Goal: Task Accomplishment & Management: Manage account settings

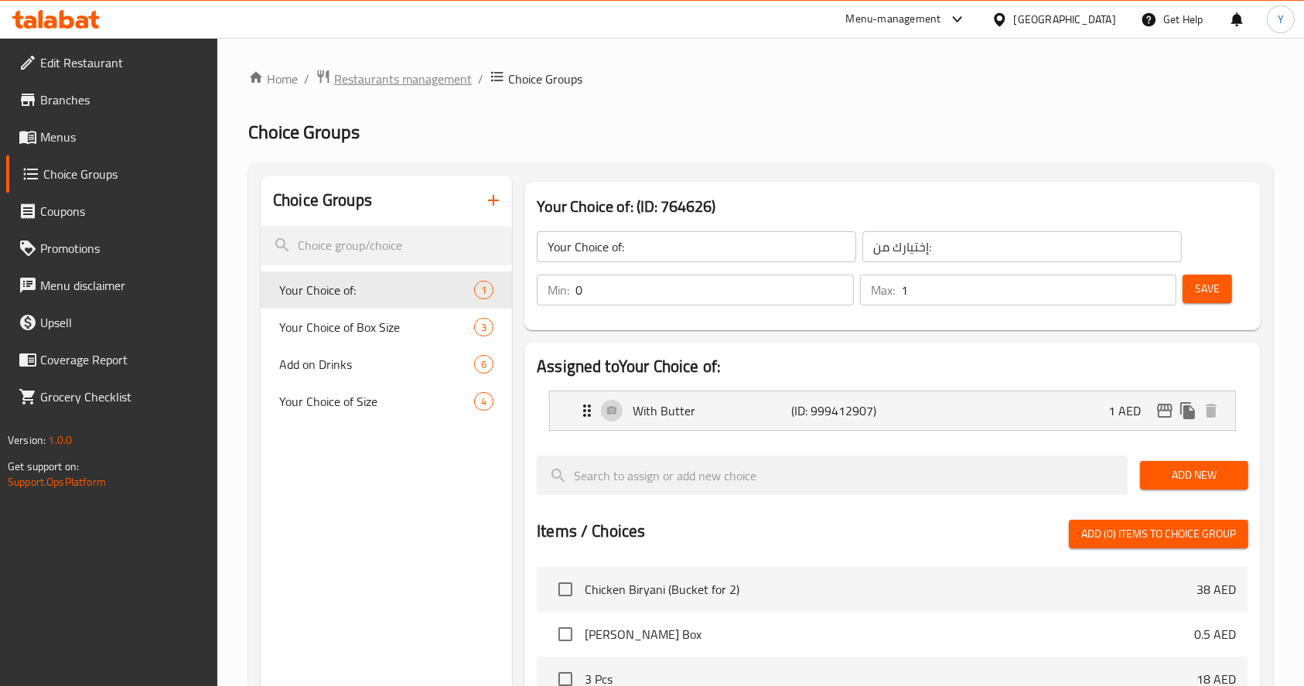
click at [445, 79] on span "Restaurants management" at bounding box center [403, 79] width 138 height 19
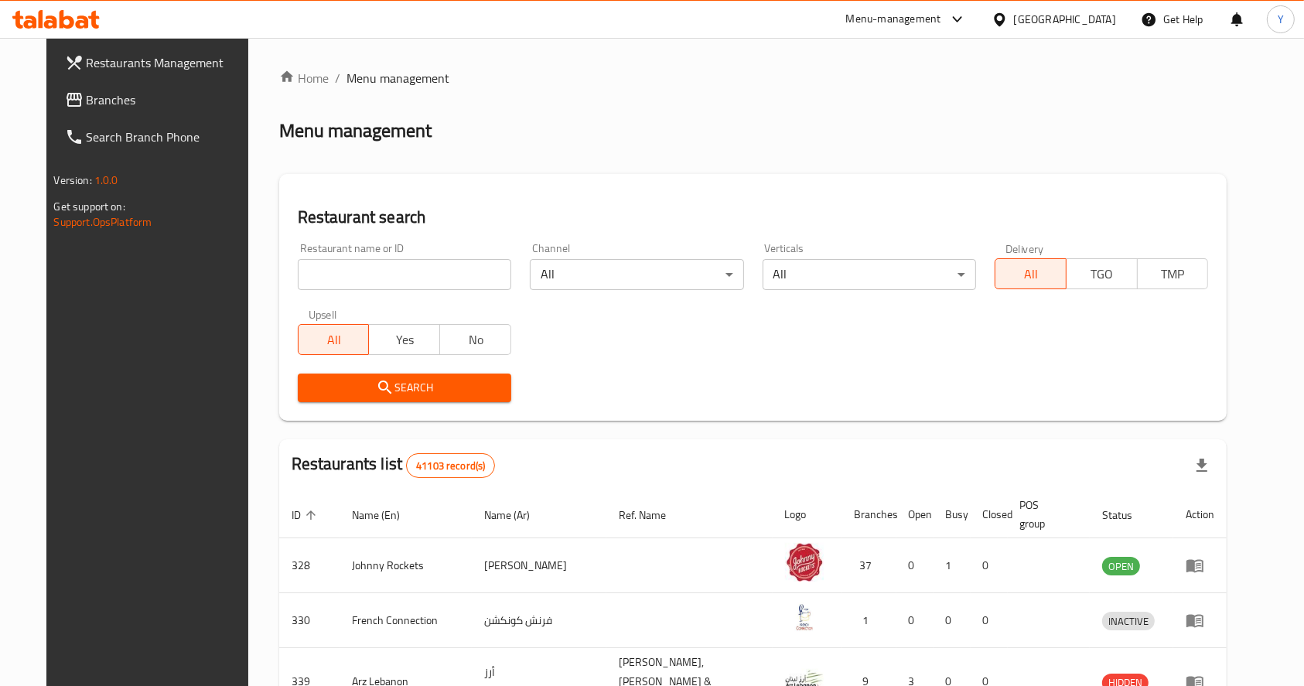
click at [368, 269] on input "search" at bounding box center [404, 274] width 213 height 31
paste input "[PERSON_NAME]"
type input "[PERSON_NAME]"
click button "Search" at bounding box center [404, 388] width 213 height 29
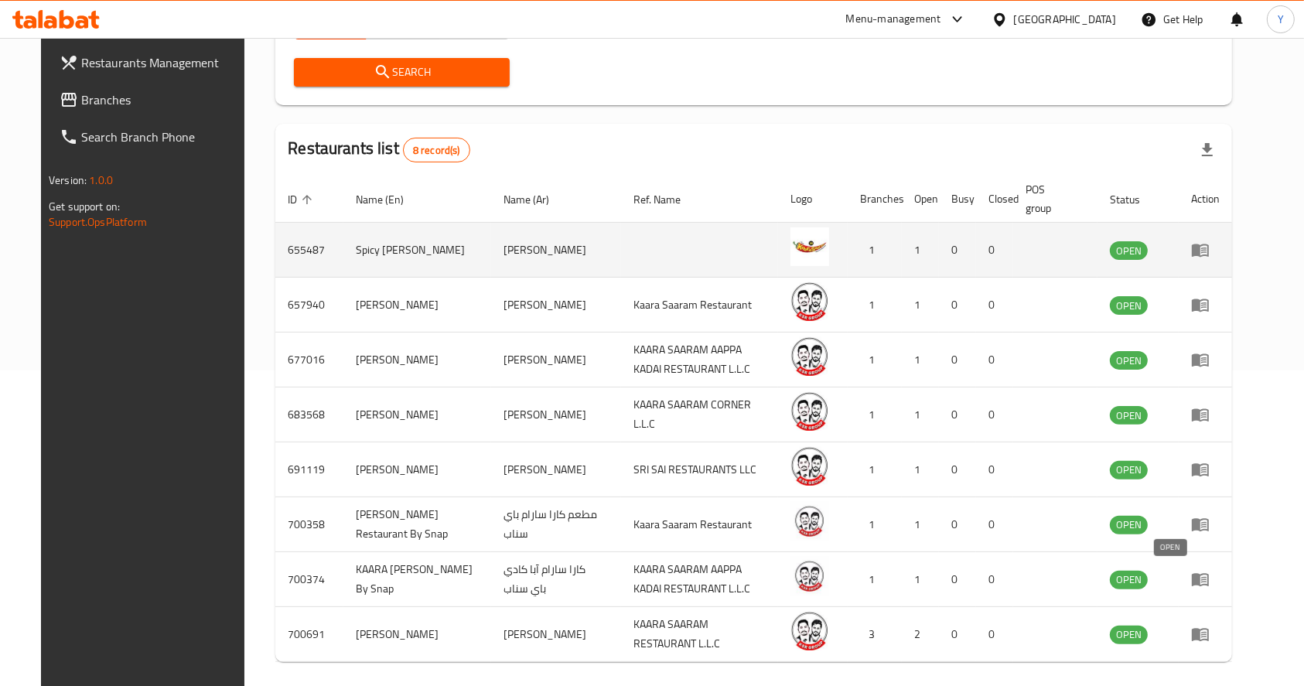
scroll to position [326, 0]
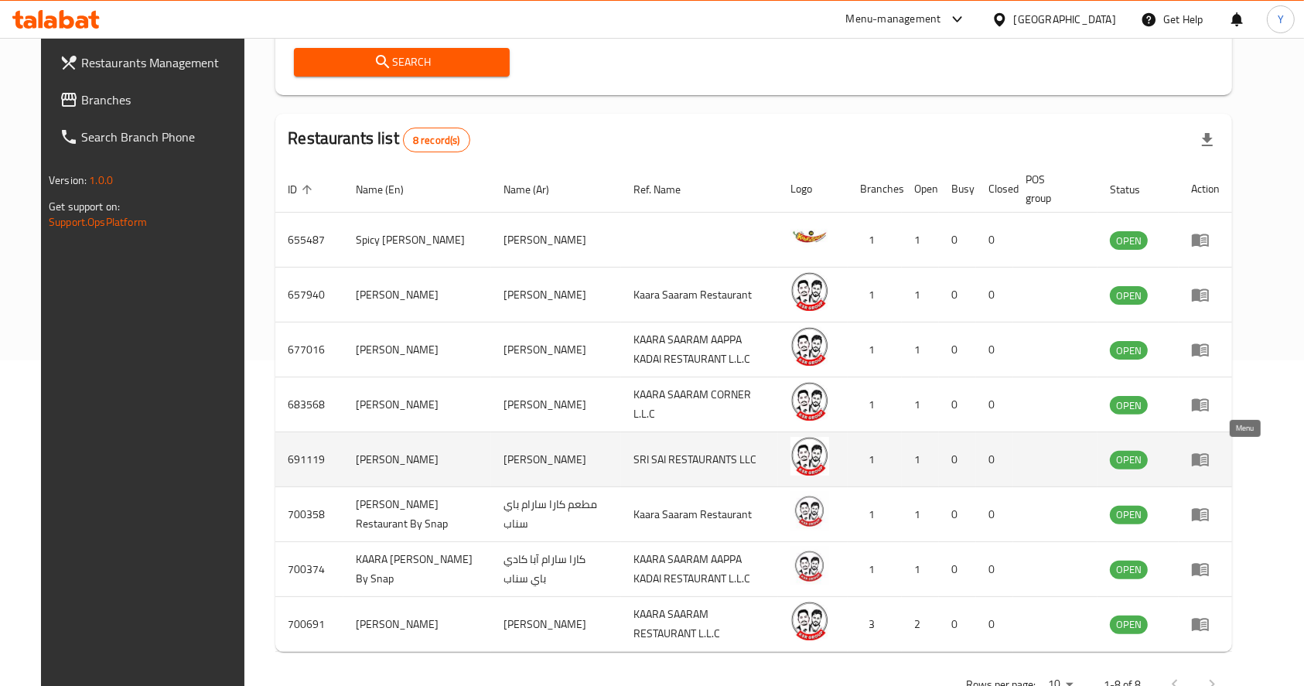
click at [1207, 457] on icon "enhanced table" at bounding box center [1203, 460] width 5 height 6
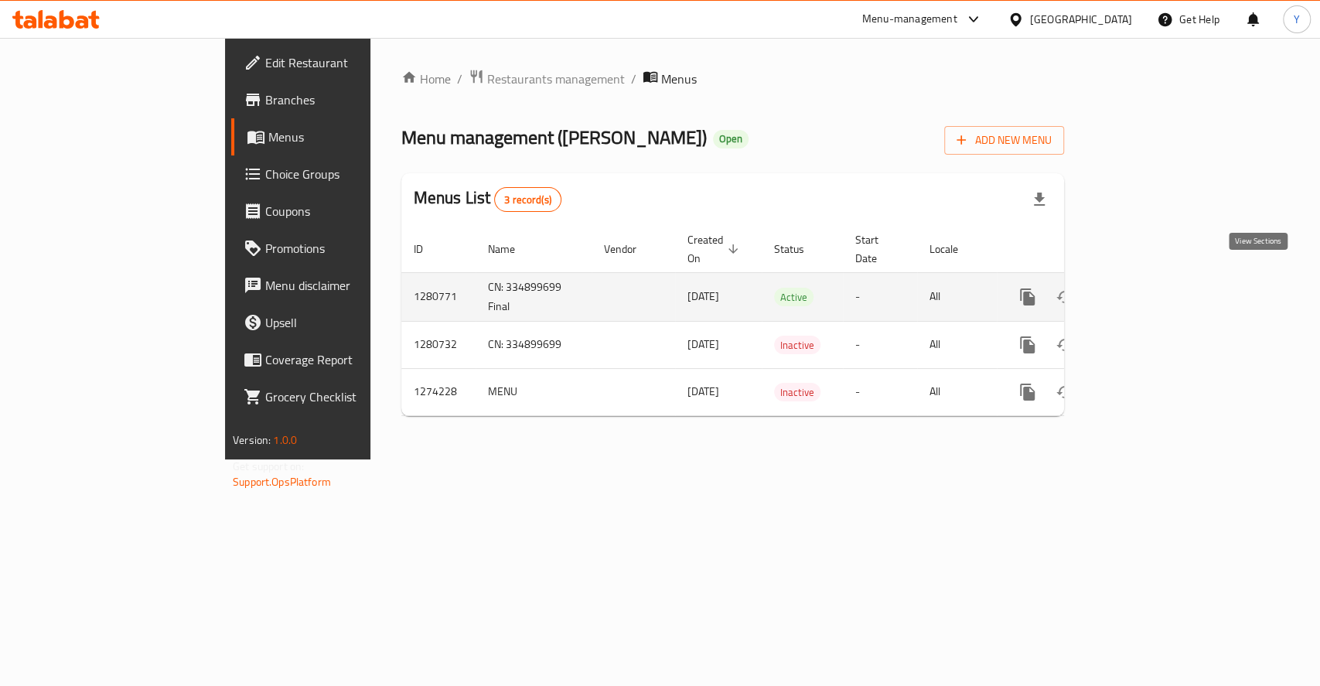
click at [1149, 288] on icon "enhanced table" at bounding box center [1139, 297] width 19 height 19
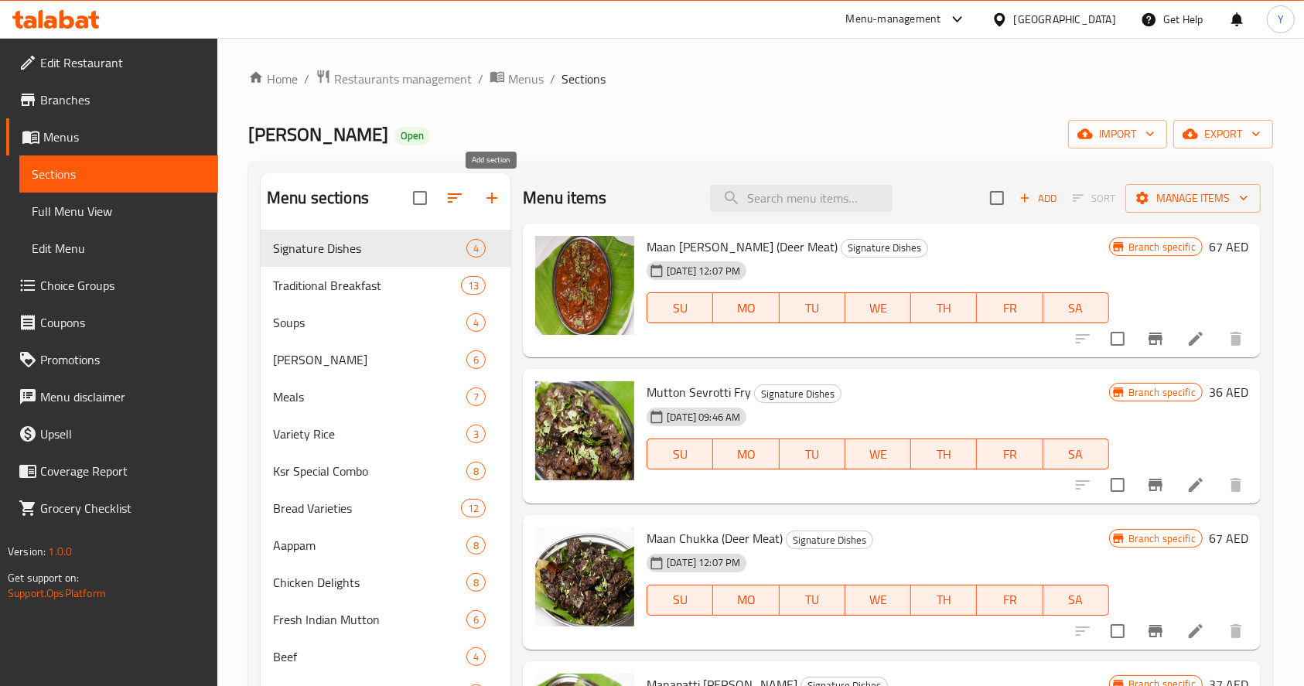
click at [498, 196] on icon "button" at bounding box center [492, 198] width 19 height 19
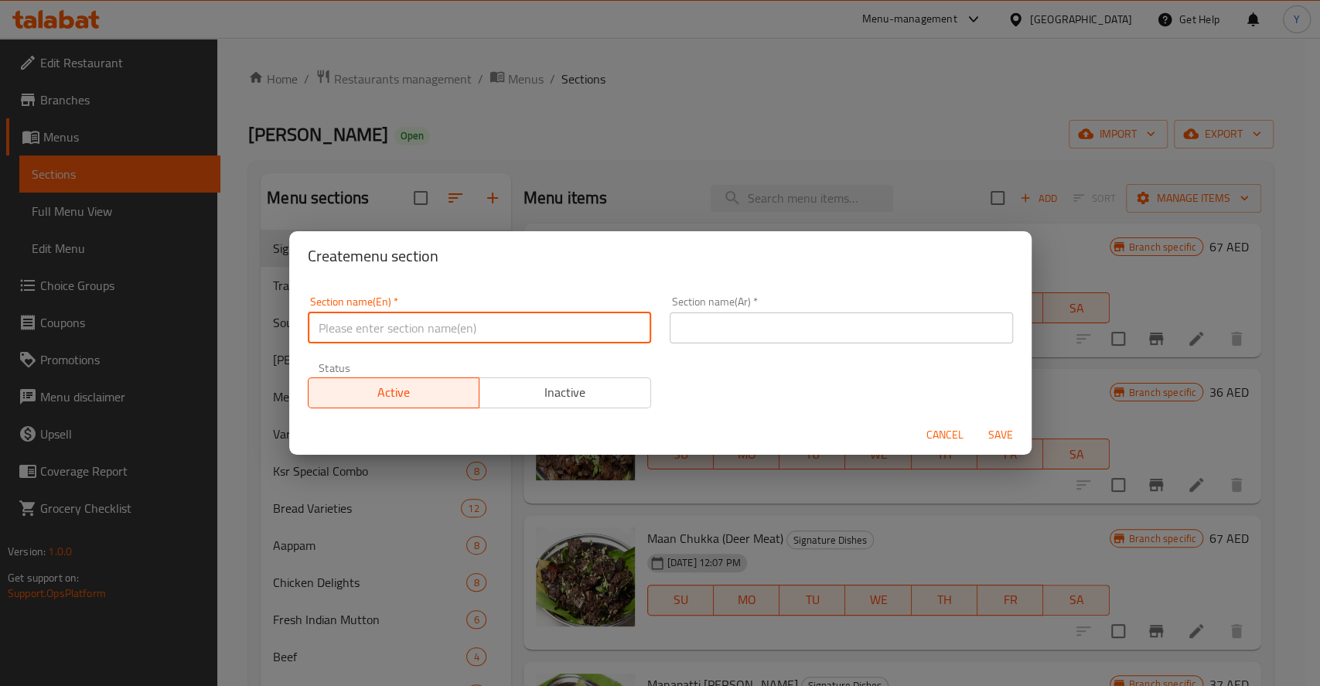
click at [497, 323] on input "text" at bounding box center [479, 327] width 343 height 31
type input "[DATE][PERSON_NAME]"
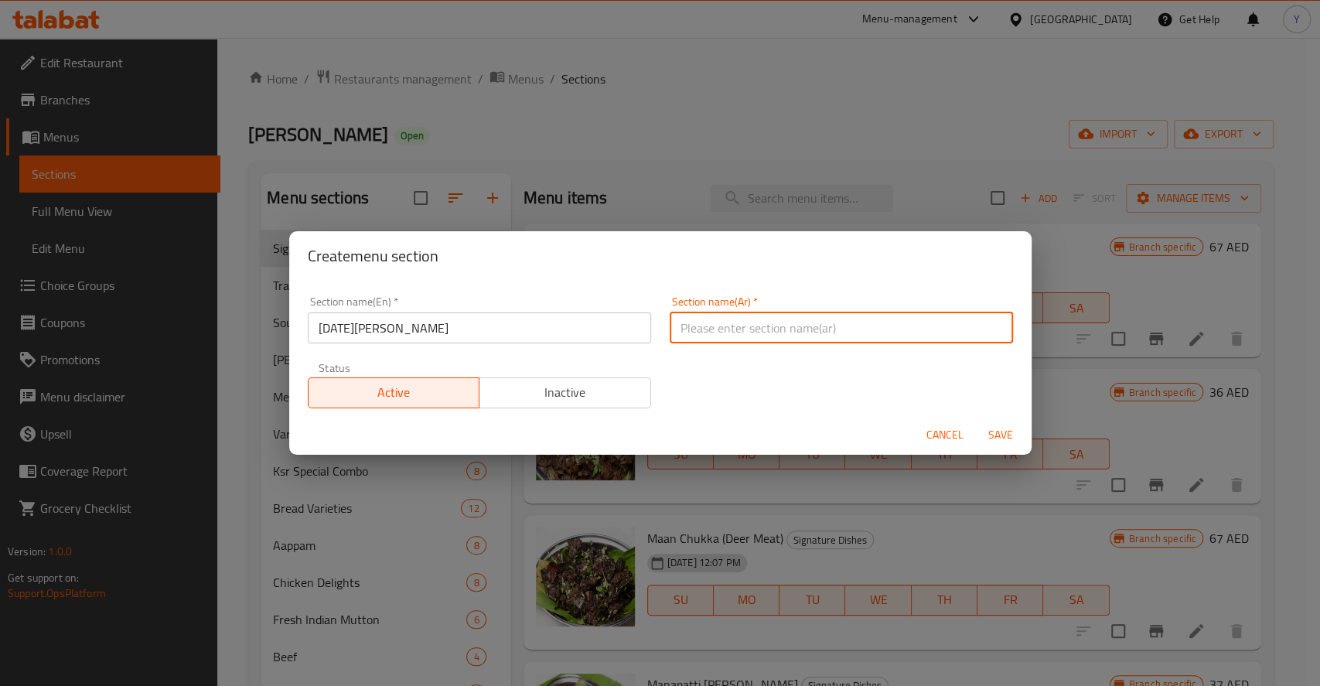
paste input "أونام ساديا"
type input "أونام ساديا"
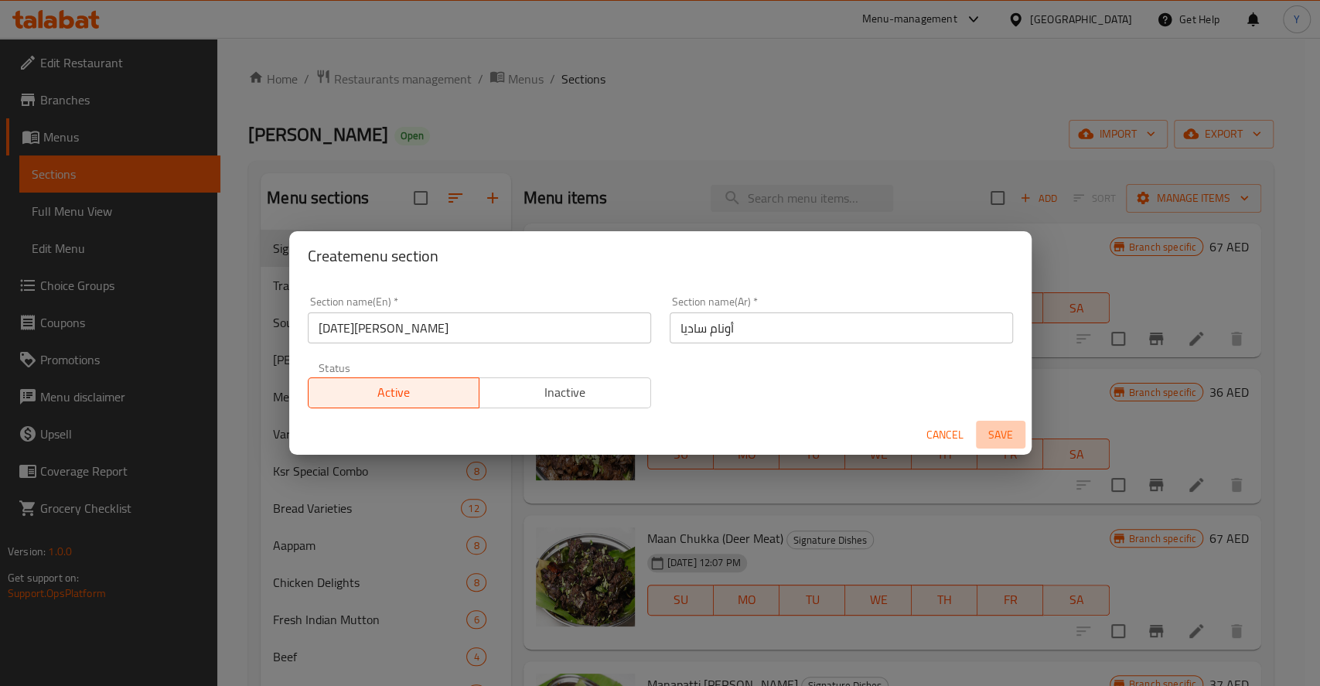
click at [1006, 429] on span "Save" at bounding box center [1000, 434] width 37 height 19
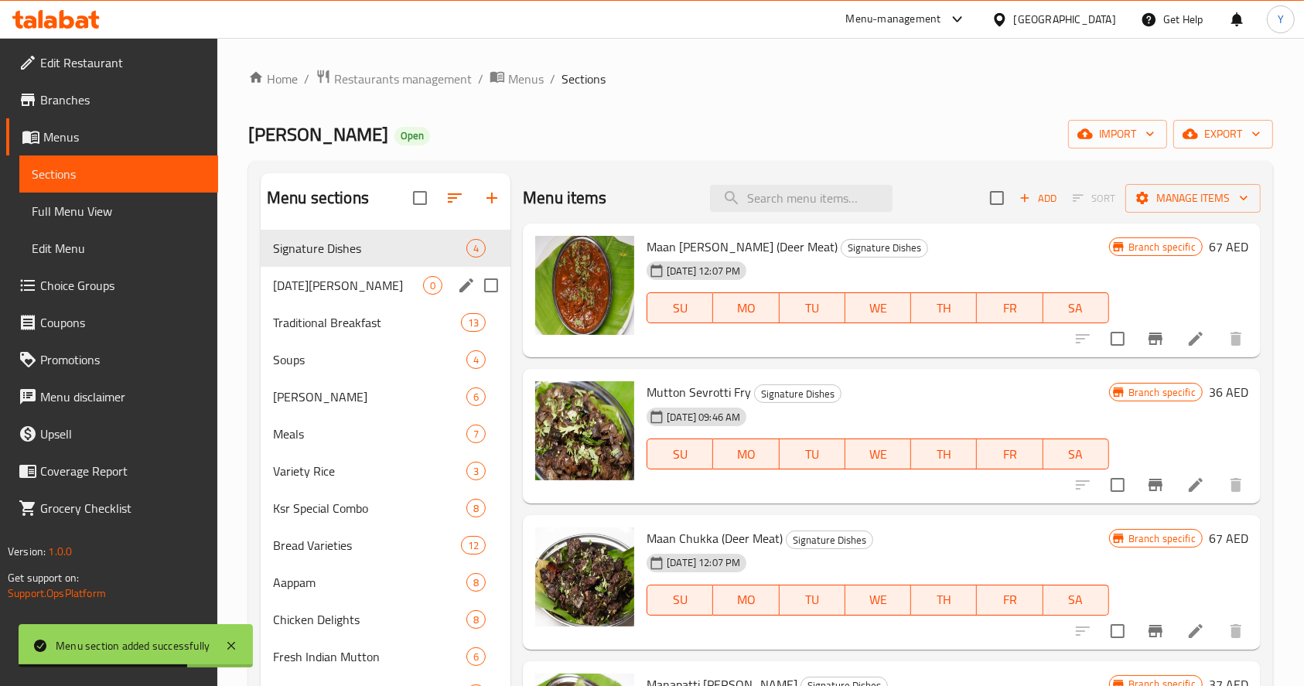
click at [303, 288] on span "[DATE][PERSON_NAME]" at bounding box center [348, 285] width 150 height 19
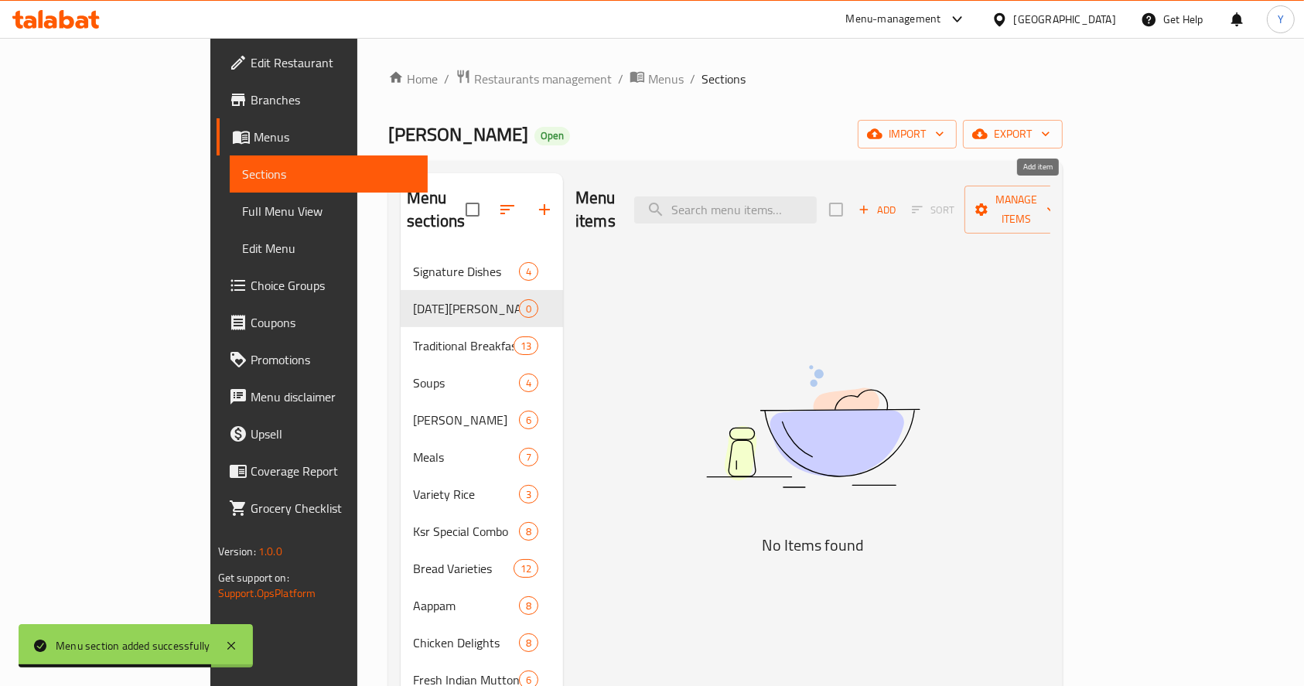
click at [898, 203] on span "Add" at bounding box center [877, 210] width 42 height 18
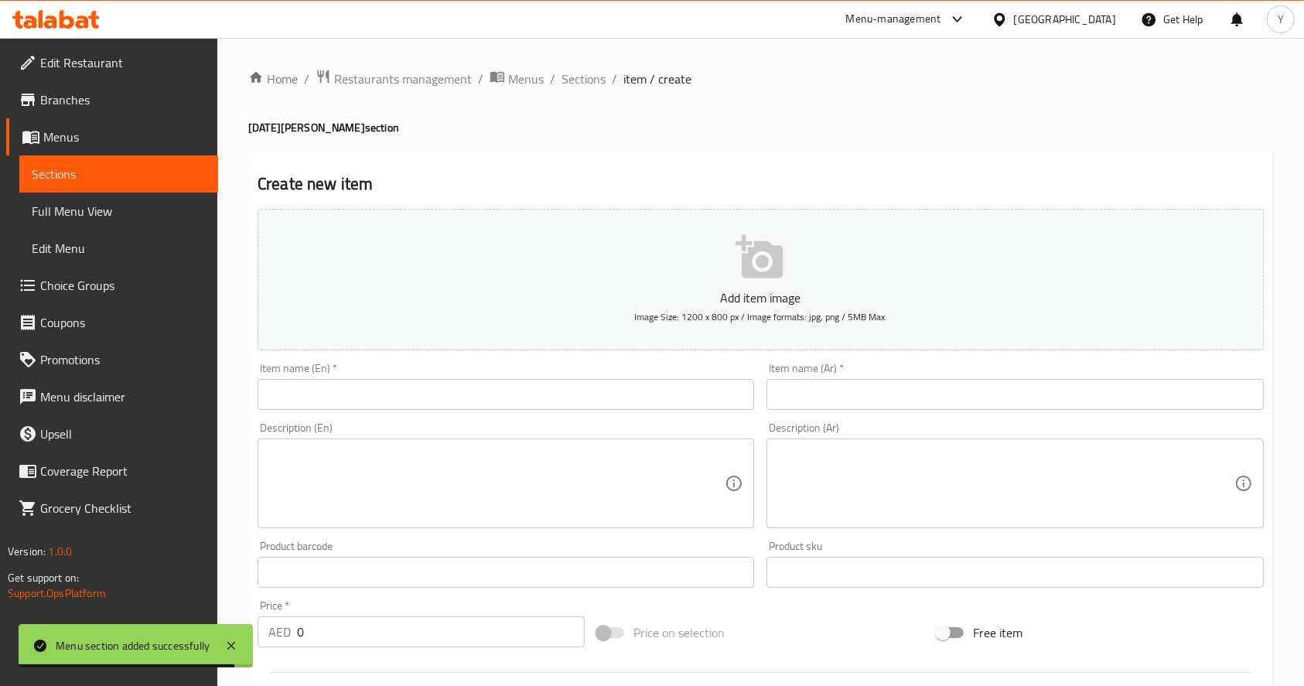
click at [613, 383] on input "text" at bounding box center [506, 394] width 497 height 31
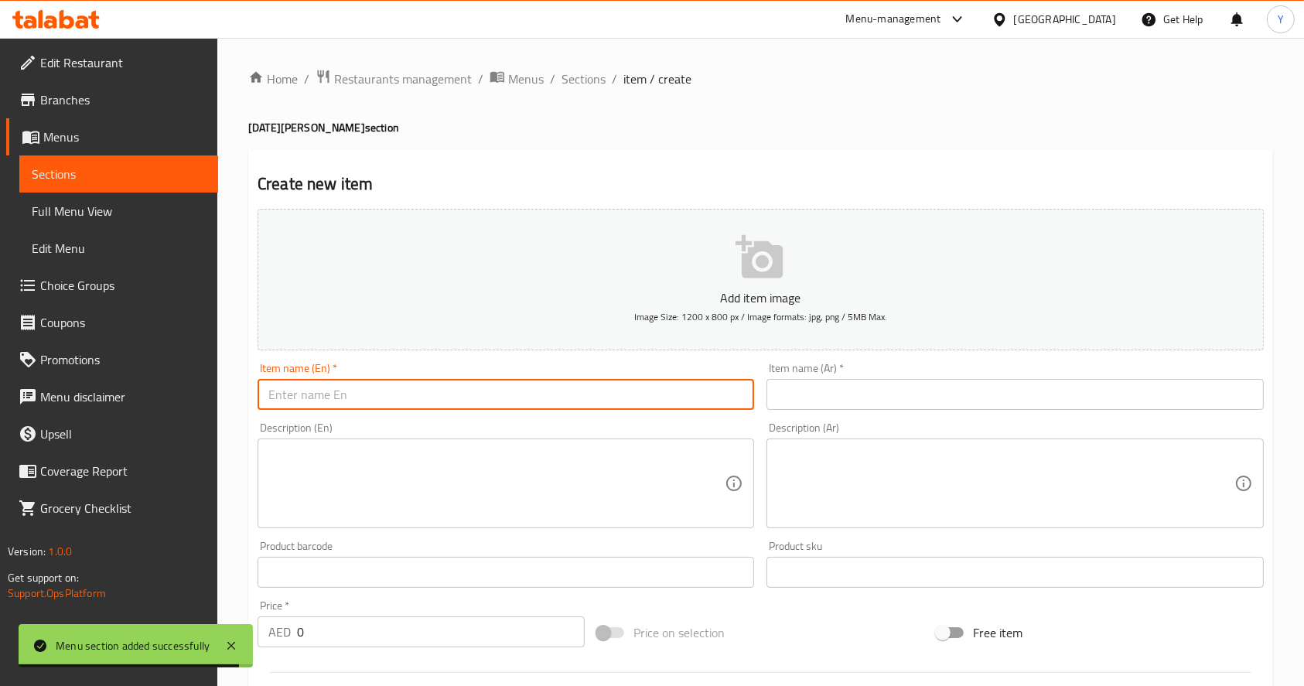
paste input "[DATE][PERSON_NAME]"
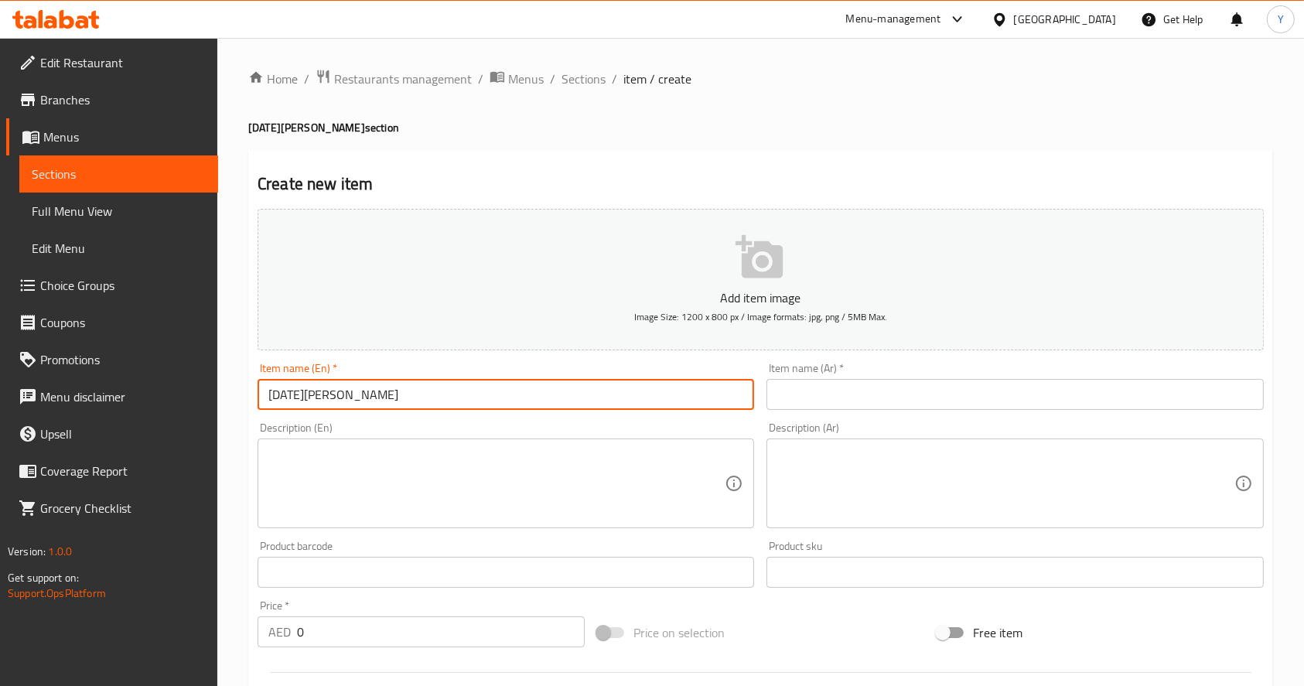
type input "[DATE][PERSON_NAME]"
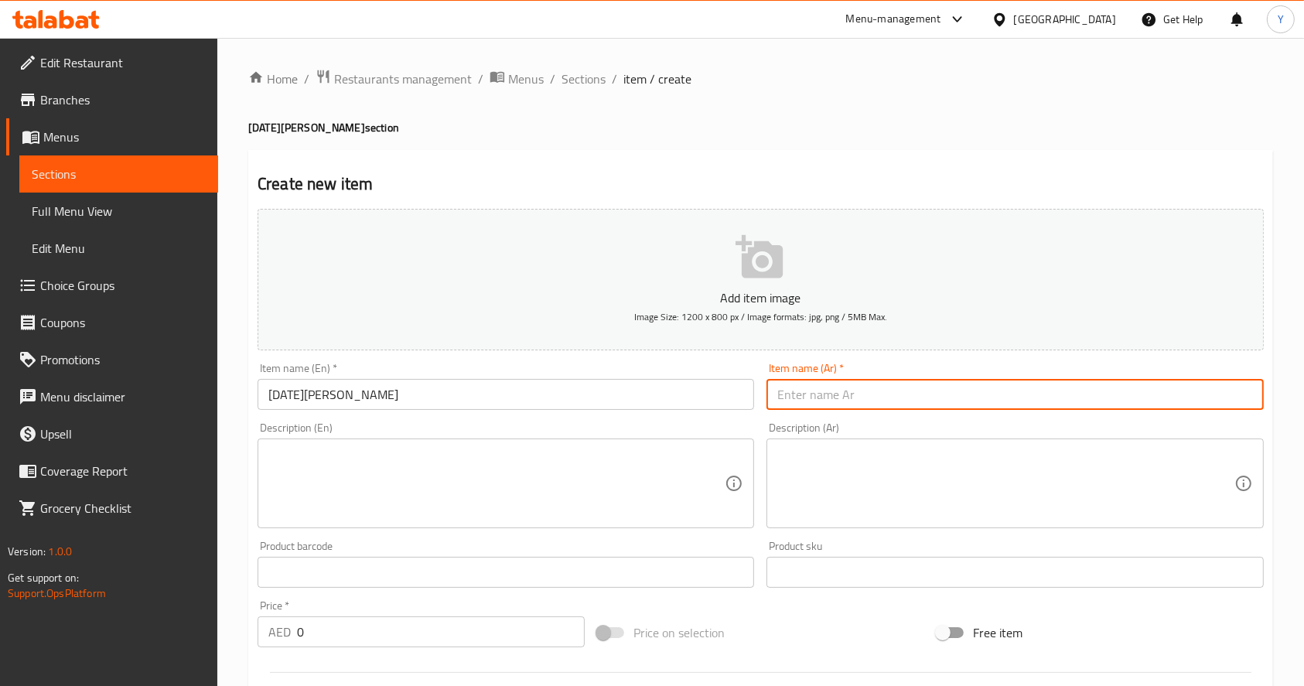
click at [784, 381] on input "text" at bounding box center [1014, 394] width 497 height 31
paste input "[PERSON_NAME]"
type input "[PERSON_NAME]"
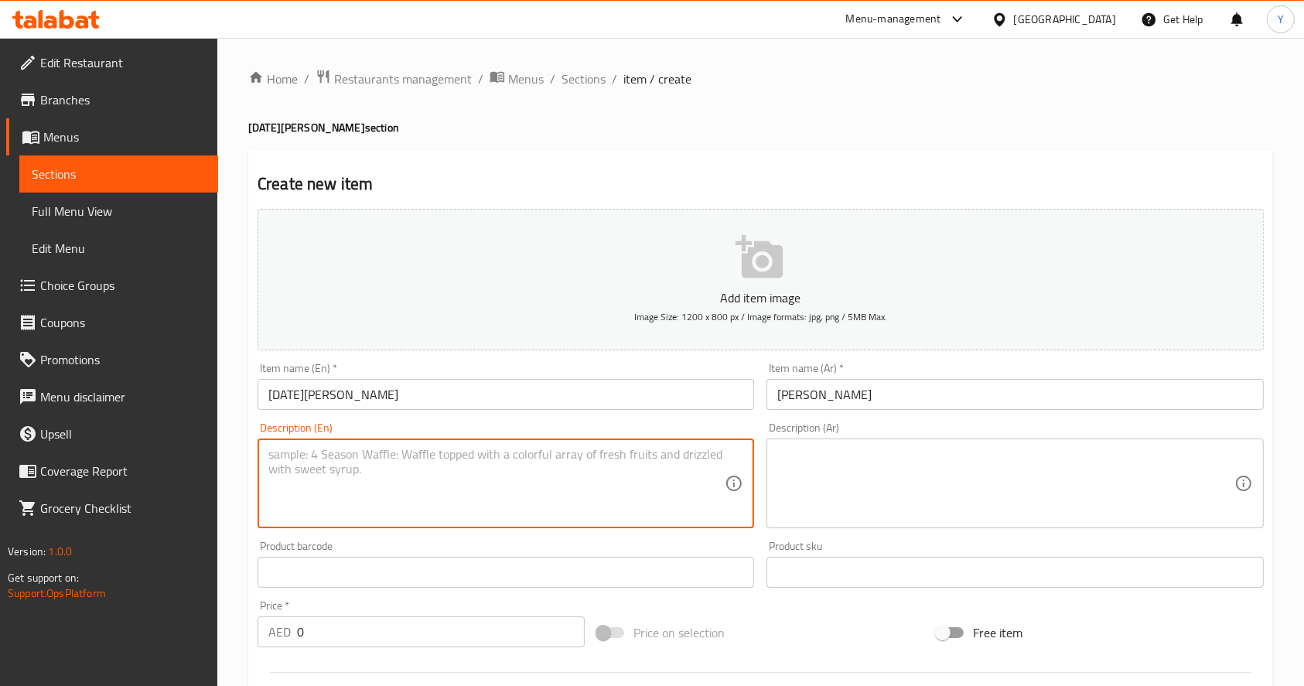
click at [478, 453] on textarea at bounding box center [496, 483] width 456 height 73
paste textarea "[DATE] special"
type textarea "[DATE] special"
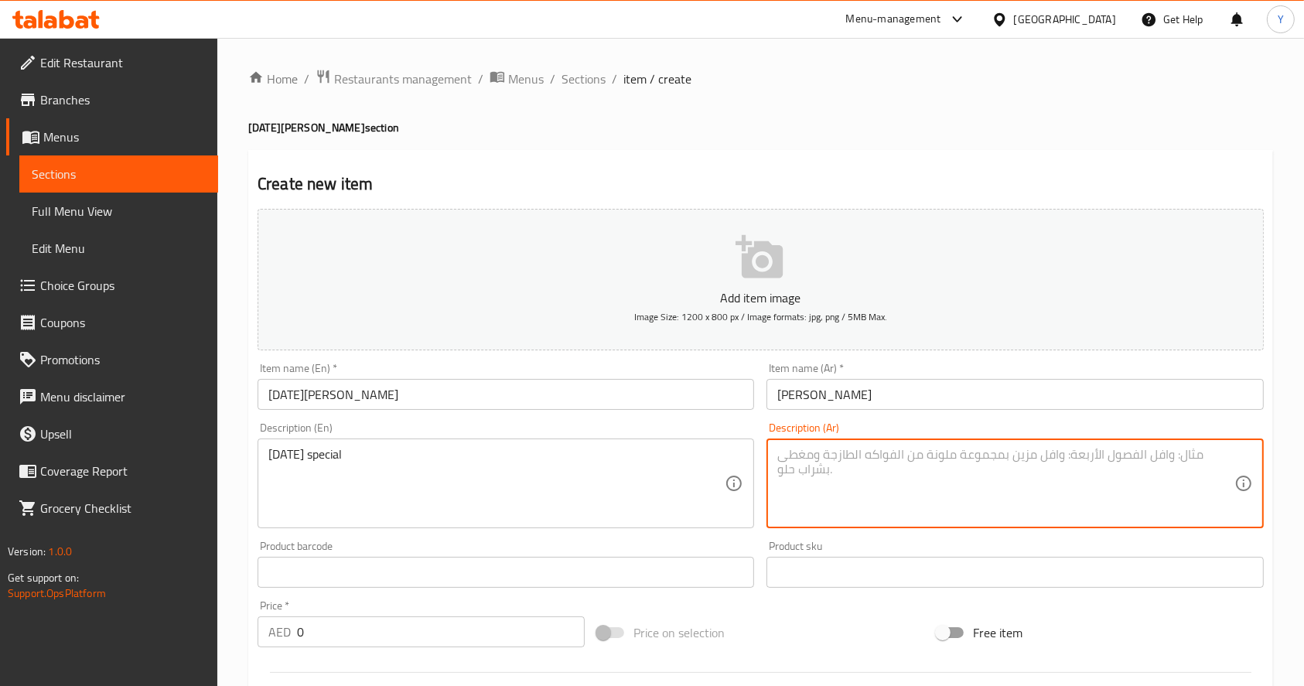
click at [895, 449] on textarea at bounding box center [1005, 483] width 456 height 73
paste textarea "خاص أونام"
type textarea "خاص أونام"
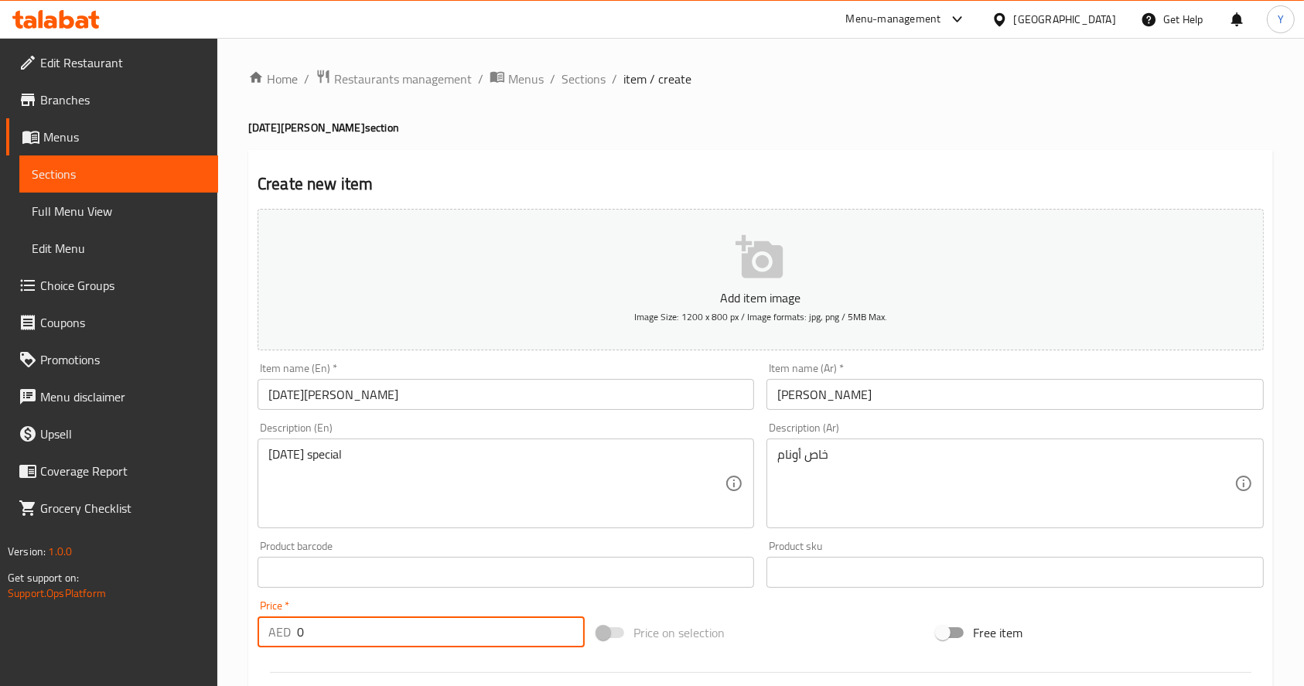
drag, startPoint x: 346, startPoint y: 625, endPoint x: 248, endPoint y: 626, distance: 97.5
click at [248, 626] on div "Create new item Add item image Image Size: 1200 x 800 px / Image formats: jpg, …" at bounding box center [760, 600] width 1025 height 900
paste input "39"
type input "39"
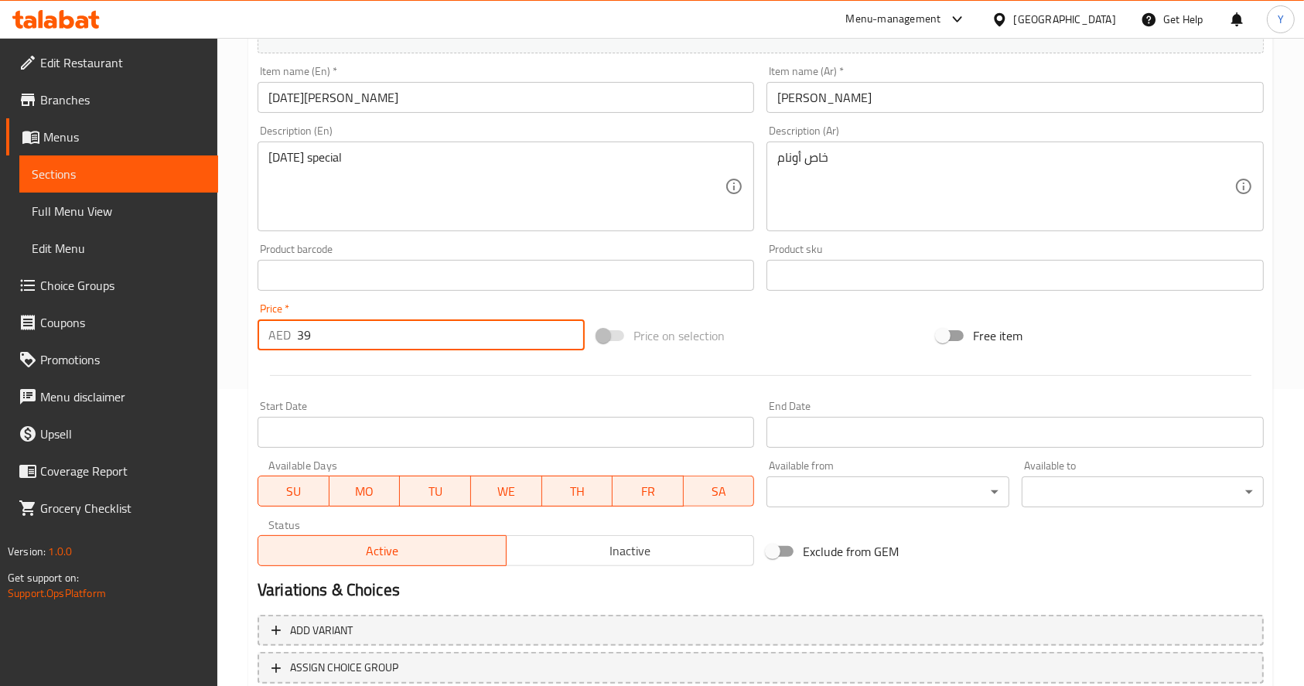
scroll to position [407, 0]
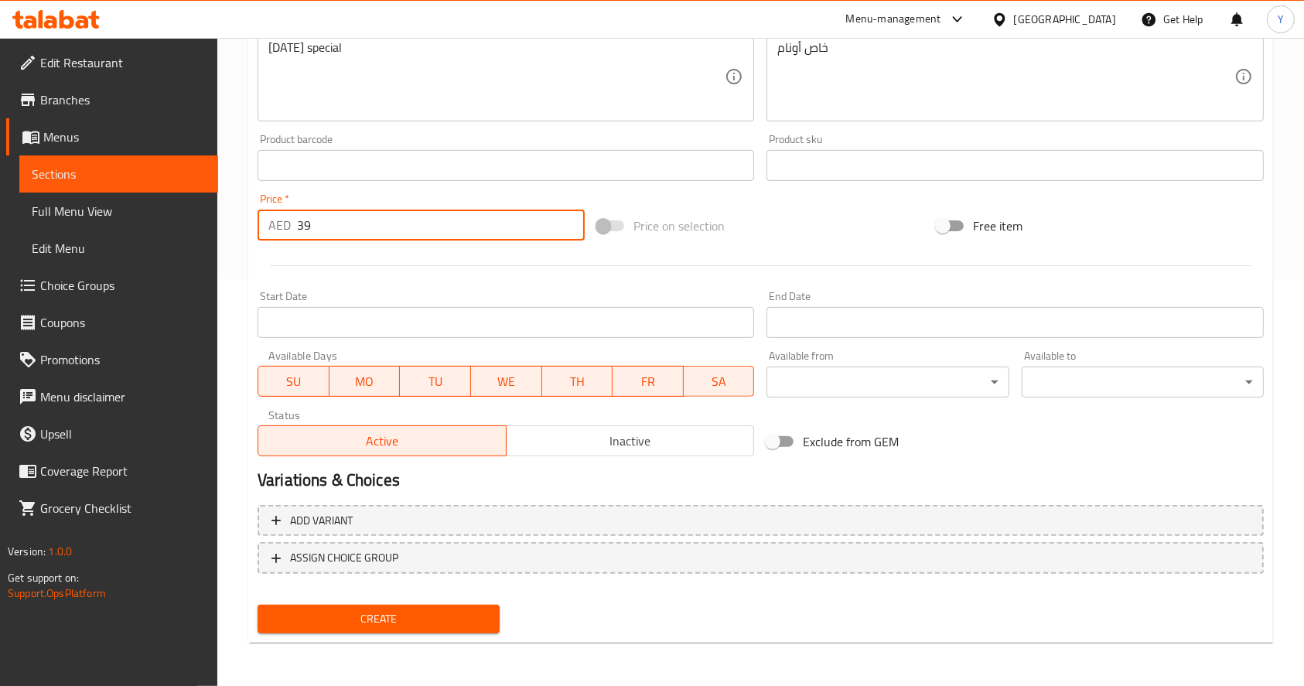
click at [369, 617] on span "Create" at bounding box center [378, 618] width 217 height 19
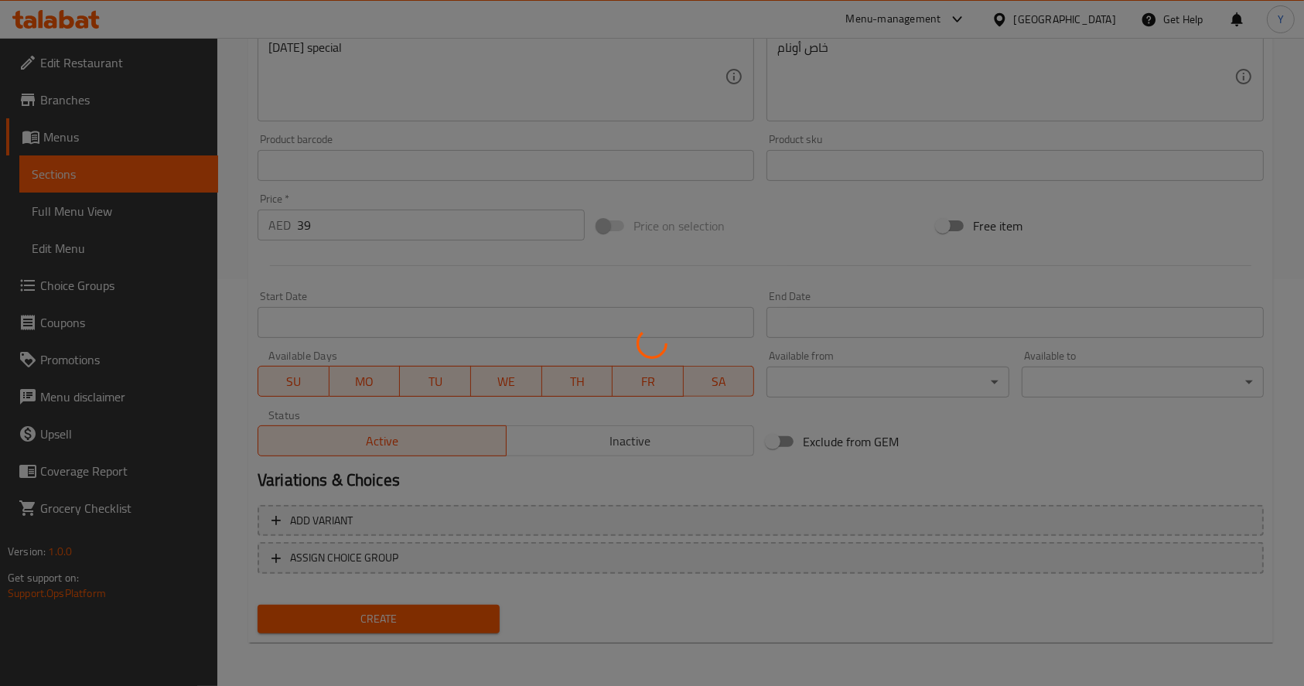
type input "0"
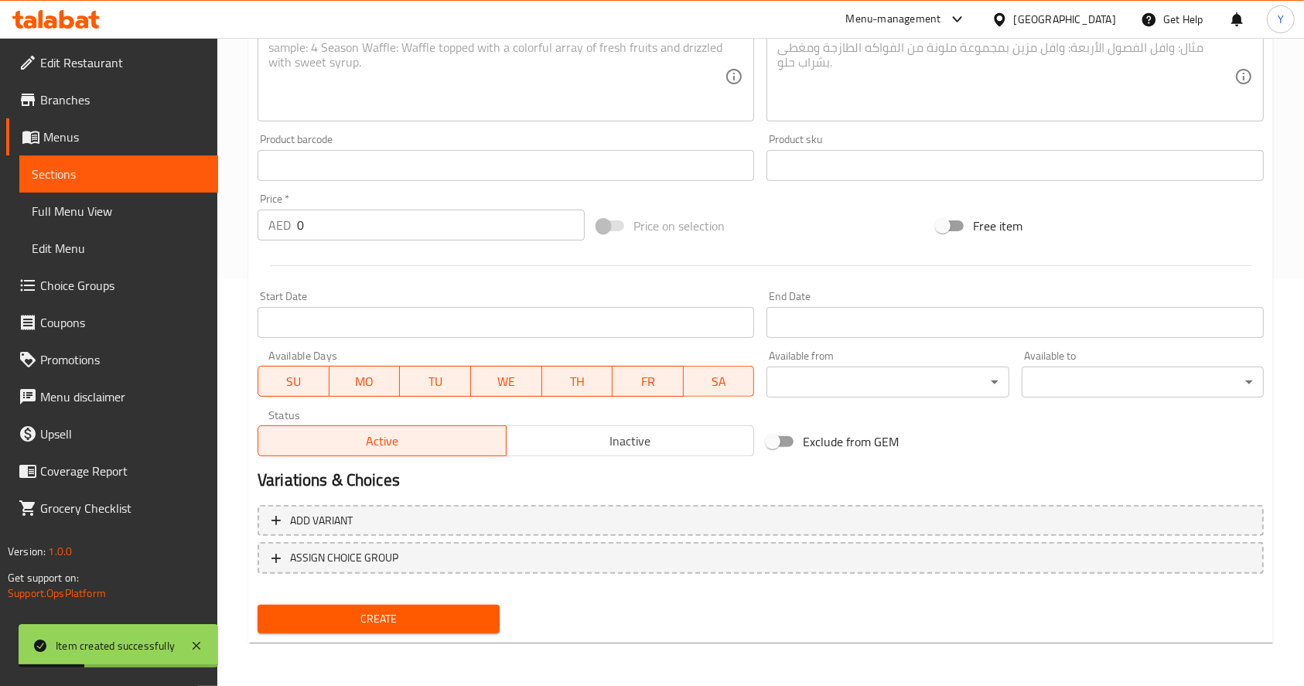
scroll to position [0, 0]
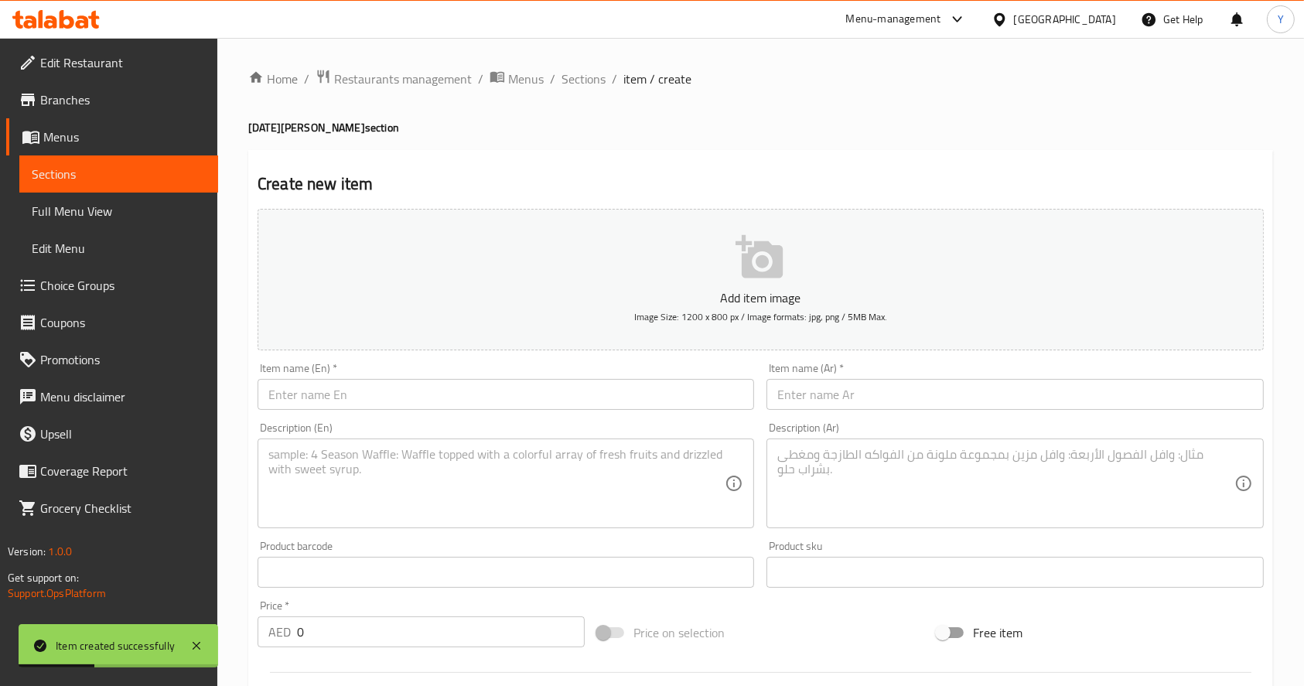
click at [598, 90] on div "Home / Restaurants management / Menus / Sections / item / create Onam Sadhya se…" at bounding box center [760, 565] width 1025 height 993
click at [586, 80] on span "Sections" at bounding box center [584, 79] width 44 height 19
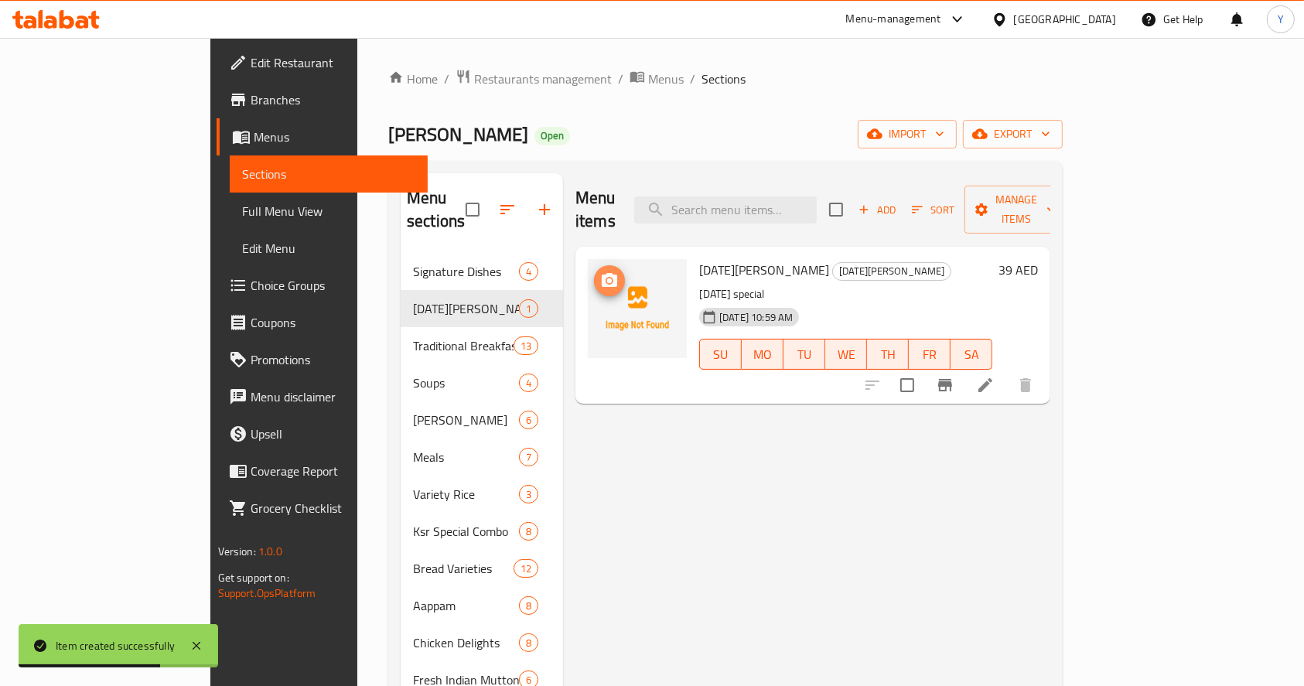
click at [600, 271] on icon "upload picture" at bounding box center [609, 280] width 19 height 19
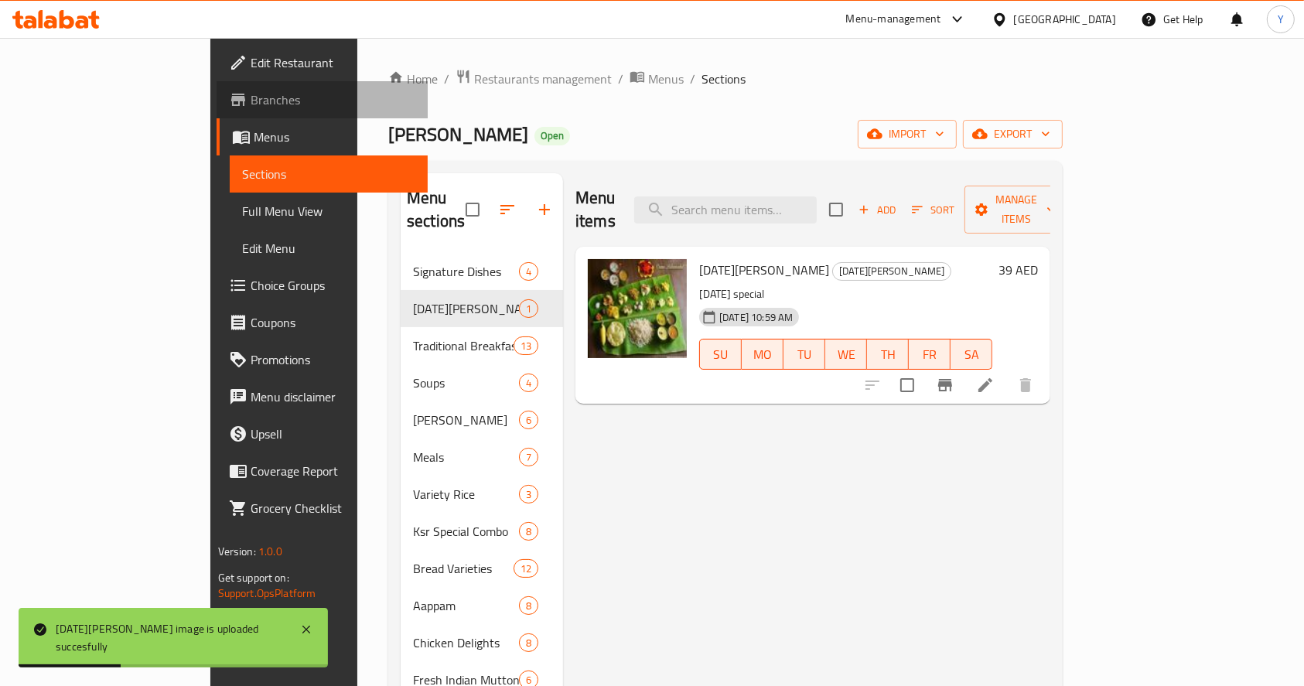
click at [251, 97] on span "Branches" at bounding box center [334, 99] width 166 height 19
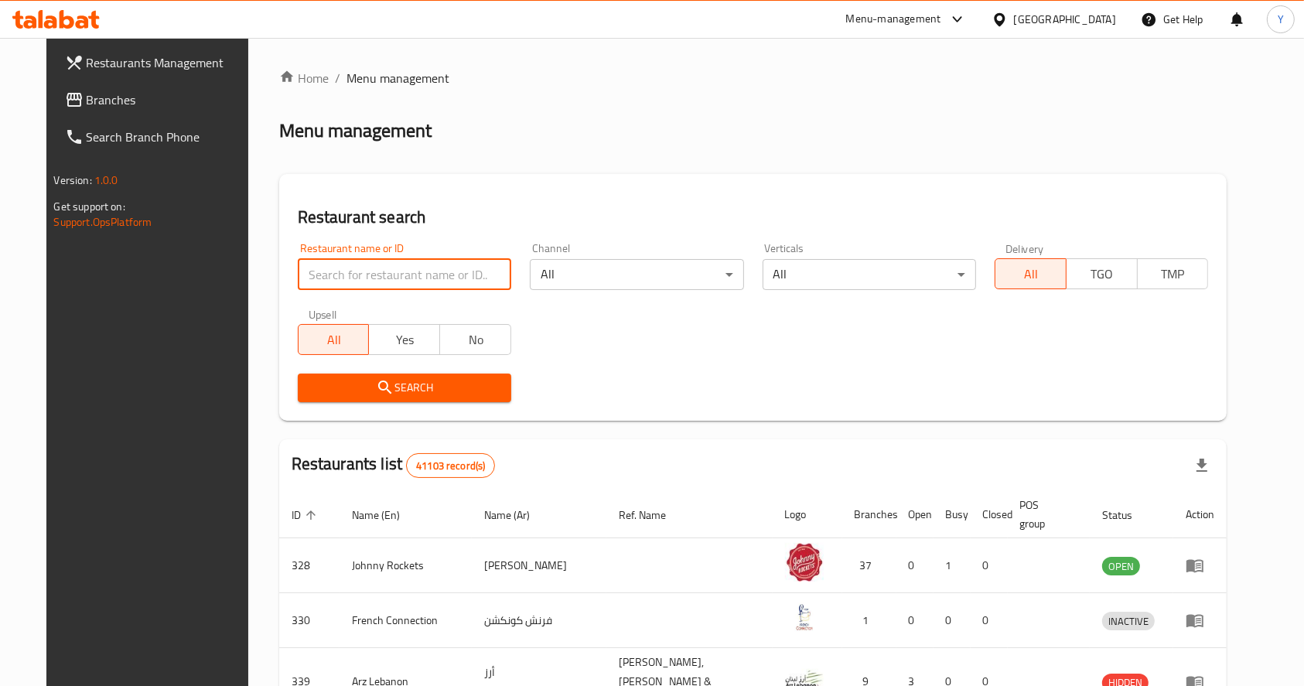
click at [384, 269] on input "search" at bounding box center [404, 274] width 213 height 31
type input "[PERSON_NAME]"
click button "Search" at bounding box center [404, 388] width 213 height 29
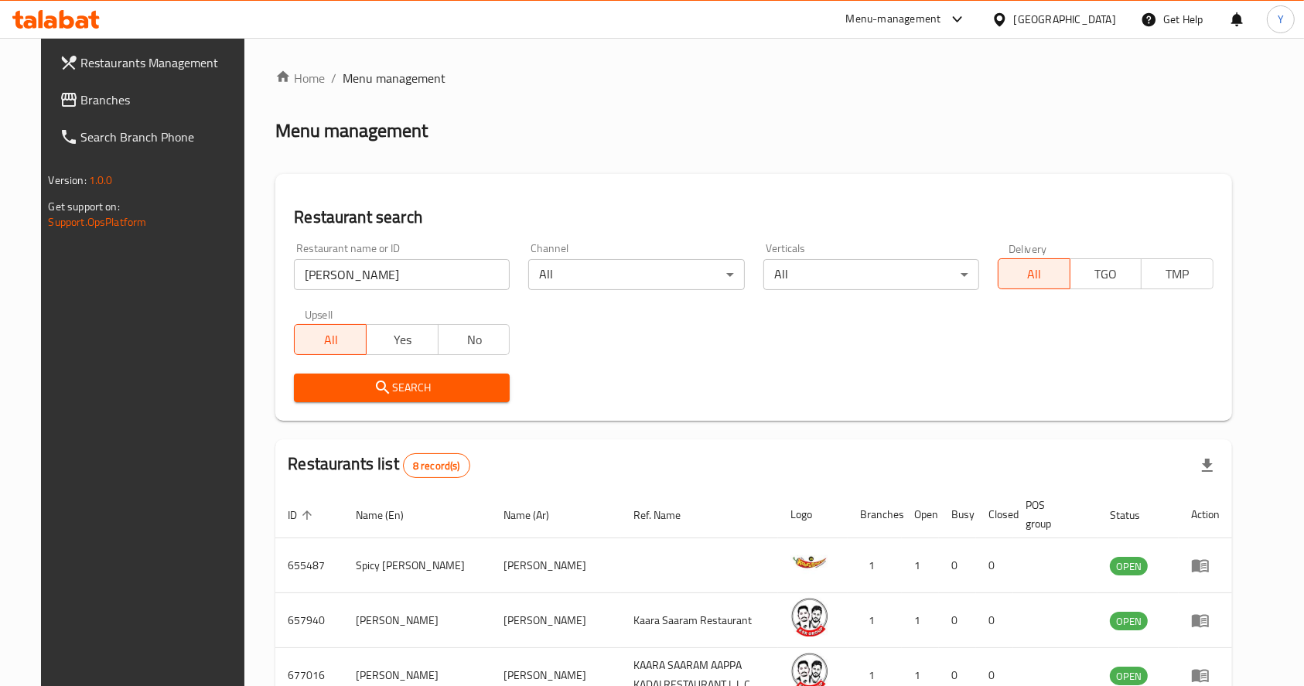
click at [367, 280] on div at bounding box center [652, 343] width 1304 height 686
click at [367, 280] on input "[PERSON_NAME]" at bounding box center [402, 274] width 216 height 31
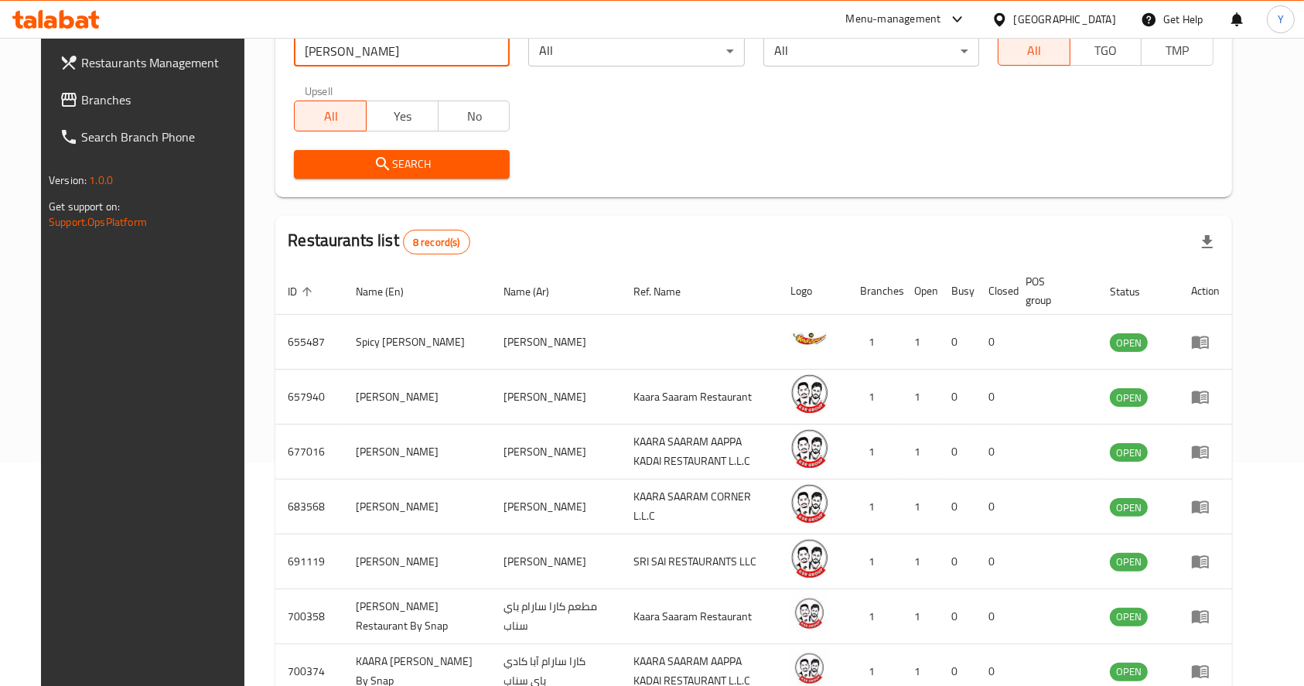
scroll to position [255, 0]
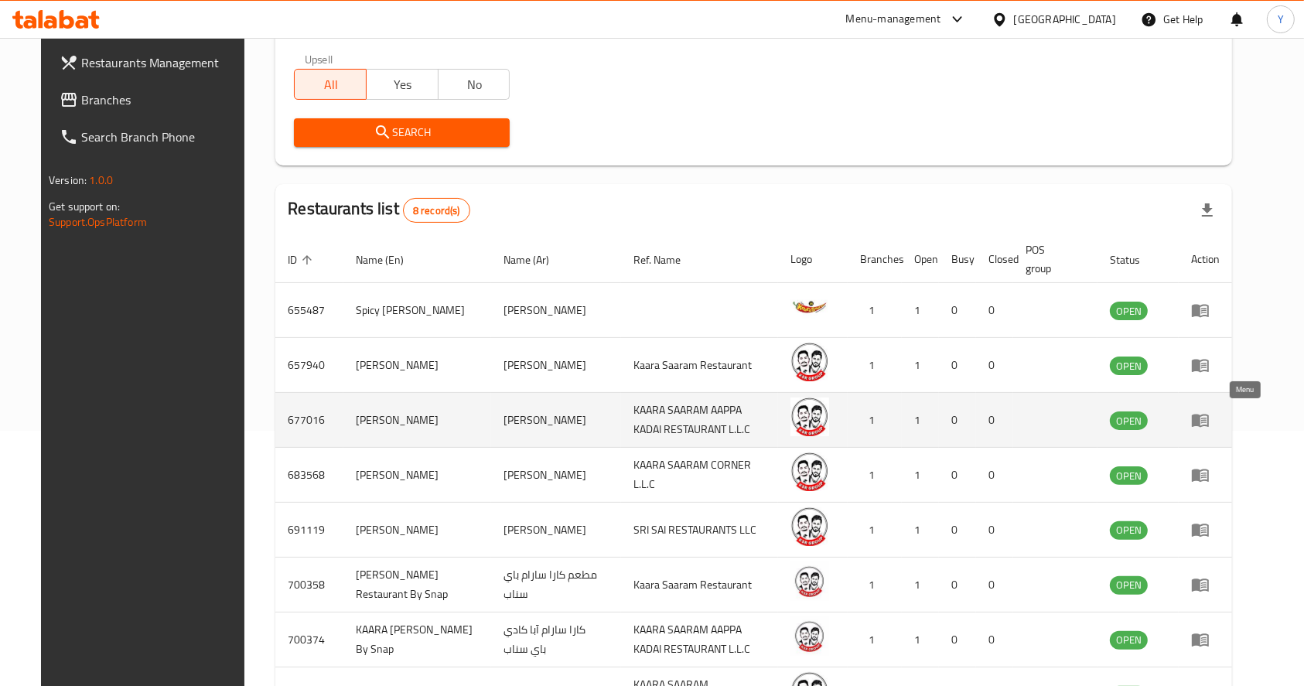
click at [1209, 422] on icon "enhanced table" at bounding box center [1200, 421] width 17 height 13
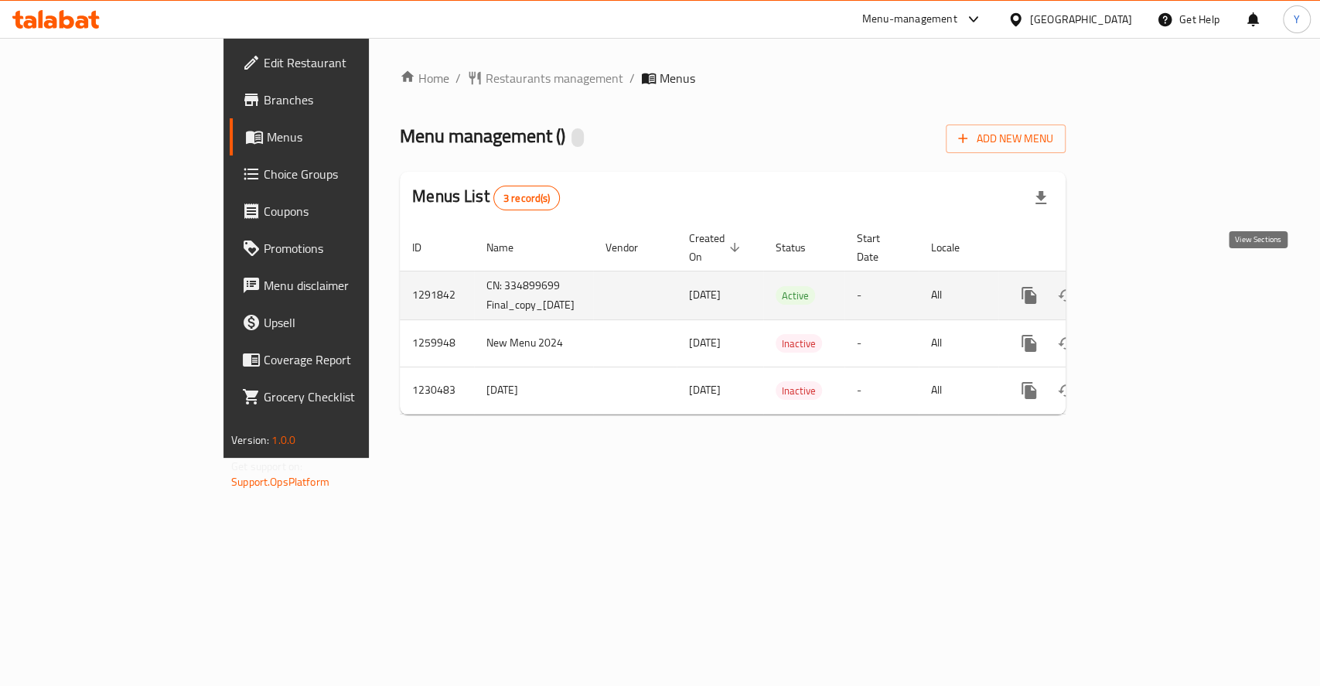
click at [1150, 286] on icon "enhanced table" at bounding box center [1141, 295] width 19 height 19
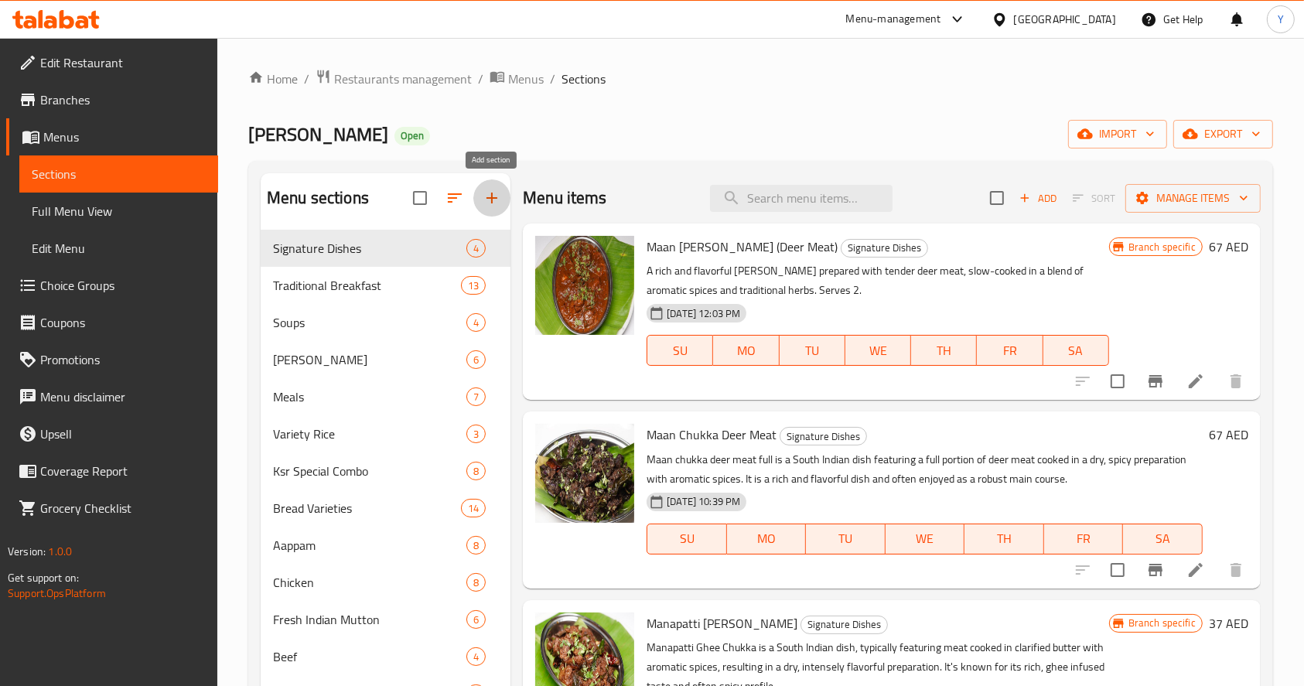
click at [492, 197] on icon "button" at bounding box center [491, 198] width 11 height 11
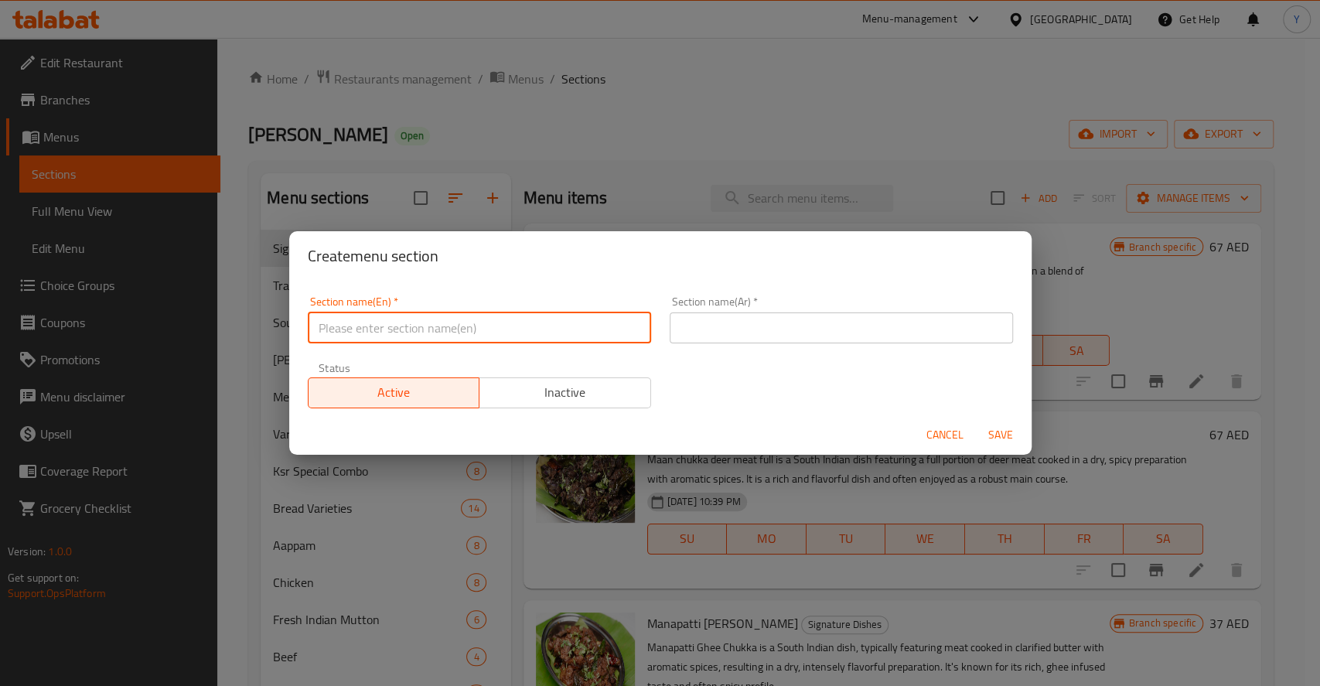
click at [434, 336] on input "text" at bounding box center [479, 327] width 343 height 31
paste input "Onam Sadhya"
type input "Onam Sadhya"
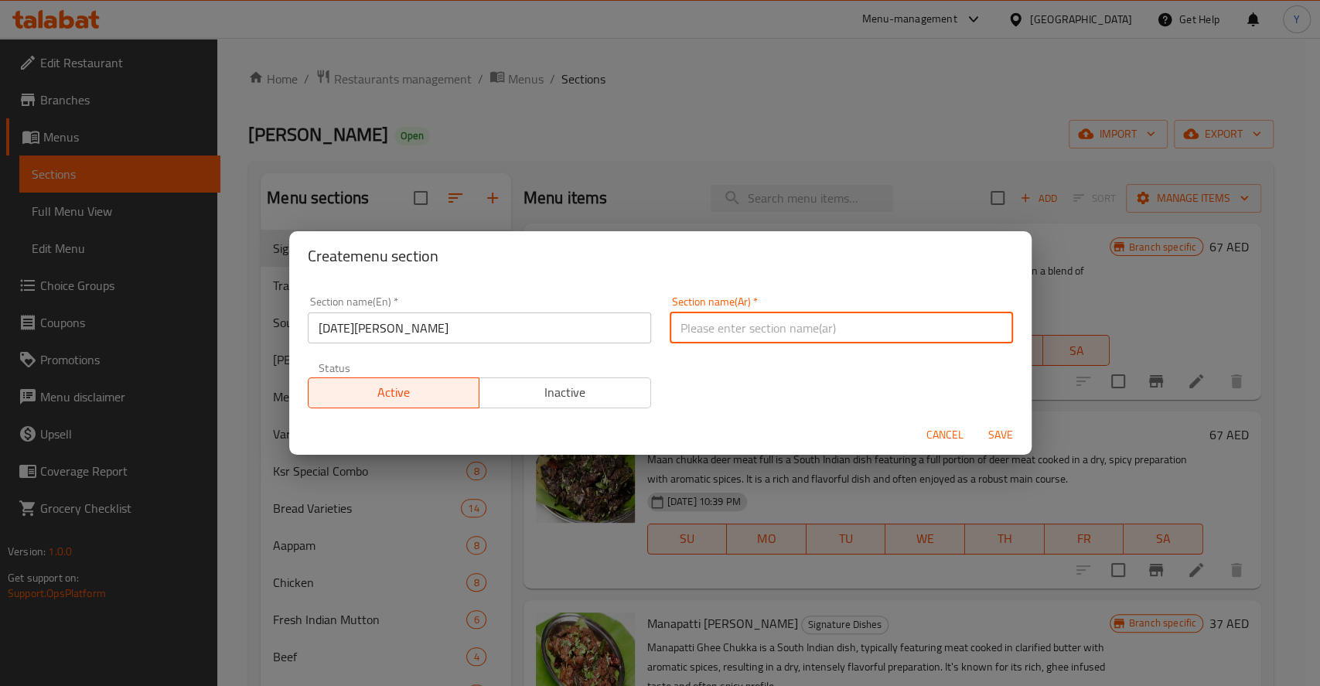
click at [730, 329] on input "text" at bounding box center [841, 327] width 343 height 31
paste input "أونام ساديا"
type input "أونام ساديا"
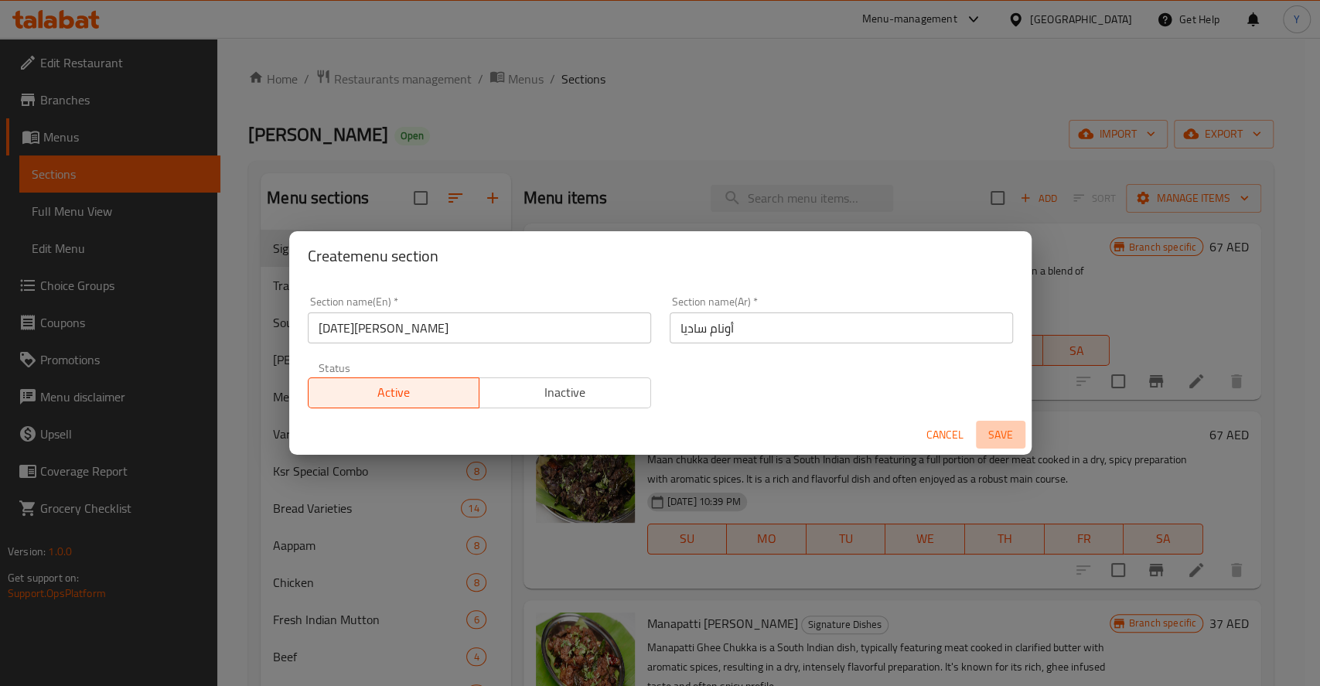
click at [1006, 433] on span "Save" at bounding box center [1000, 434] width 37 height 19
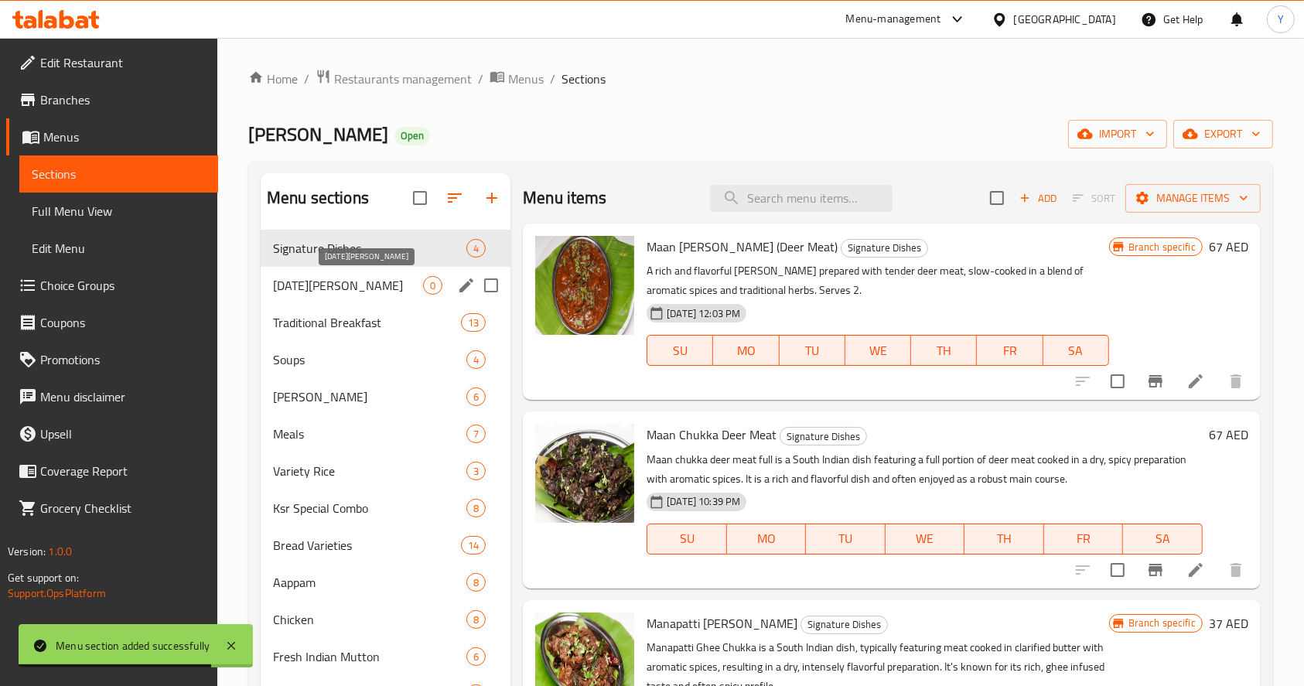
click at [387, 282] on span "[DATE][PERSON_NAME]" at bounding box center [348, 285] width 150 height 19
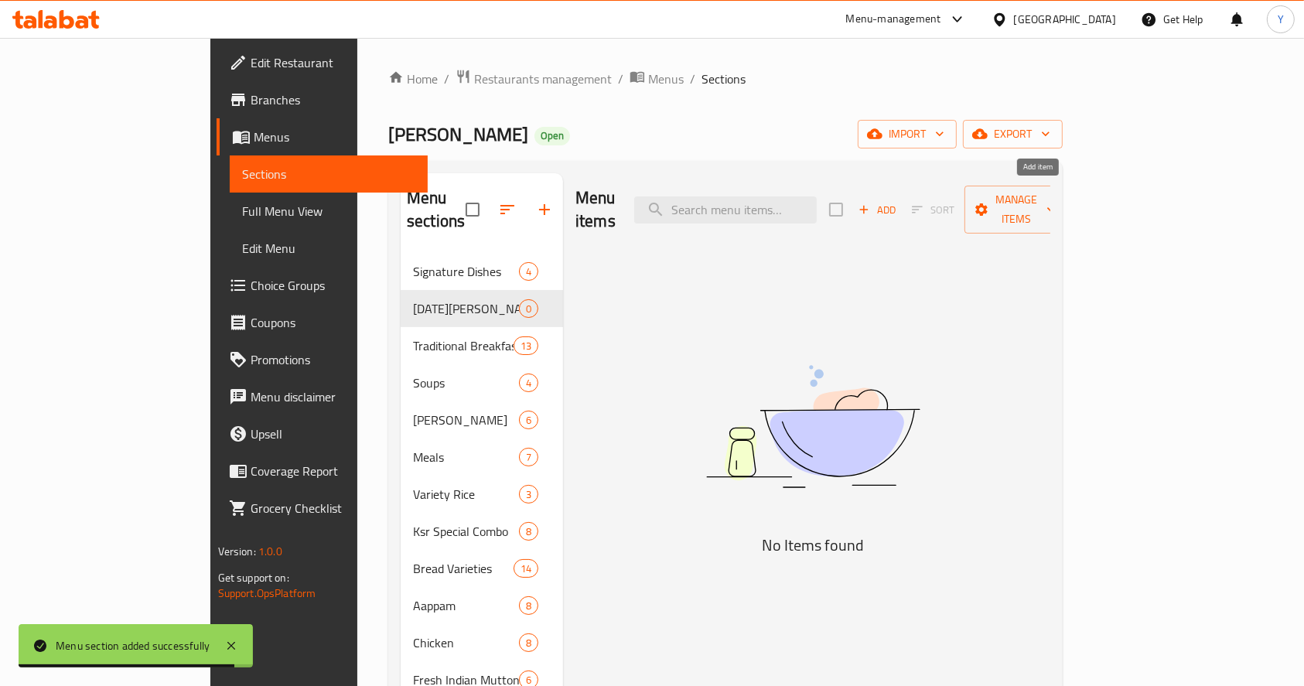
click at [871, 203] on icon "button" at bounding box center [864, 210] width 14 height 14
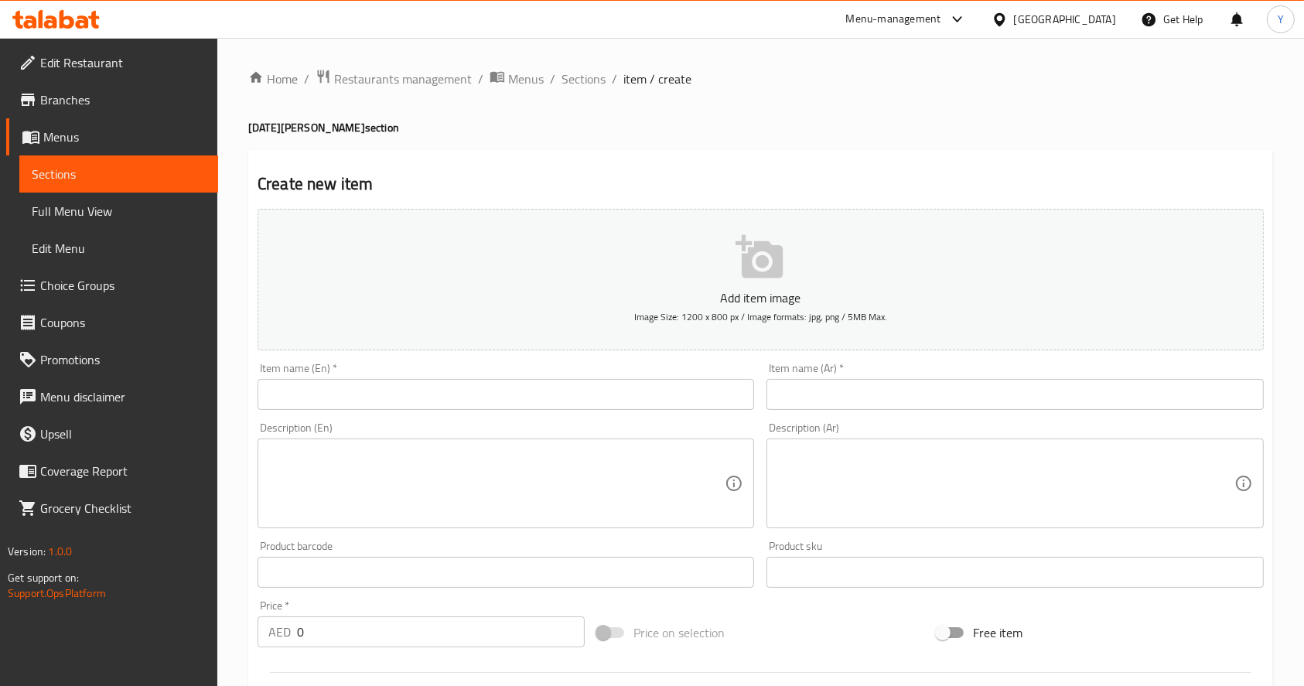
click at [433, 394] on input "text" at bounding box center [506, 394] width 497 height 31
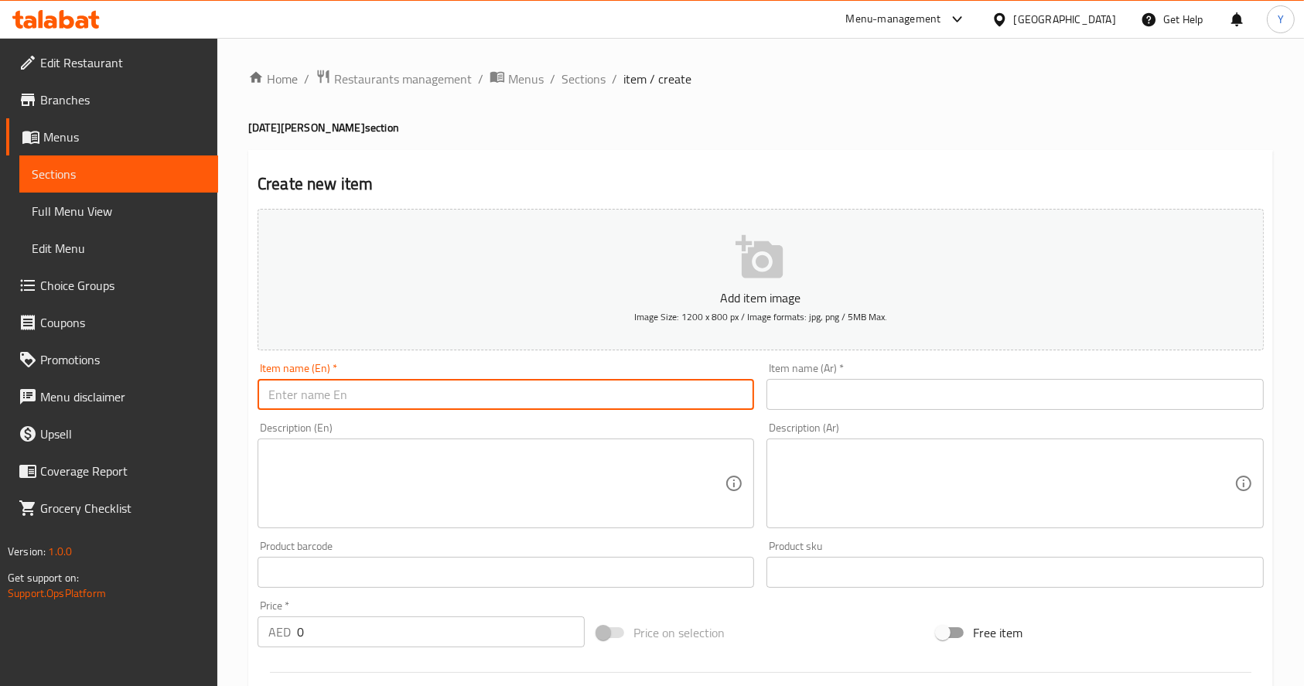
paste input "[DATE][PERSON_NAME]"
type input "[DATE][PERSON_NAME]"
click at [790, 401] on input "text" at bounding box center [1014, 394] width 497 height 31
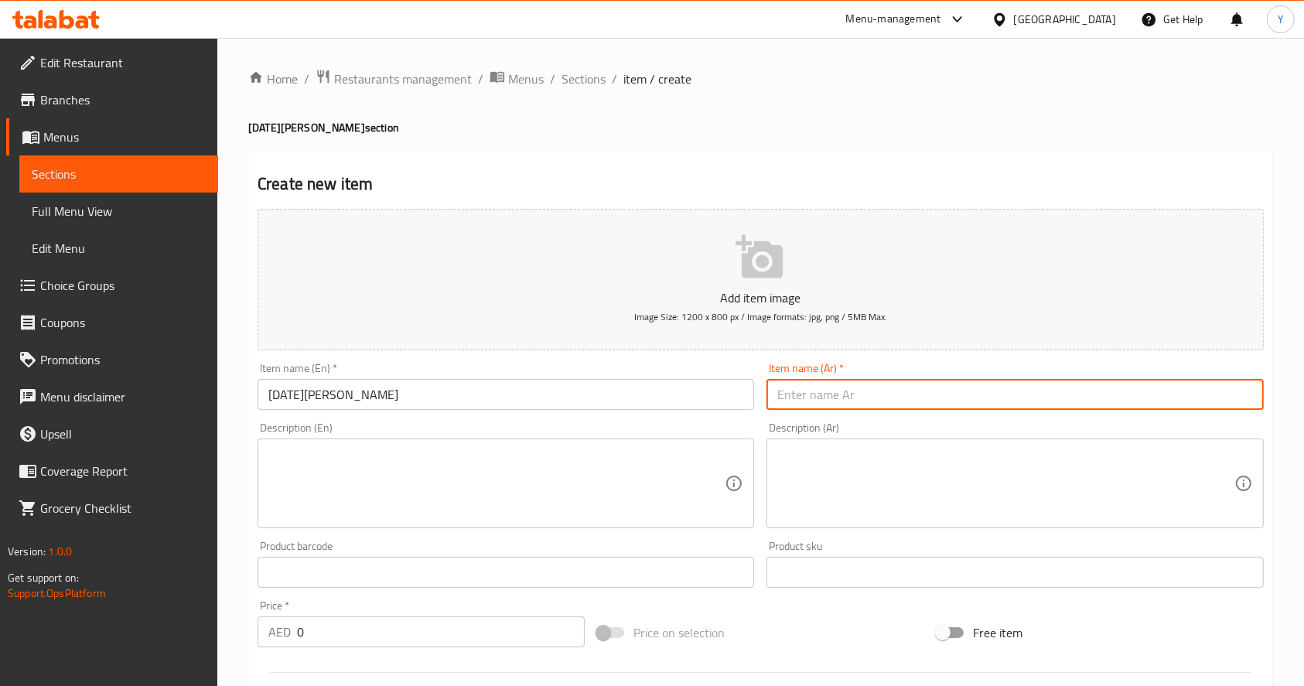
paste input "[PERSON_NAME]"
type input "[PERSON_NAME]"
click at [432, 464] on textarea at bounding box center [496, 483] width 456 height 73
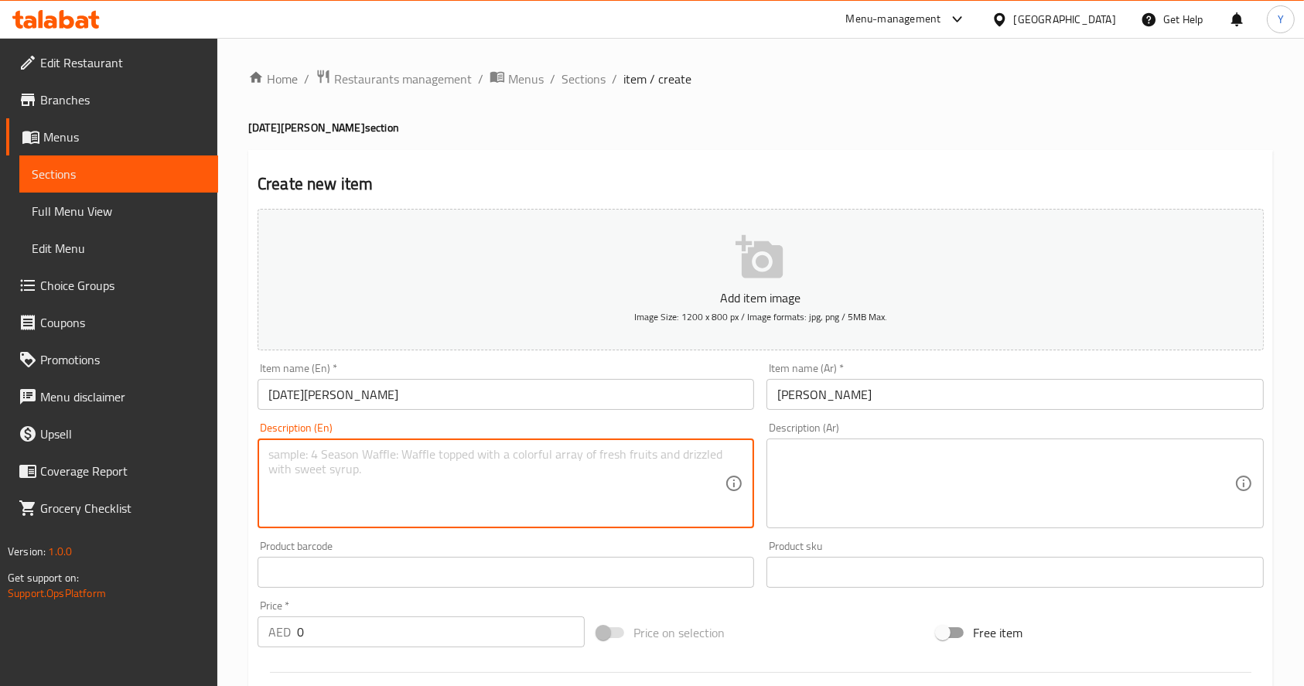
paste textarea "[DATE] special"
type textarea "[DATE] special"
click at [868, 467] on textarea at bounding box center [1005, 483] width 456 height 73
paste textarea "خاص أونام"
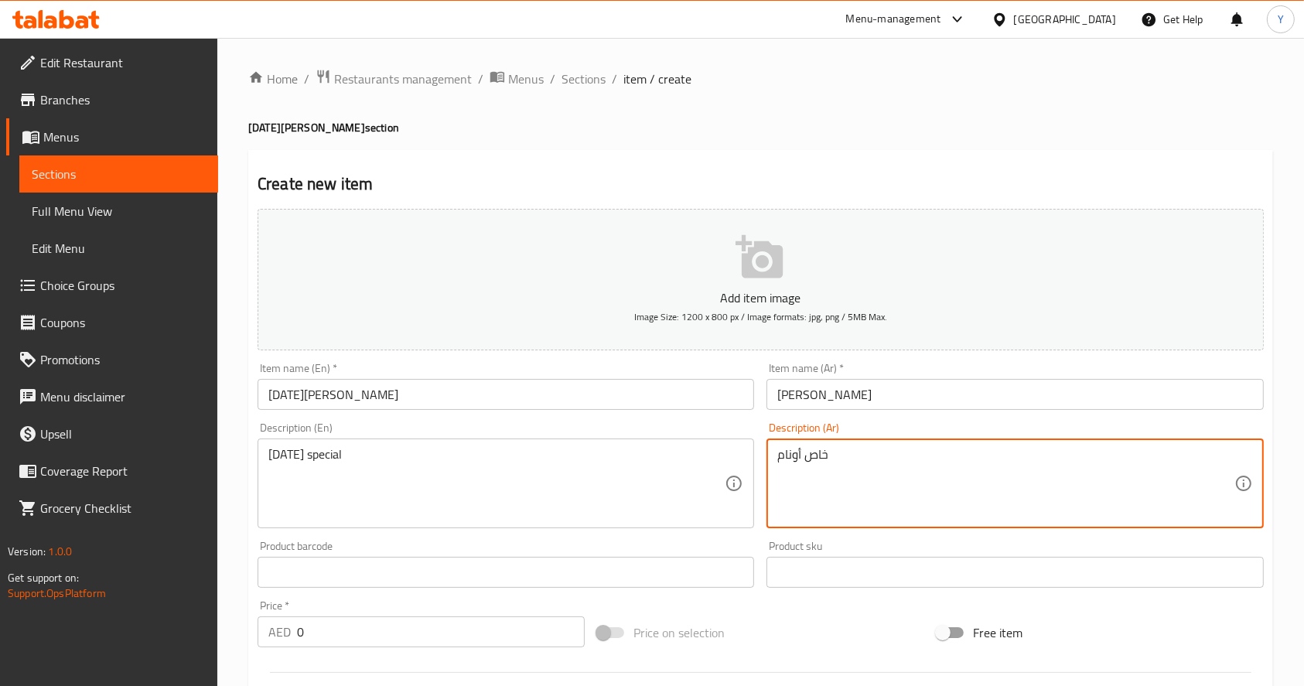
type textarea "خاص أونام"
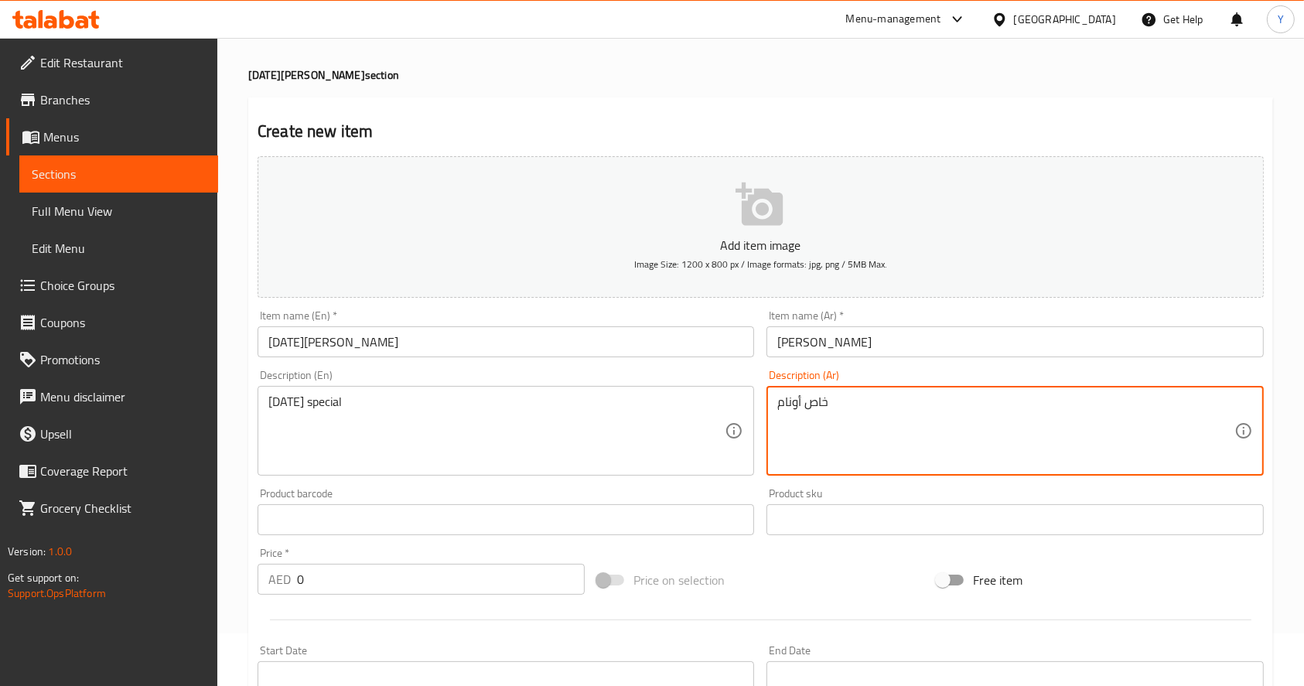
scroll to position [55, 0]
drag, startPoint x: 349, startPoint y: 579, endPoint x: 223, endPoint y: 574, distance: 126.2
click at [223, 574] on div "Home / Restaurants management / Menus / Sections / item / create Onam Sadhya se…" at bounding box center [760, 510] width 1087 height 1055
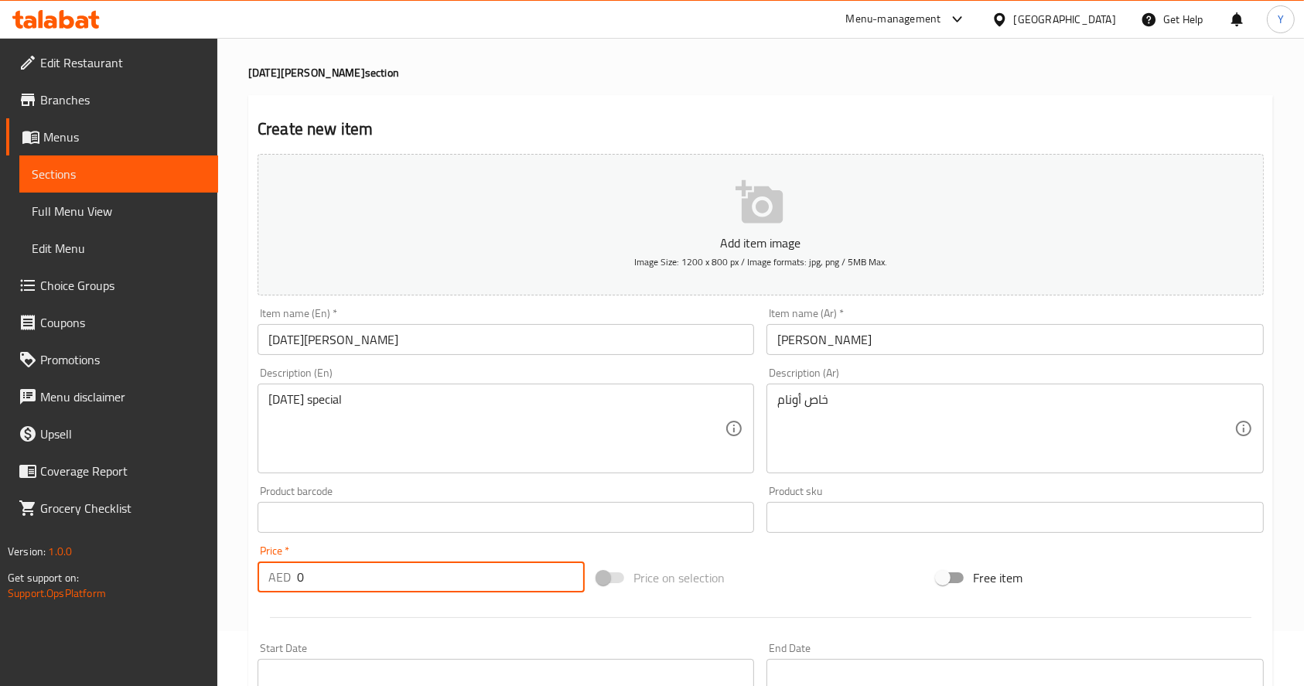
paste input "39"
type input "39"
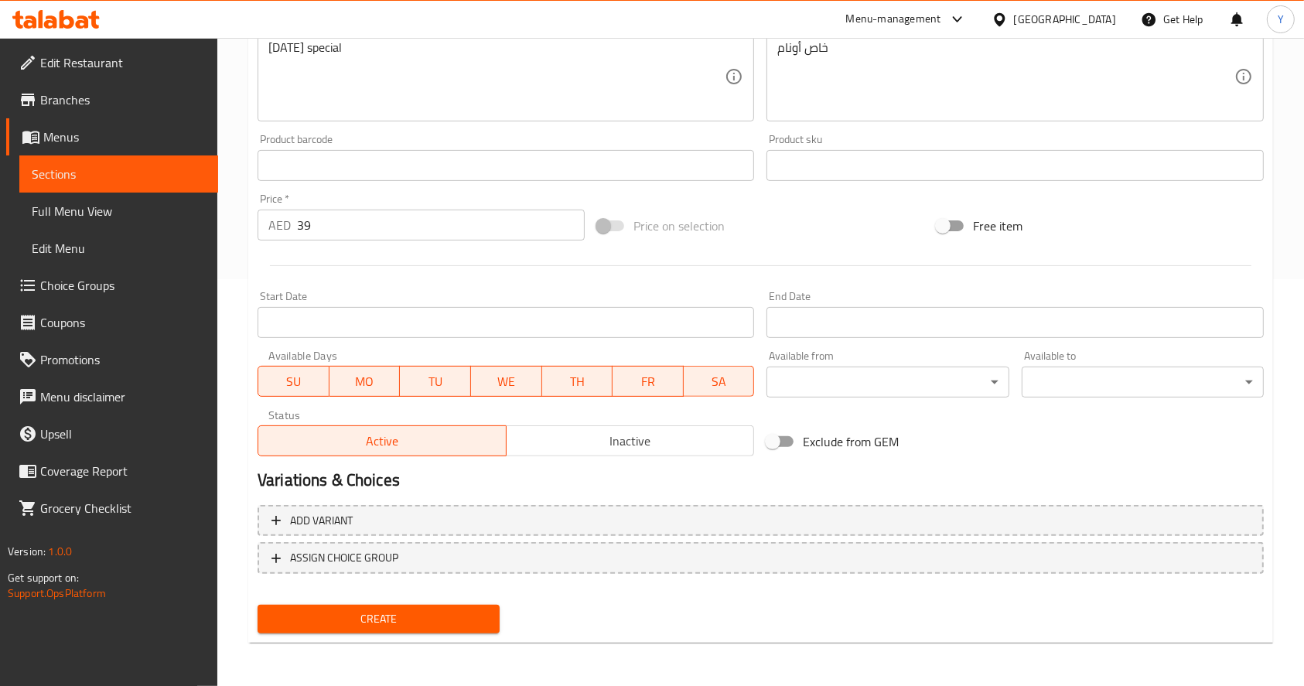
click at [419, 640] on div "Create new item Add item image Image Size: 1200 x 800 px / Image formats: jpg, …" at bounding box center [760, 193] width 1025 height 900
click at [402, 620] on span "Create" at bounding box center [378, 618] width 217 height 19
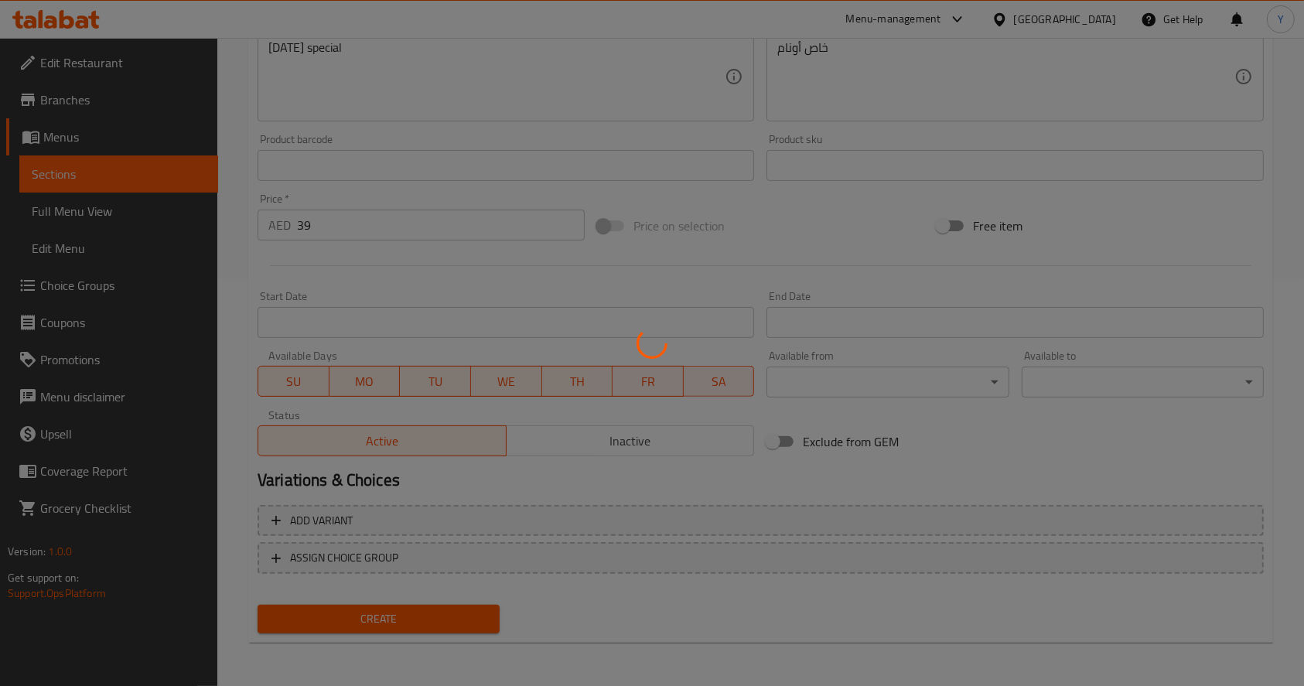
type input "0"
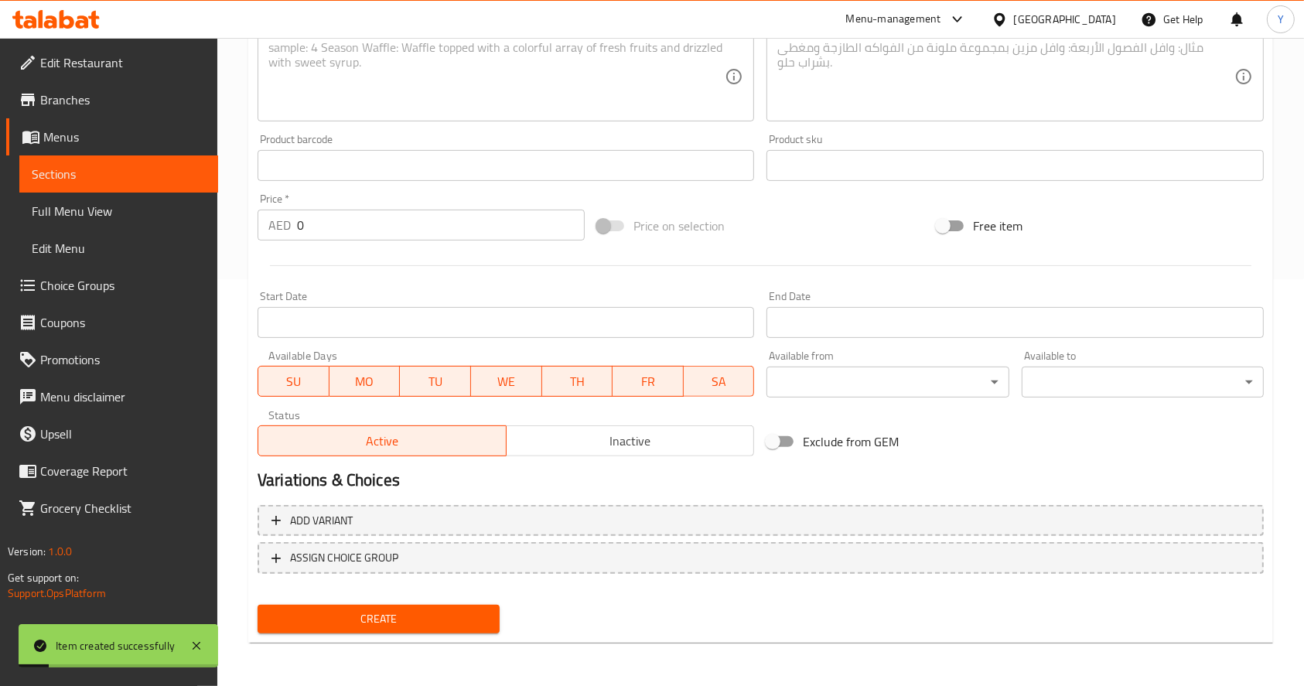
scroll to position [0, 0]
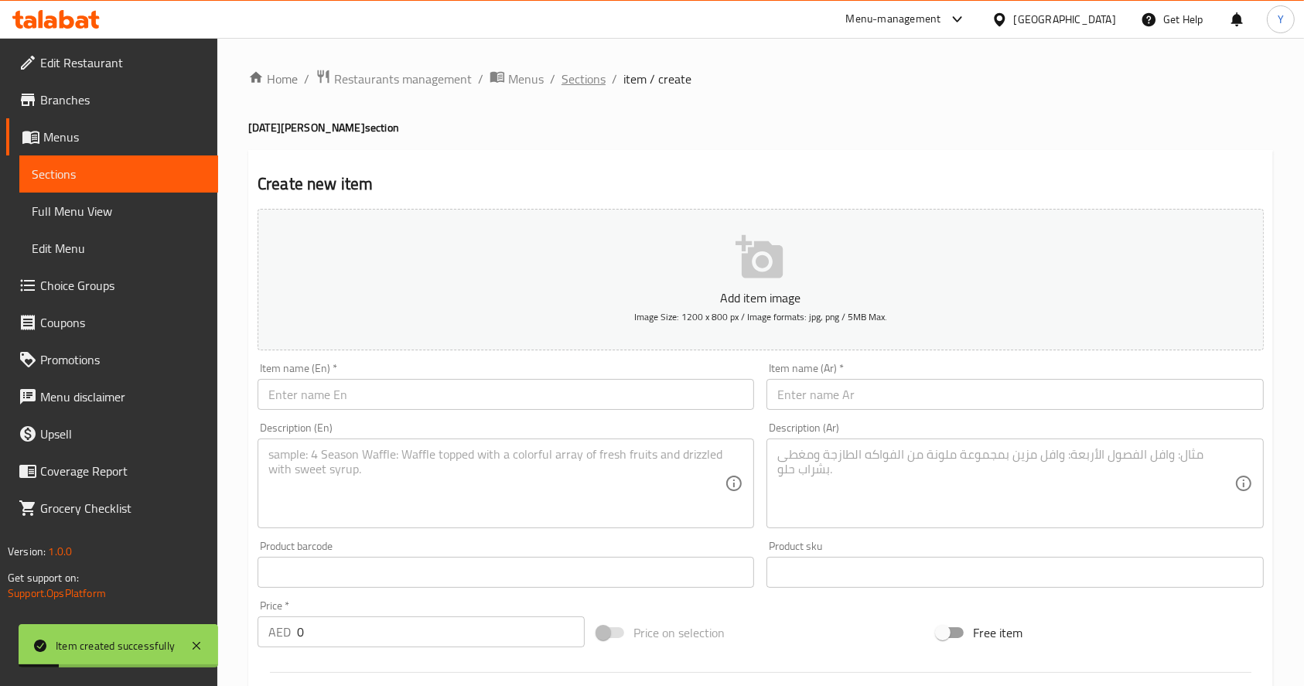
click at [582, 75] on span "Sections" at bounding box center [584, 79] width 44 height 19
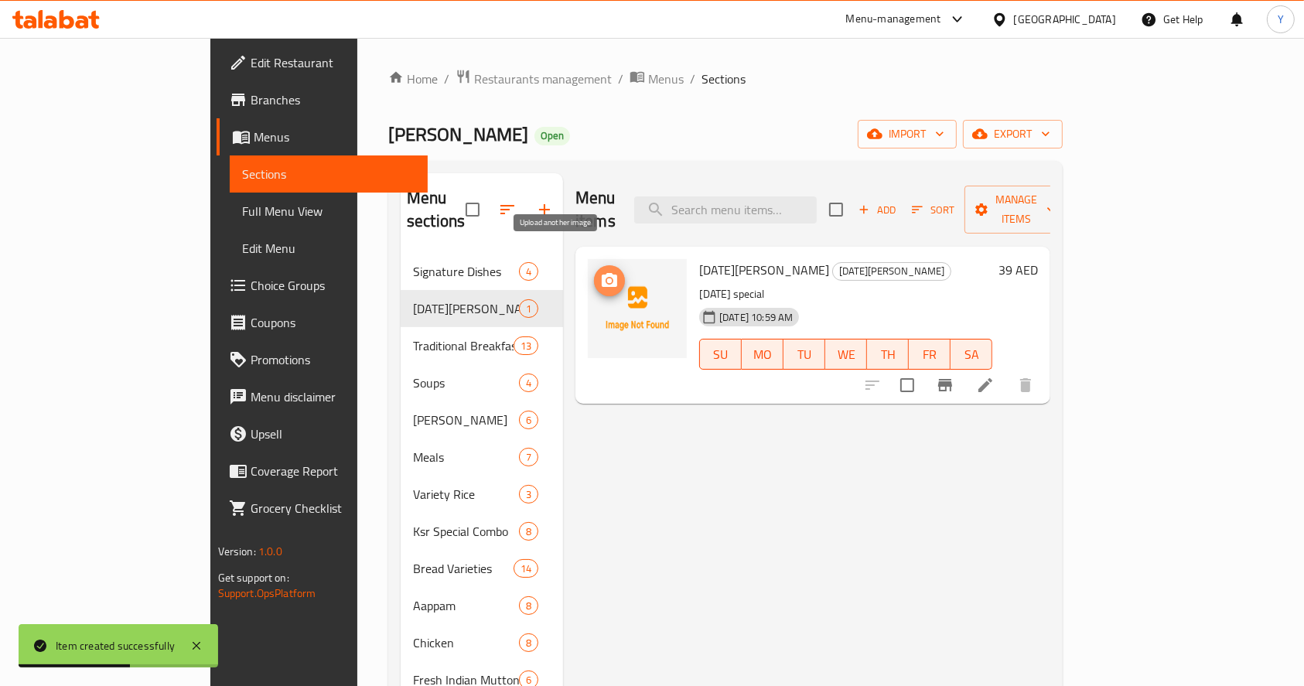
click at [594, 267] on button "upload picture" at bounding box center [609, 280] width 31 height 31
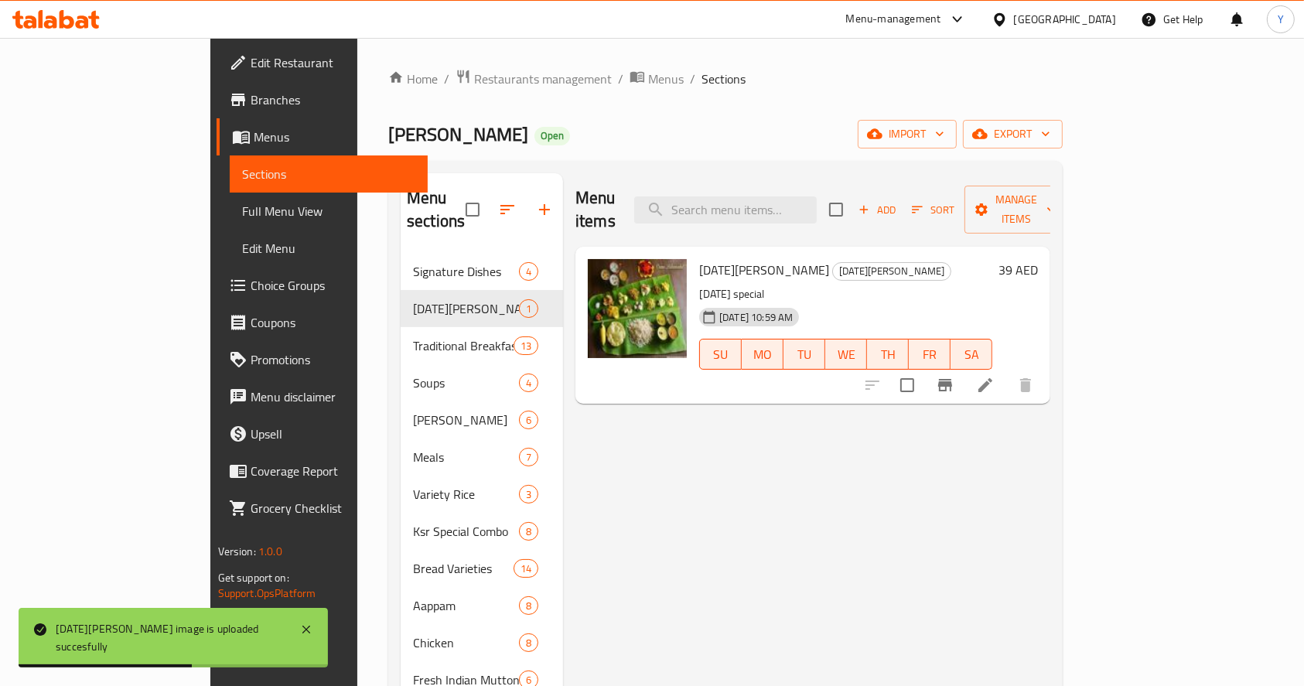
click at [217, 116] on link "Branches" at bounding box center [323, 99] width 212 height 37
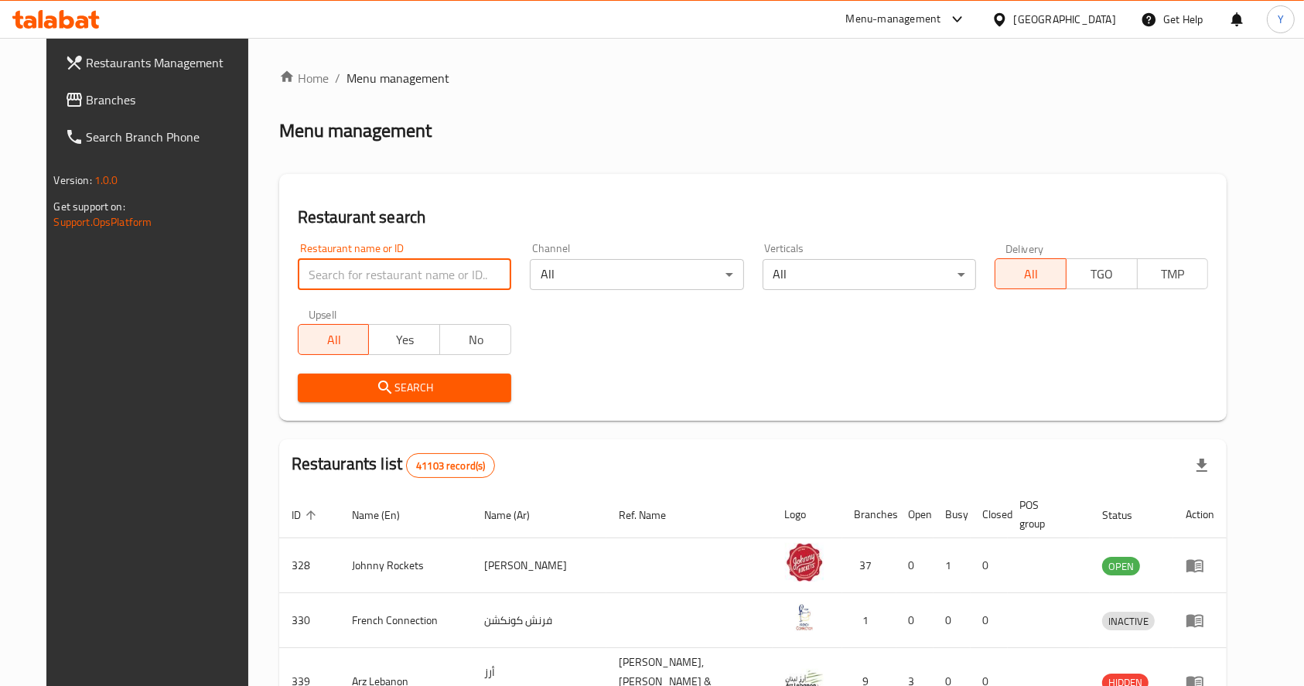
click at [330, 287] on input "search" at bounding box center [404, 274] width 213 height 31
paste input "[PERSON_NAME]"
type input "[PERSON_NAME]"
click button "Search" at bounding box center [404, 388] width 213 height 29
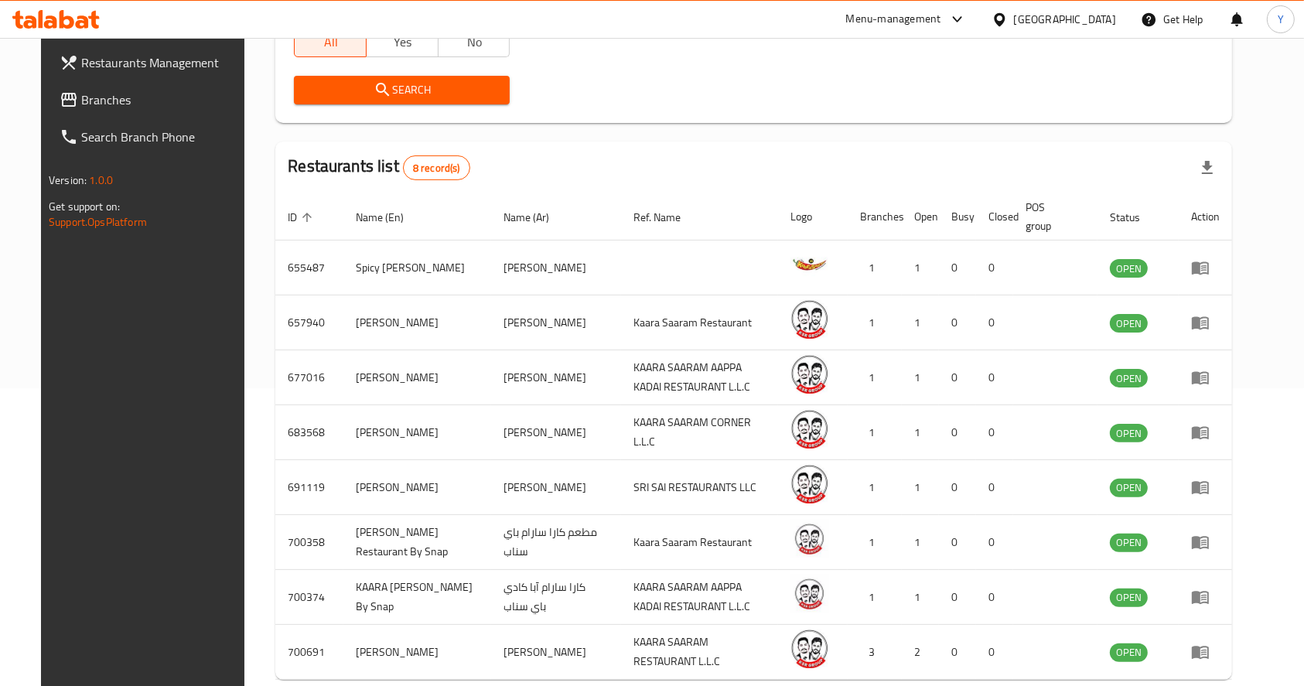
scroll to position [311, 0]
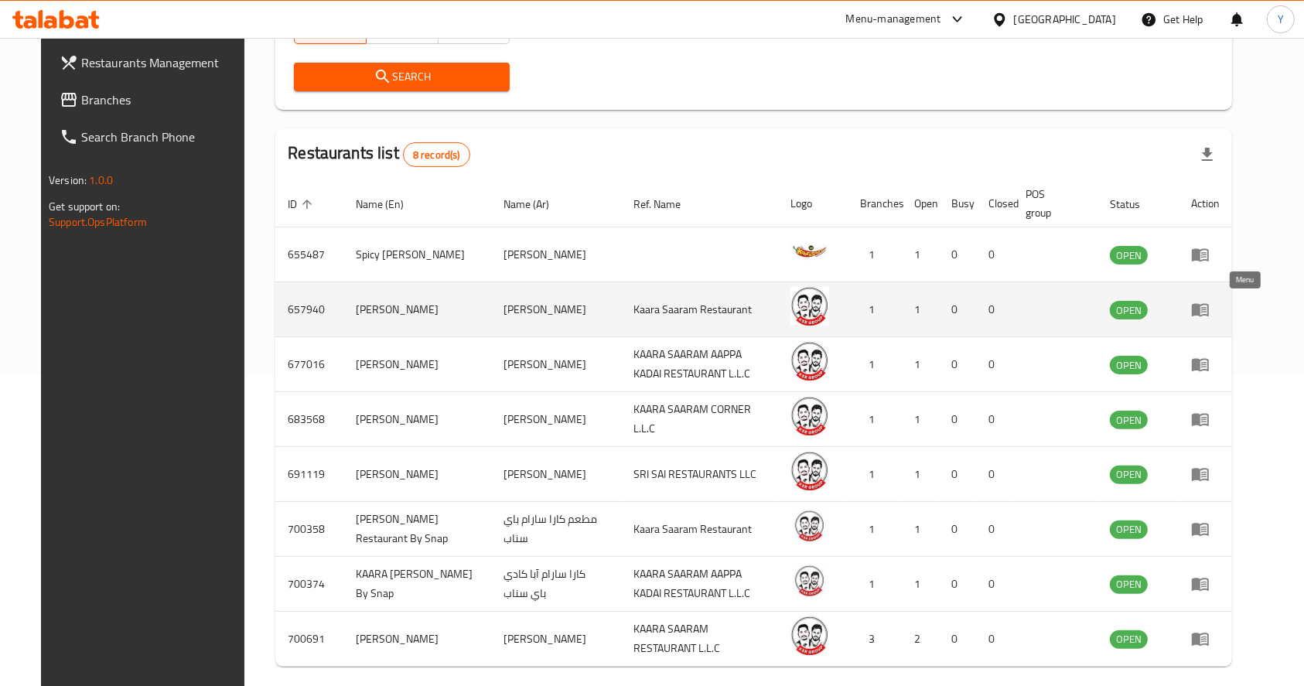
click at [1210, 315] on icon "enhanced table" at bounding box center [1200, 309] width 19 height 19
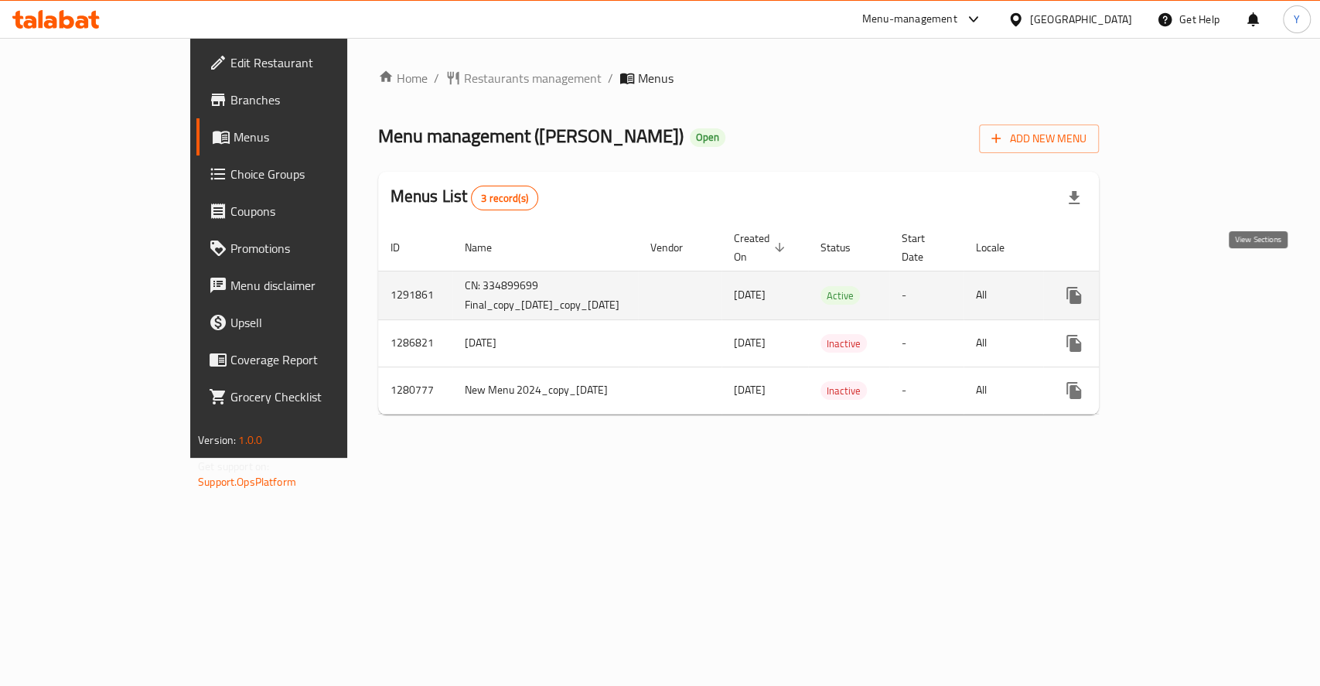
click at [1195, 286] on icon "enhanced table" at bounding box center [1185, 295] width 19 height 19
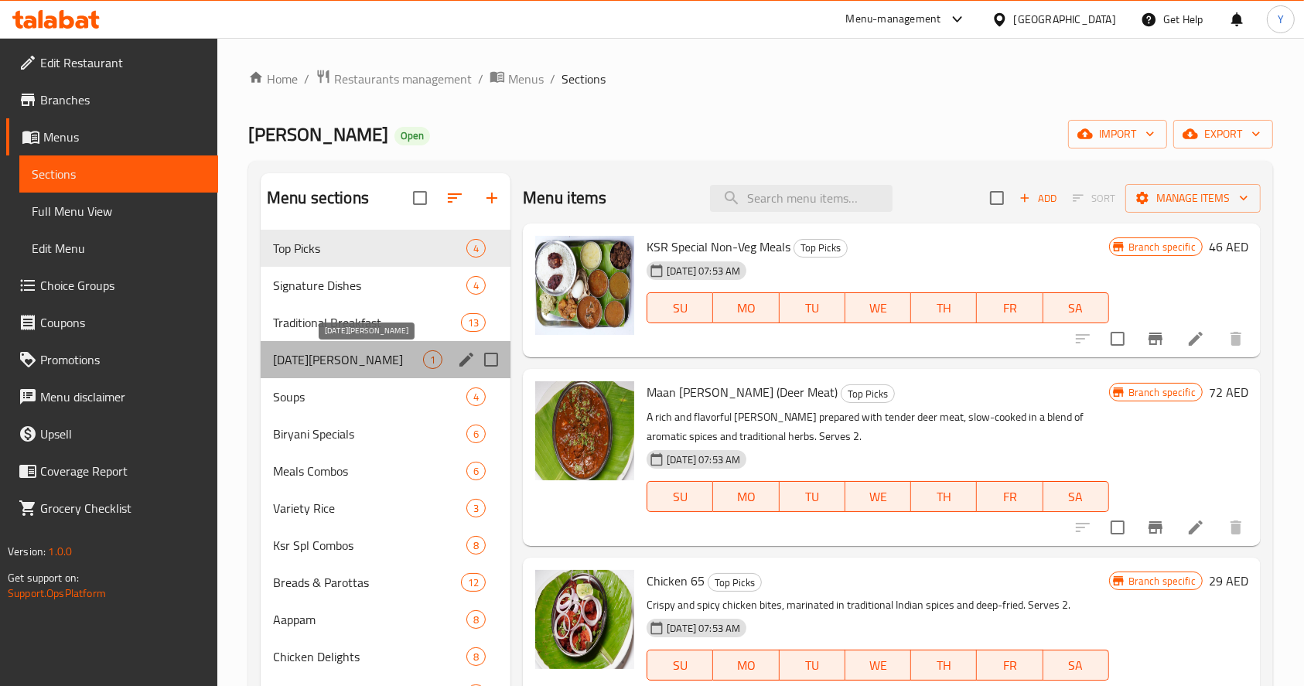
click at [387, 364] on span "[DATE][PERSON_NAME]" at bounding box center [348, 359] width 150 height 19
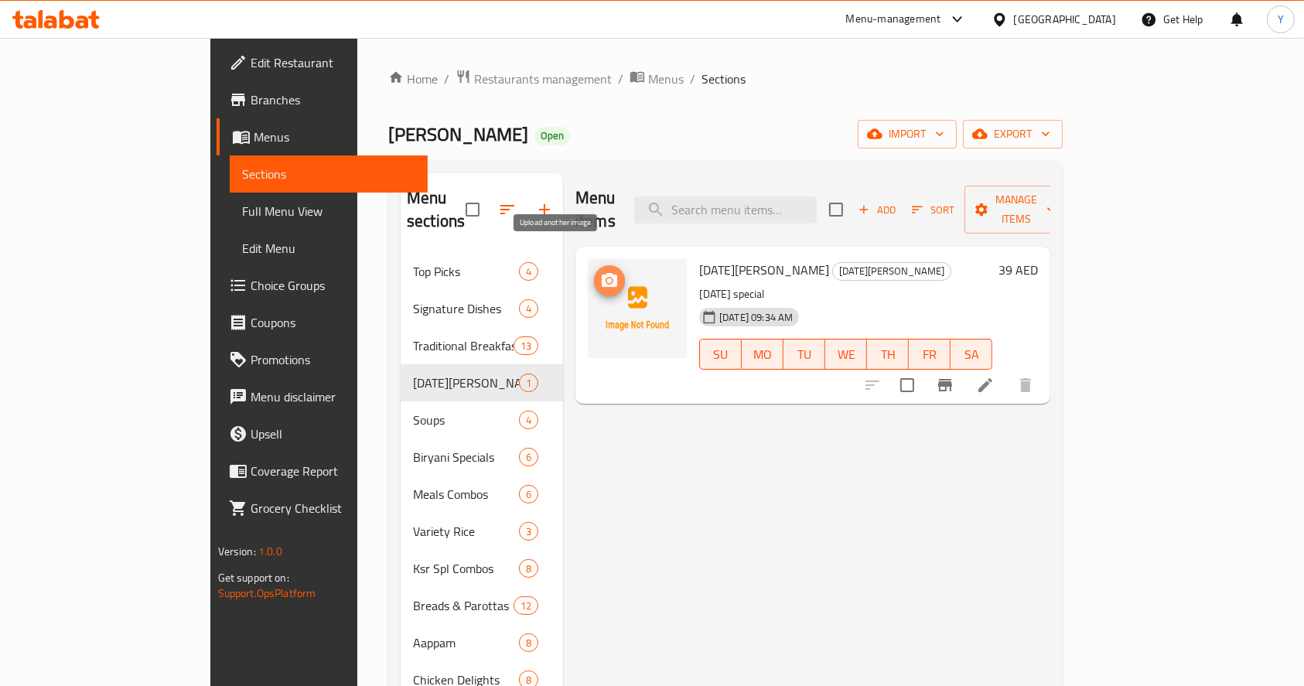
click at [600, 271] on icon "upload picture" at bounding box center [609, 280] width 19 height 19
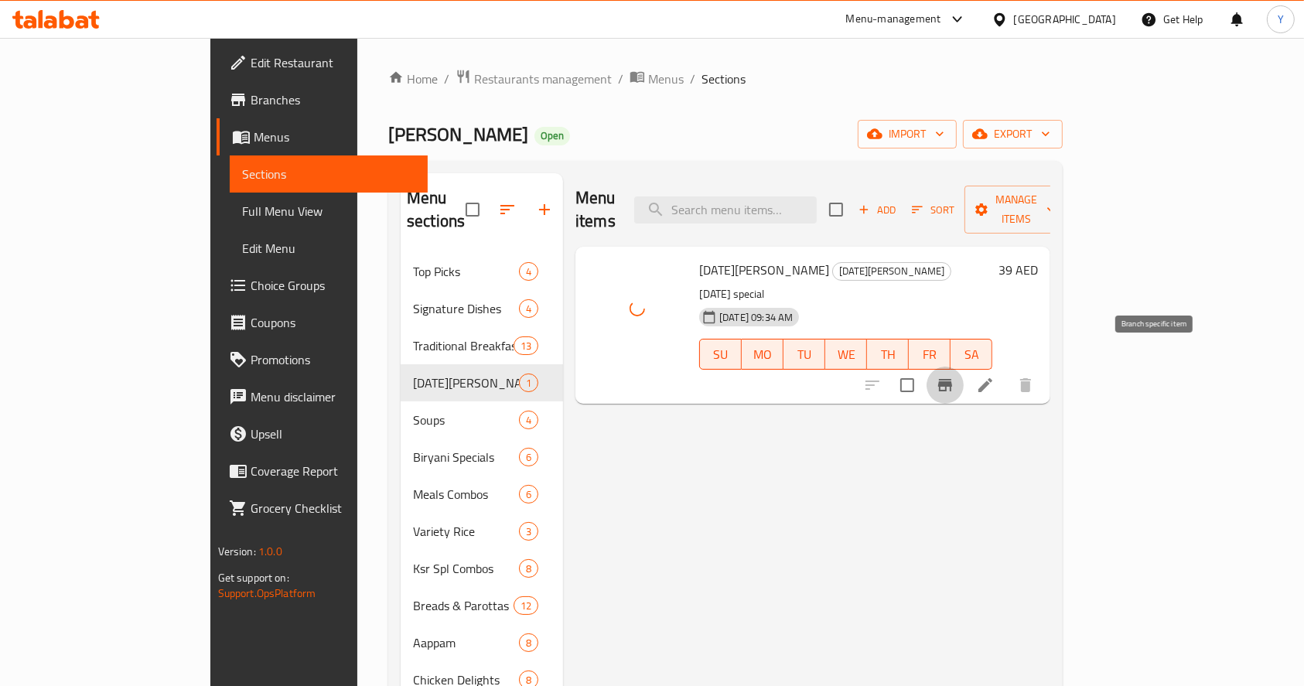
click at [954, 376] on icon "Branch-specific-item" at bounding box center [945, 385] width 19 height 19
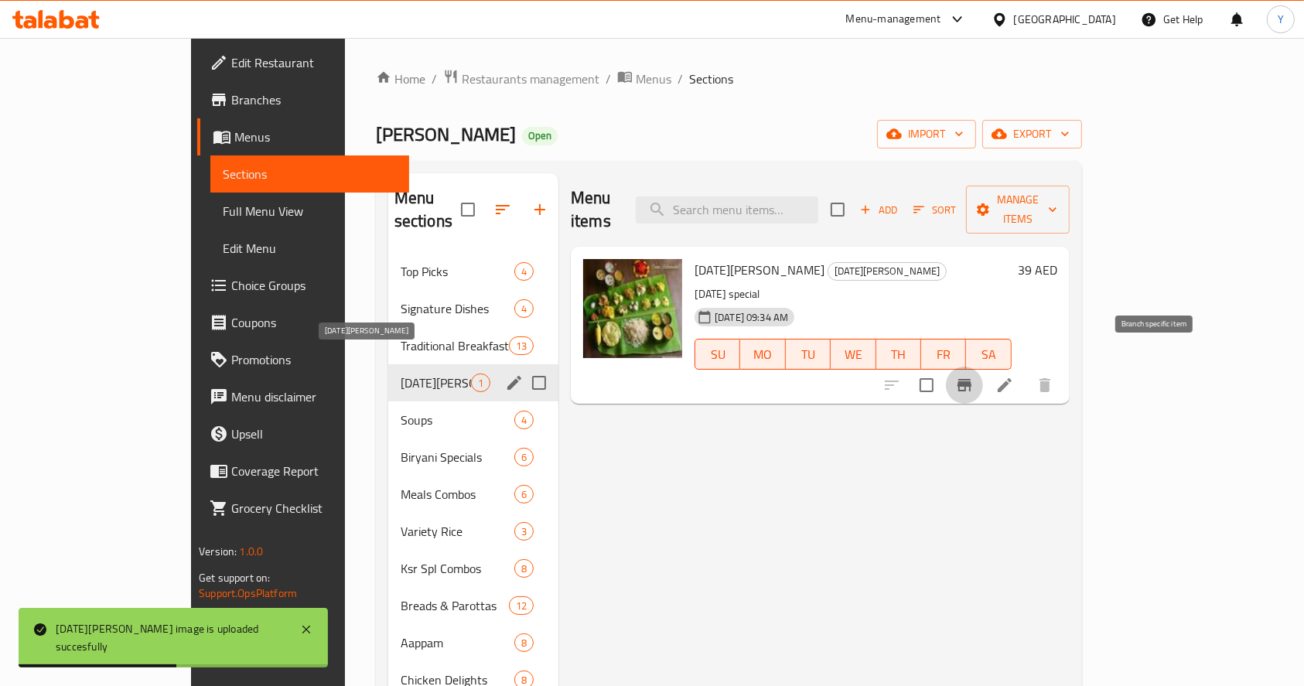
click at [401, 374] on span "[DATE][PERSON_NAME]" at bounding box center [436, 383] width 70 height 19
click at [507, 376] on icon "edit" at bounding box center [514, 383] width 14 height 14
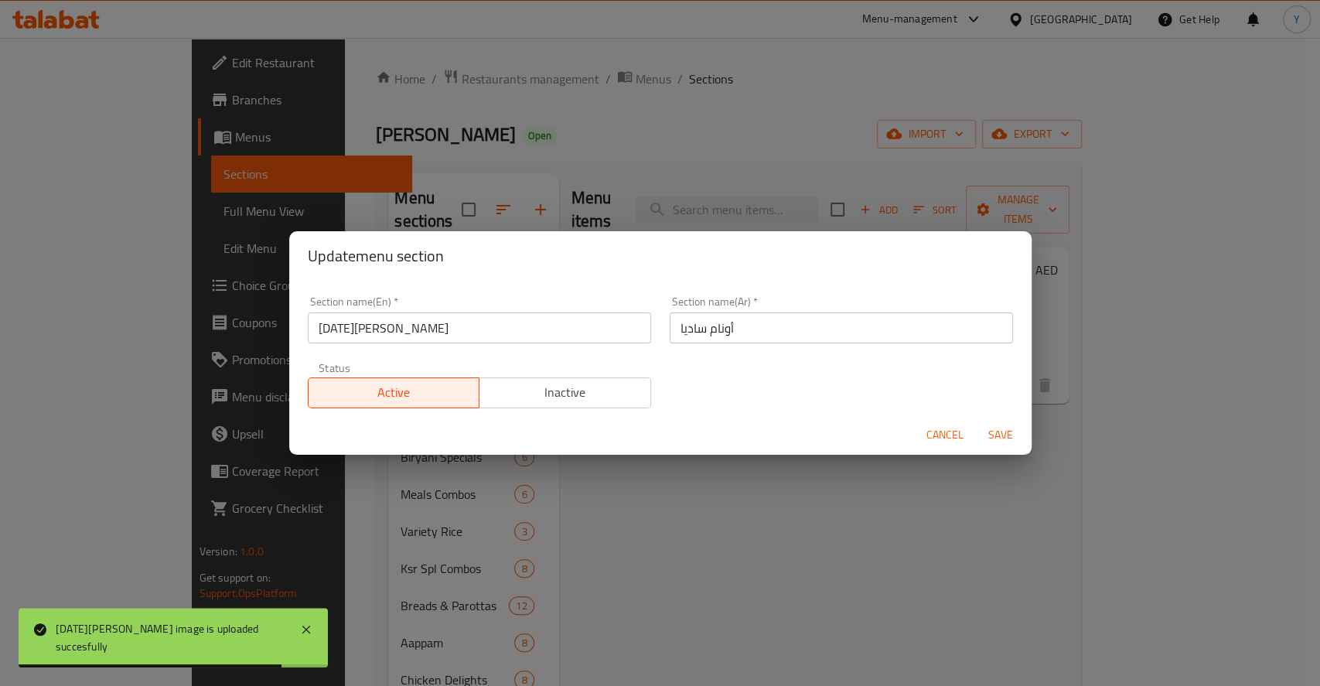
click at [510, 331] on input "[DATE][PERSON_NAME]" at bounding box center [479, 327] width 343 height 31
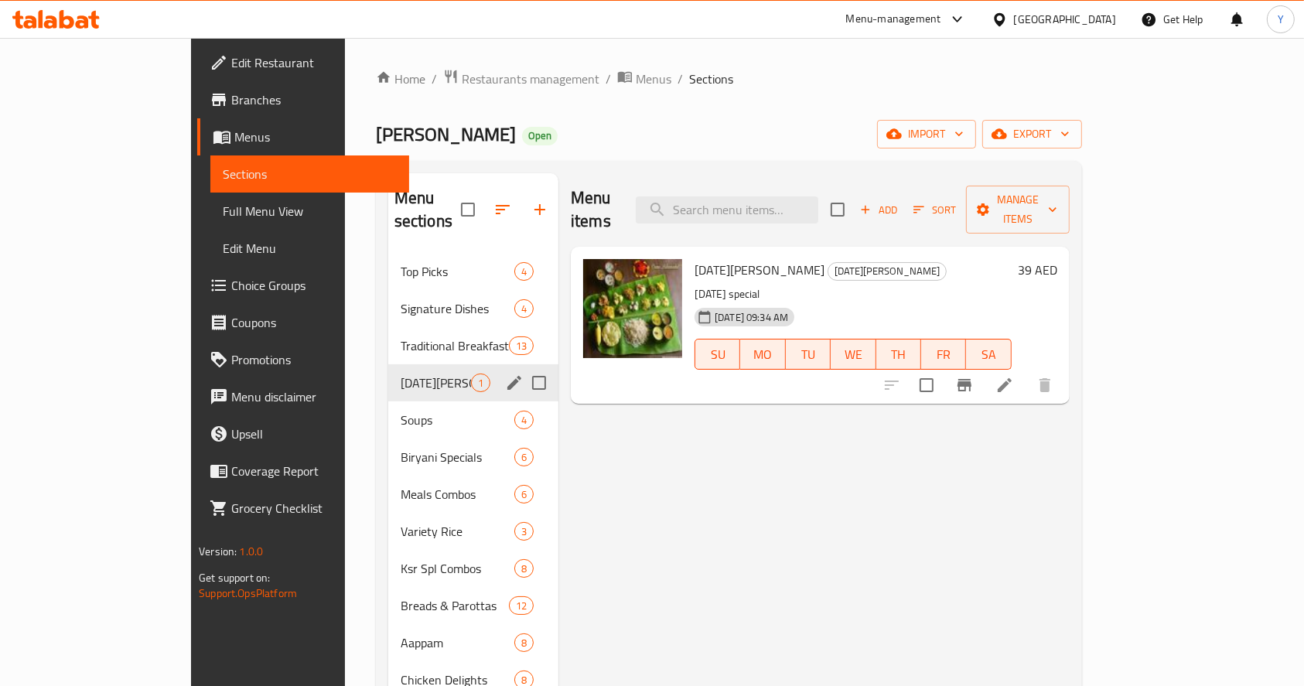
click at [507, 376] on icon "edit" at bounding box center [514, 383] width 14 height 14
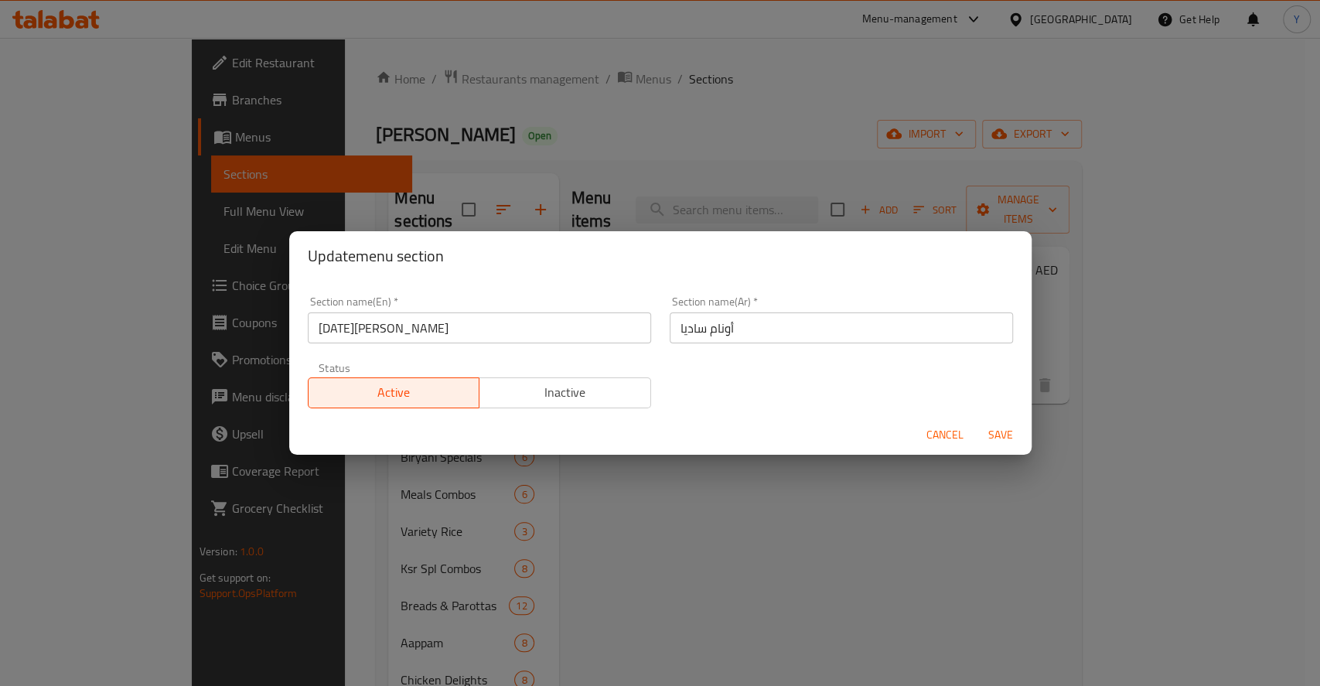
click at [695, 333] on input "أونام ساديا" at bounding box center [841, 327] width 343 height 31
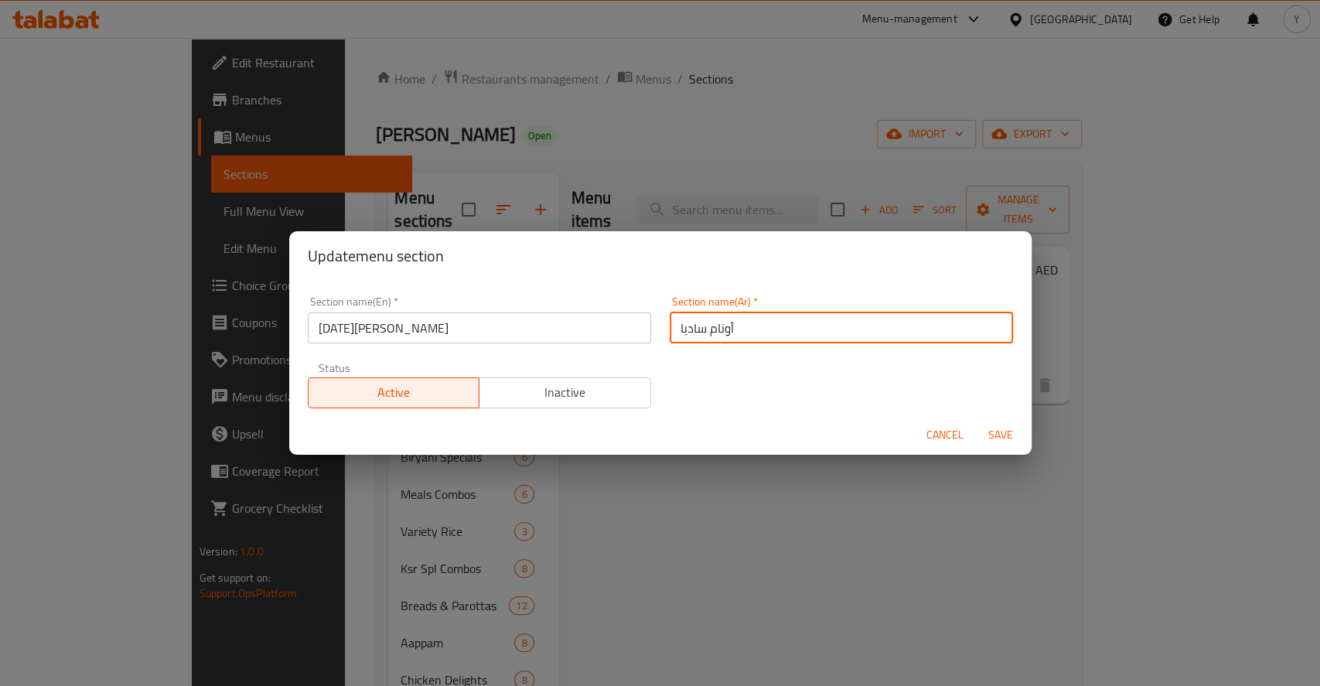
click at [731, 217] on div "Update menu section Section name(En)   * Onam Sadhya Section name(En) * Section…" at bounding box center [660, 343] width 1320 height 686
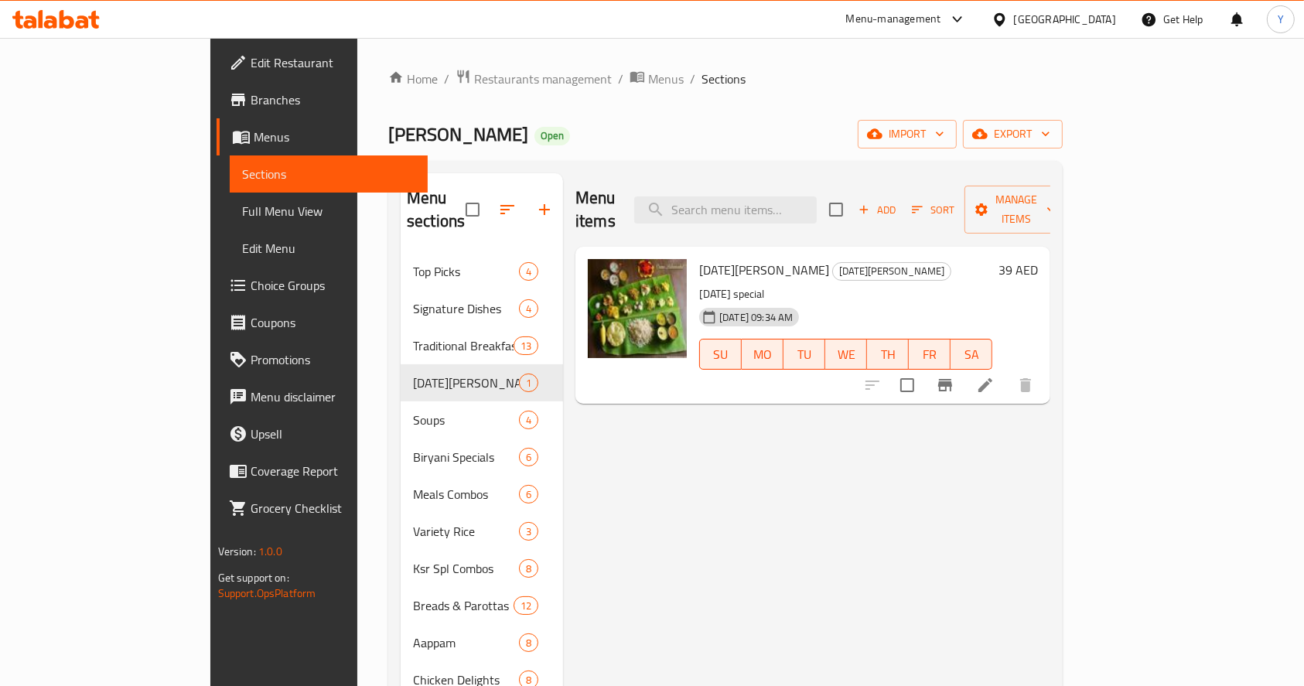
click at [1007, 371] on li at bounding box center [985, 385] width 43 height 28
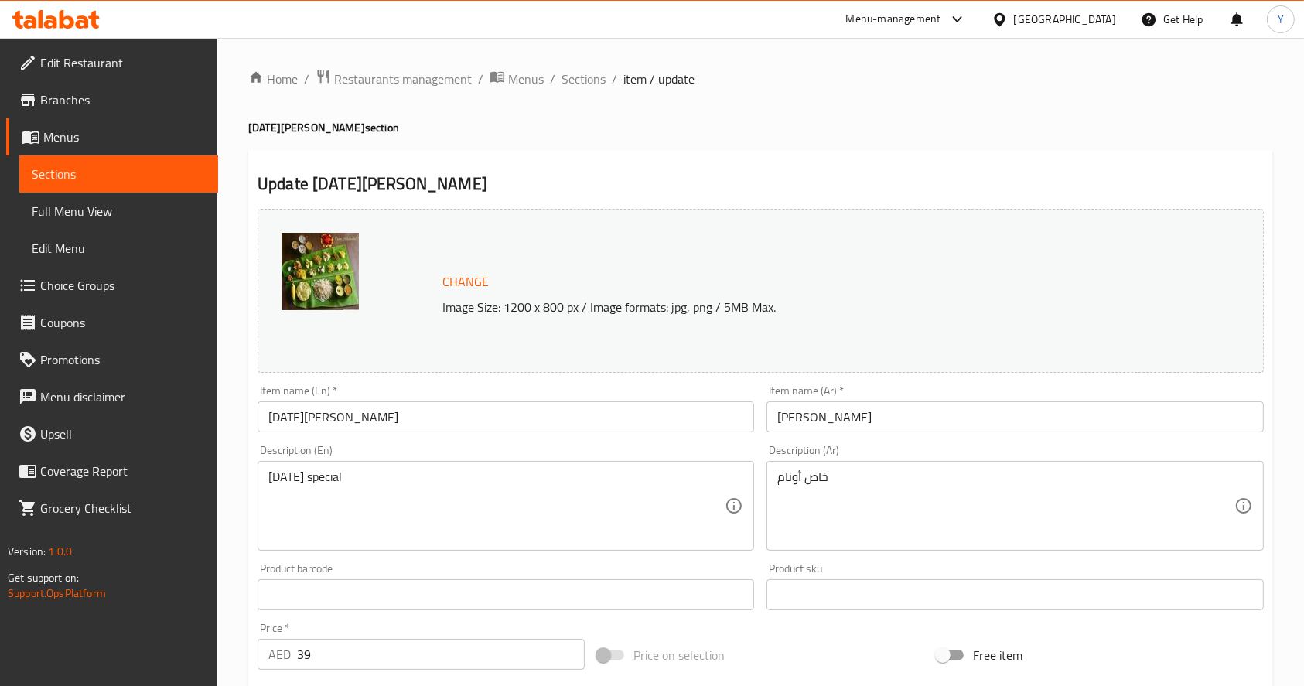
click at [403, 413] on input "[DATE][PERSON_NAME]" at bounding box center [506, 416] width 497 height 31
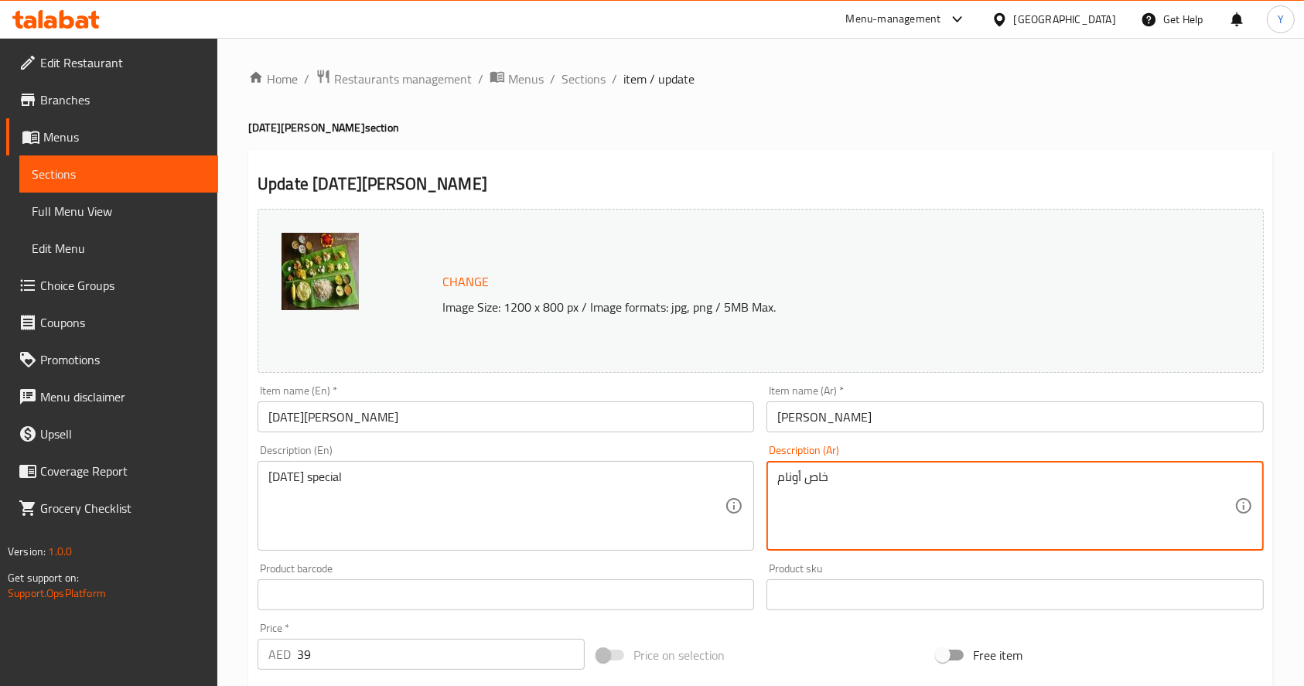
scroll to position [191, 0]
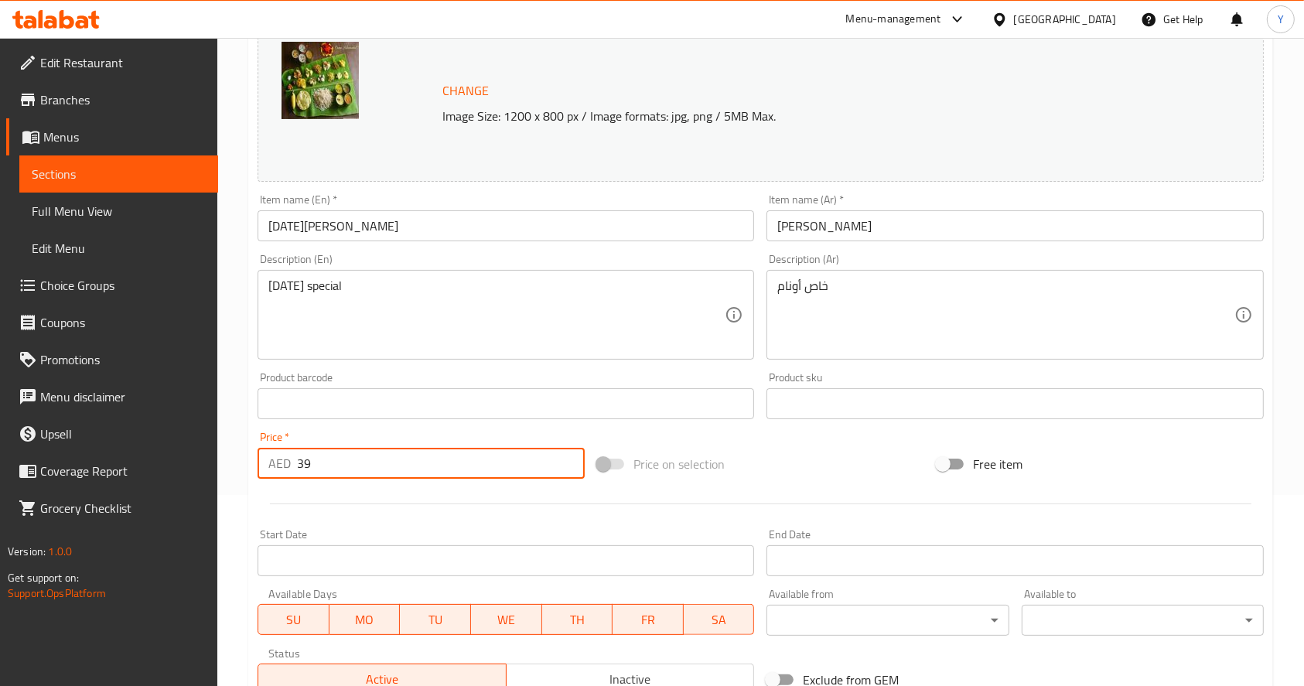
click at [324, 472] on input "39" at bounding box center [441, 463] width 288 height 31
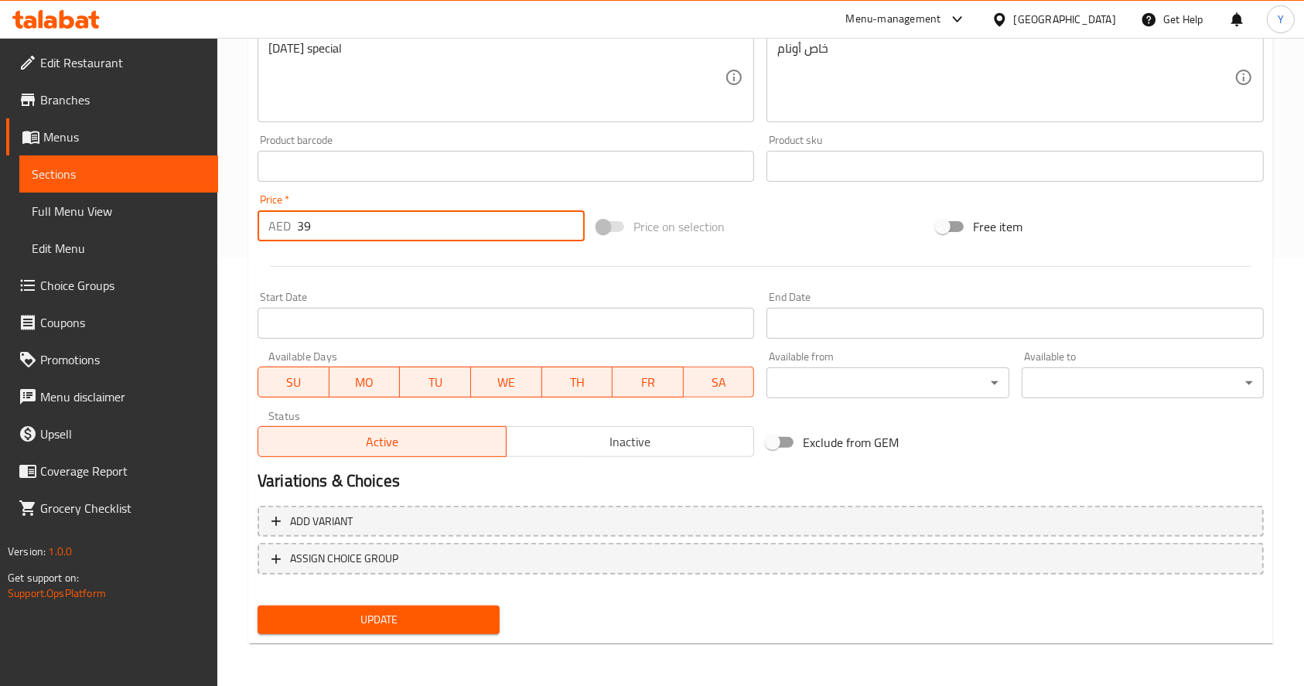
scroll to position [0, 0]
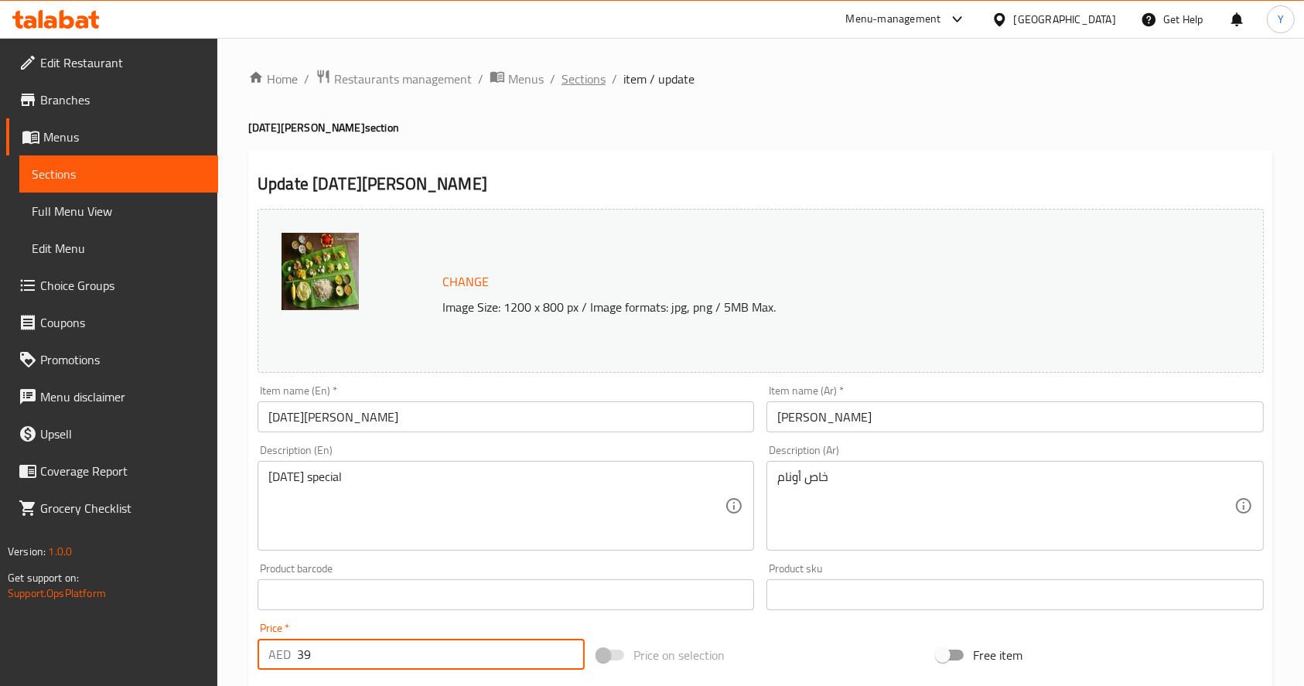
click at [589, 70] on span "Sections" at bounding box center [584, 79] width 44 height 19
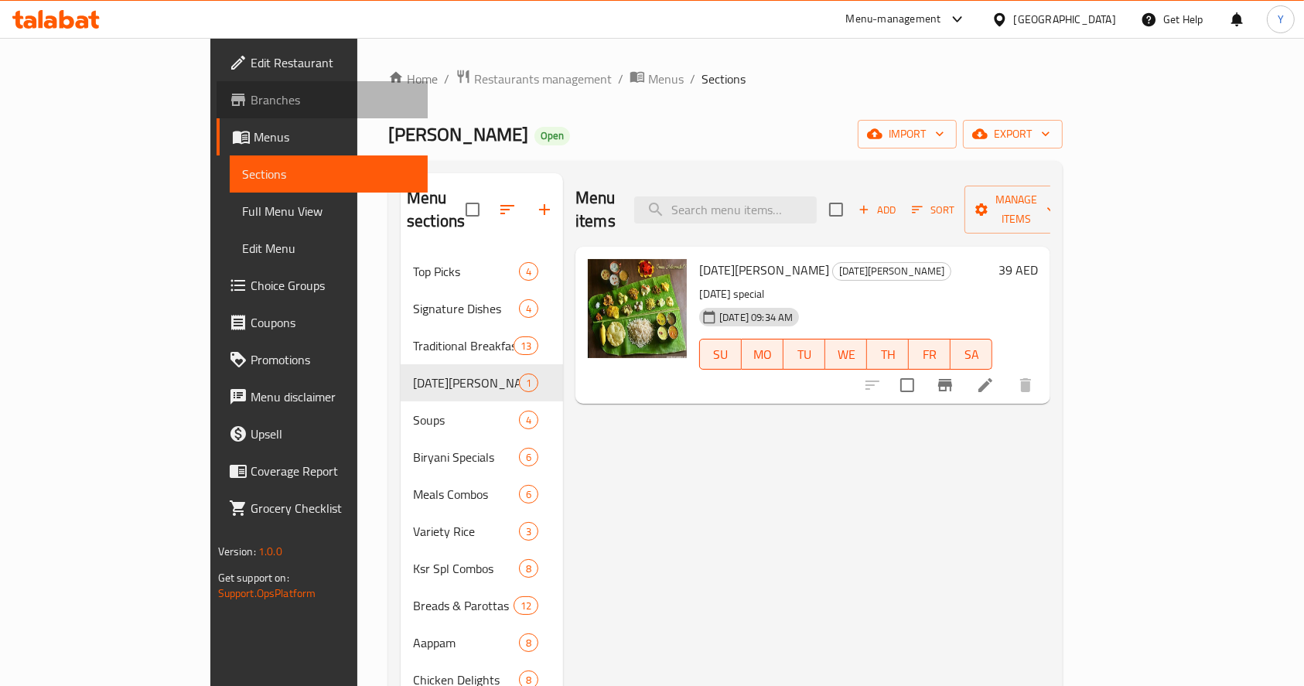
click at [251, 99] on span "Branches" at bounding box center [334, 99] width 166 height 19
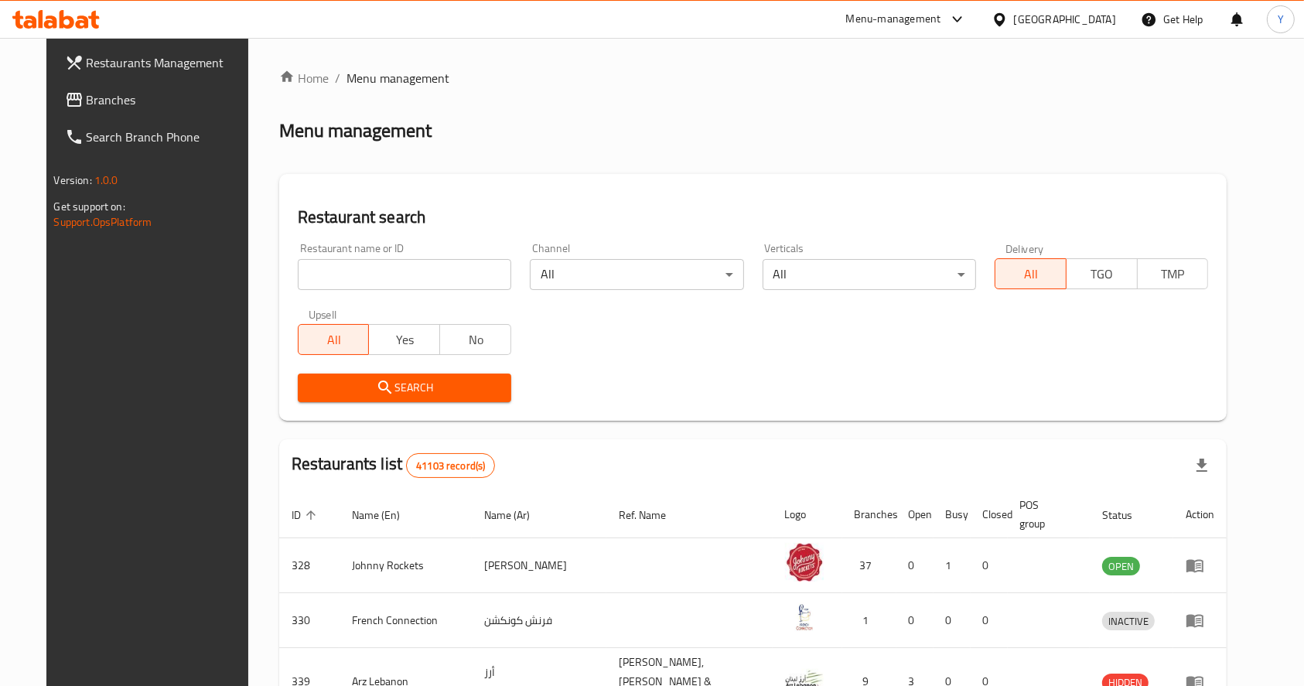
click at [429, 284] on input "search" at bounding box center [404, 274] width 213 height 31
type input "[PERSON_NAME]"
click button "Search" at bounding box center [404, 388] width 213 height 29
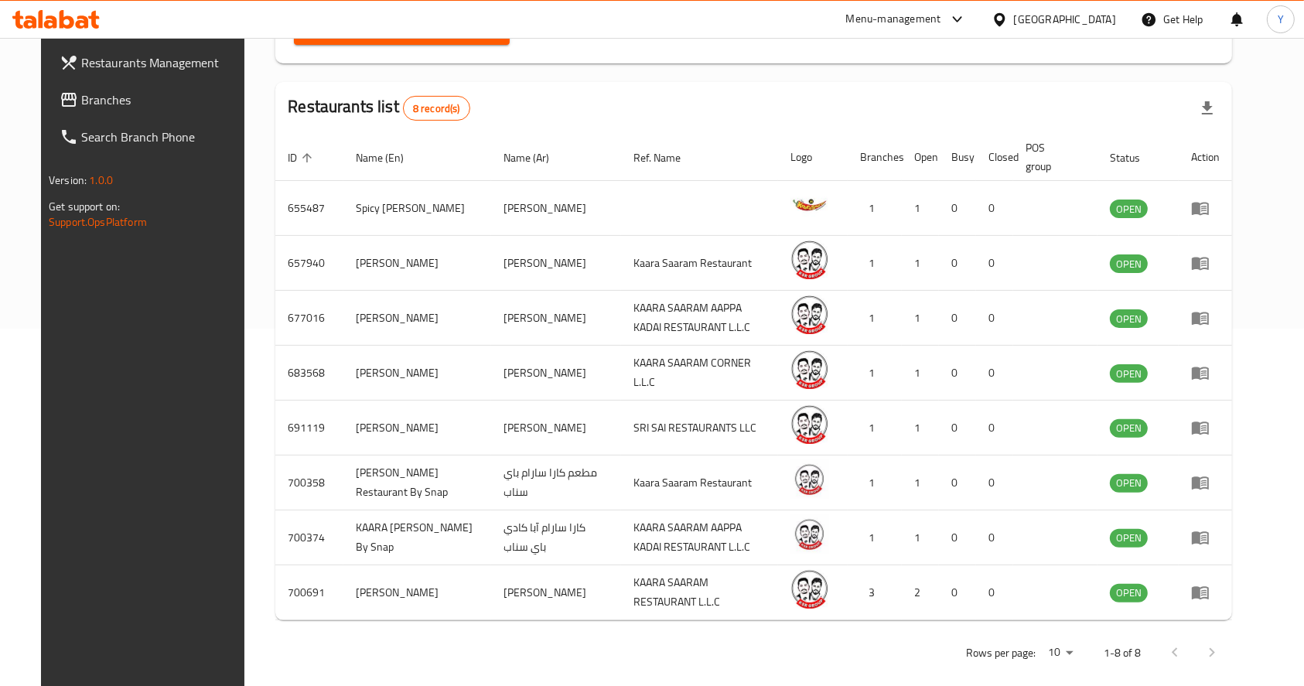
scroll to position [359, 0]
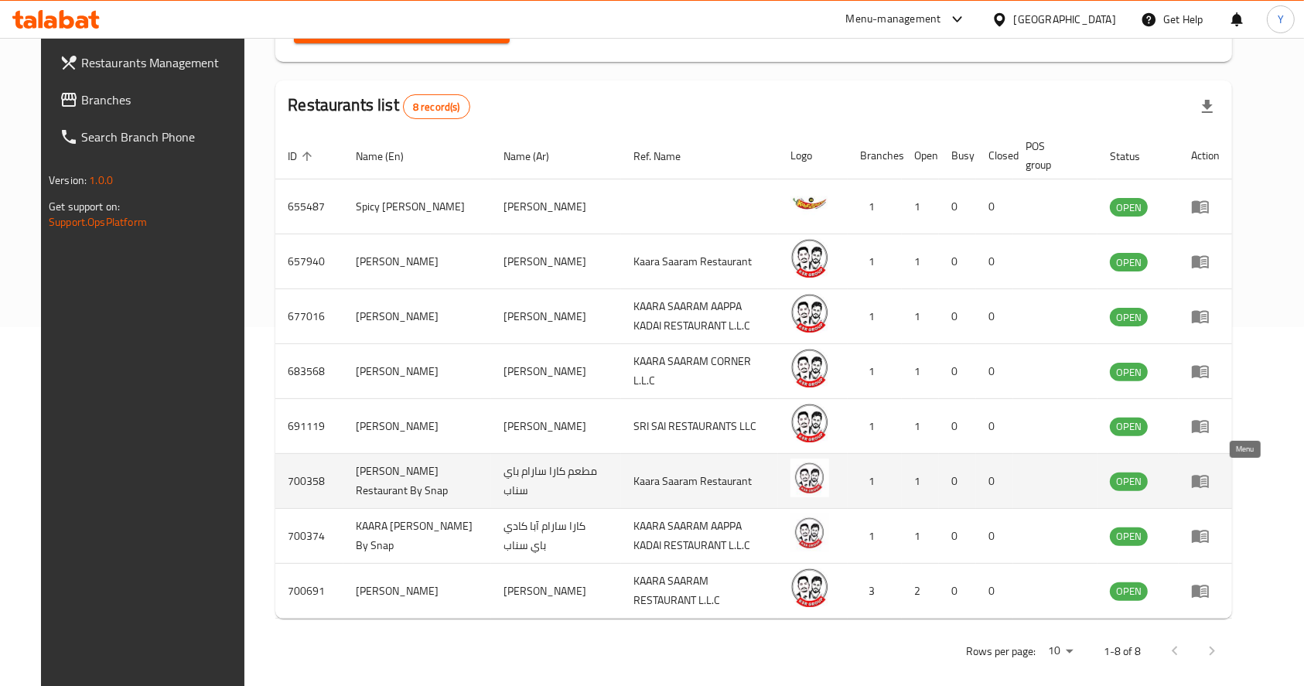
click at [1210, 480] on icon "enhanced table" at bounding box center [1200, 481] width 19 height 19
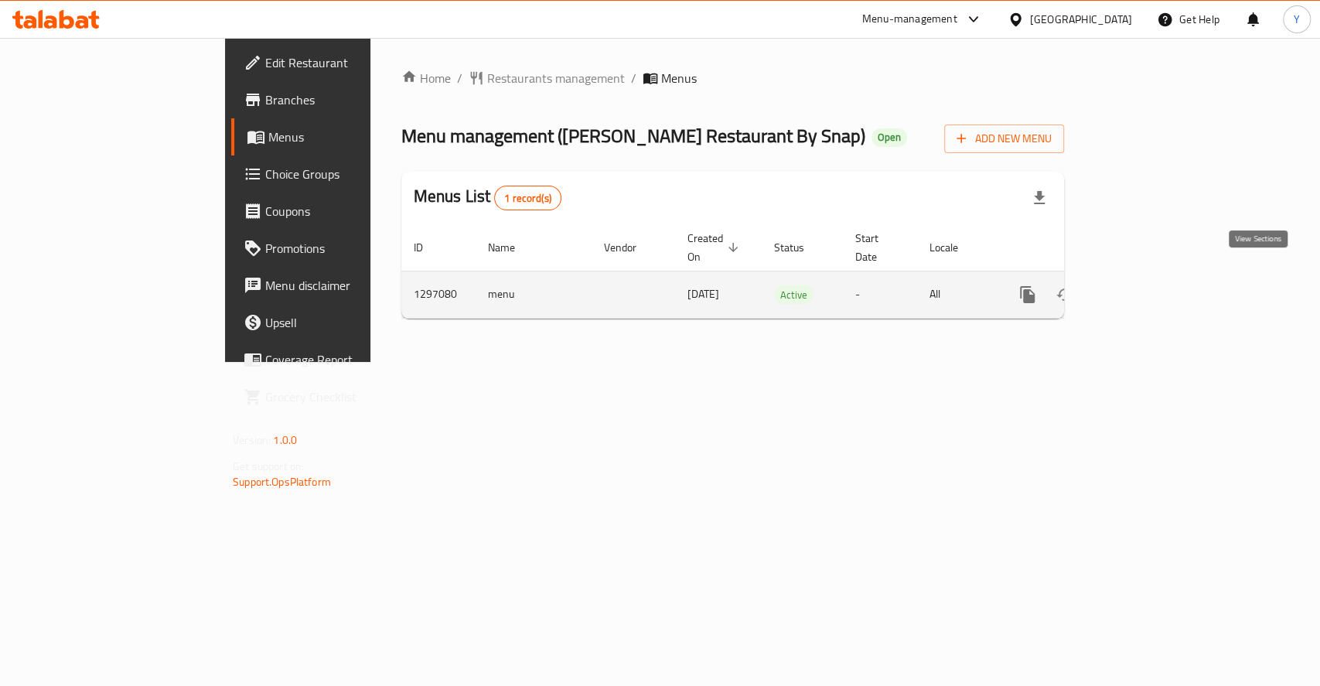
click at [1149, 285] on icon "enhanced table" at bounding box center [1139, 294] width 19 height 19
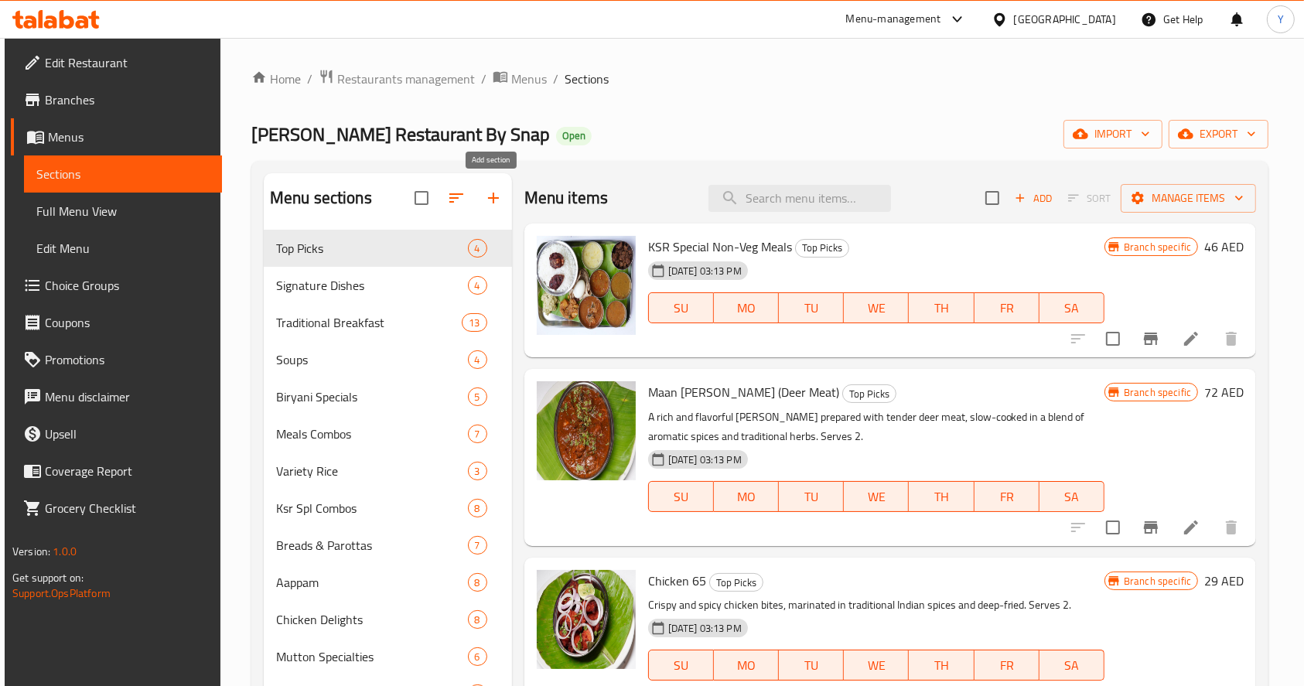
click at [493, 210] on button "button" at bounding box center [493, 197] width 37 height 37
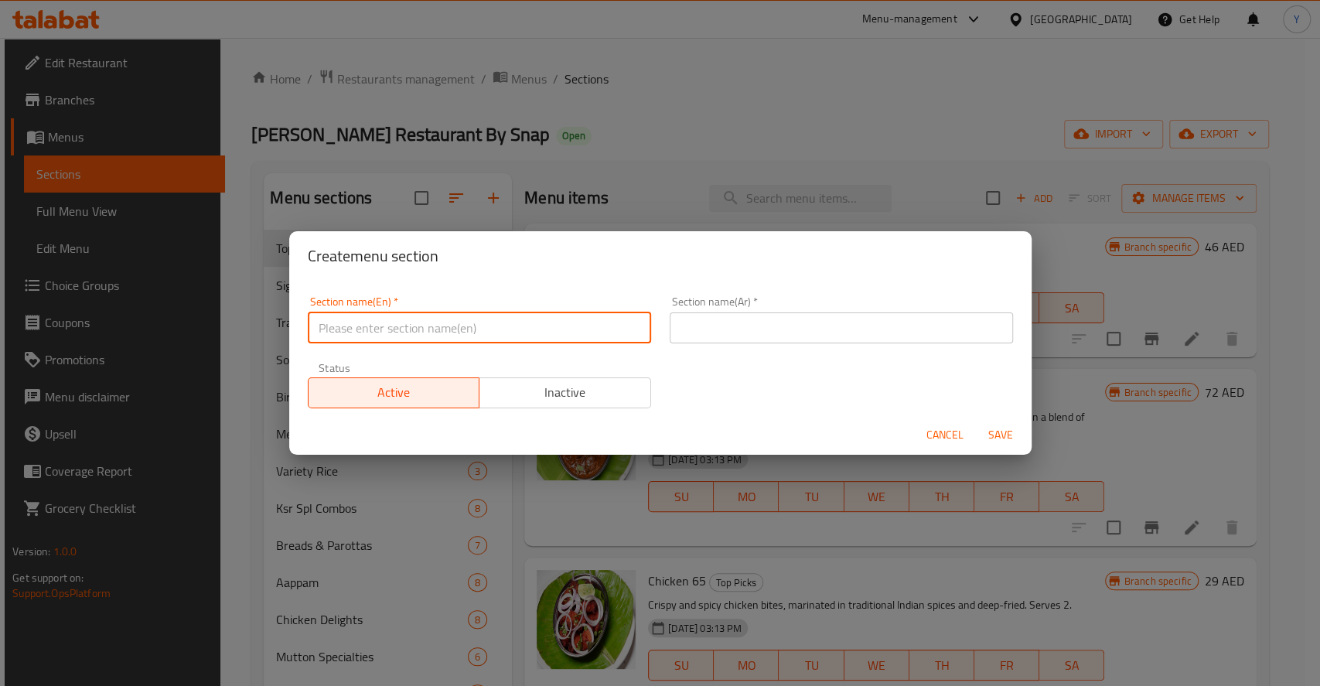
click at [527, 323] on input "text" at bounding box center [479, 327] width 343 height 31
type input "[DATE][PERSON_NAME]"
click at [699, 333] on input "text" at bounding box center [841, 327] width 343 height 31
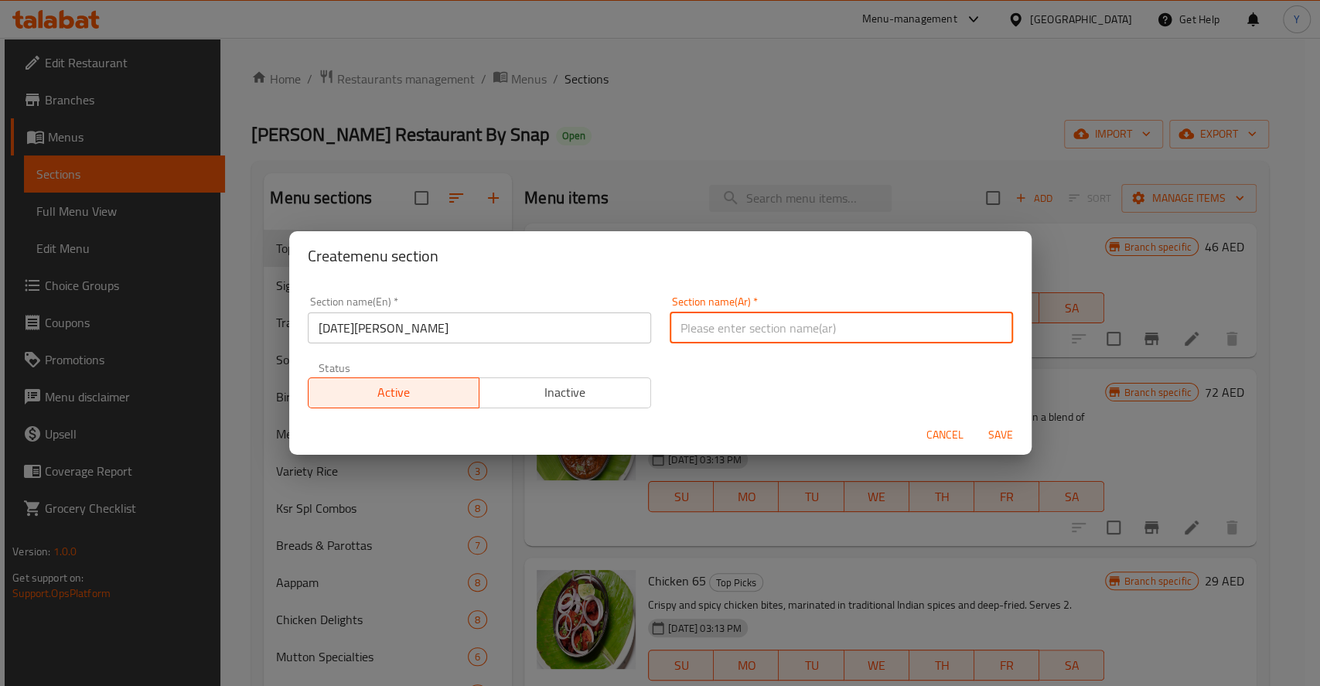
paste input "أونام ساديا"
type input "أونام ساديا"
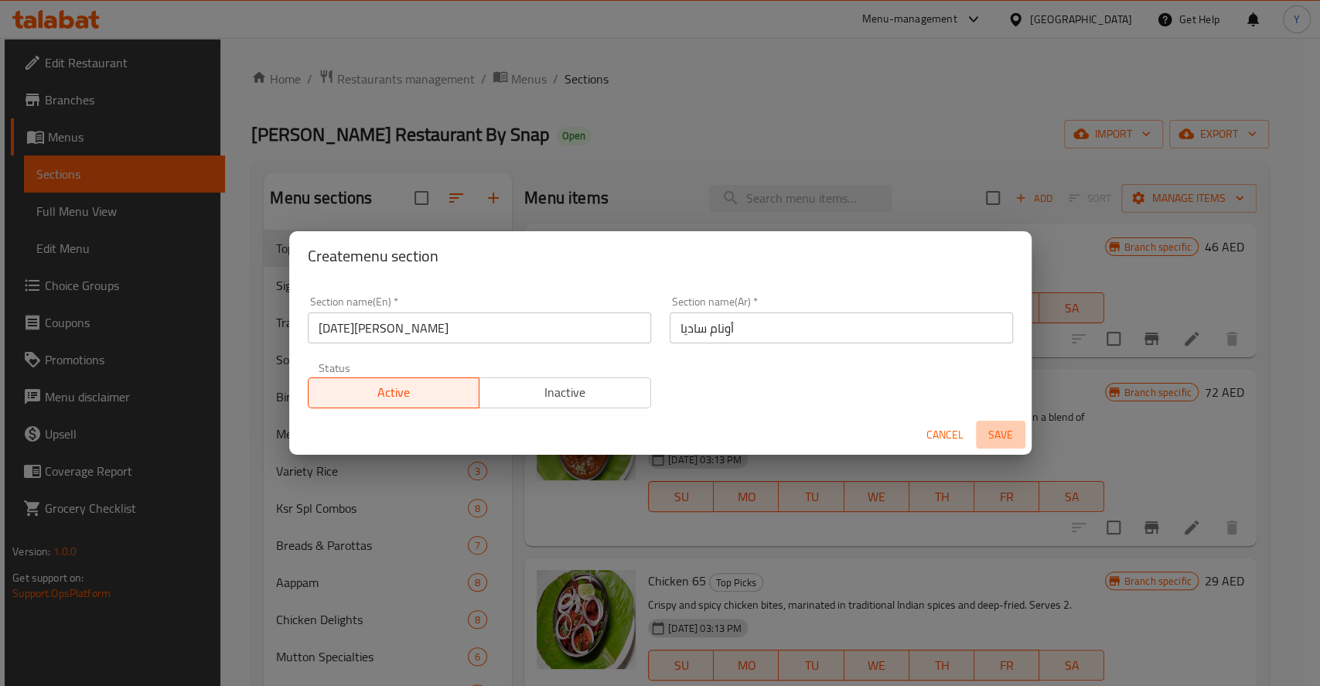
click at [1010, 429] on span "Save" at bounding box center [1000, 434] width 37 height 19
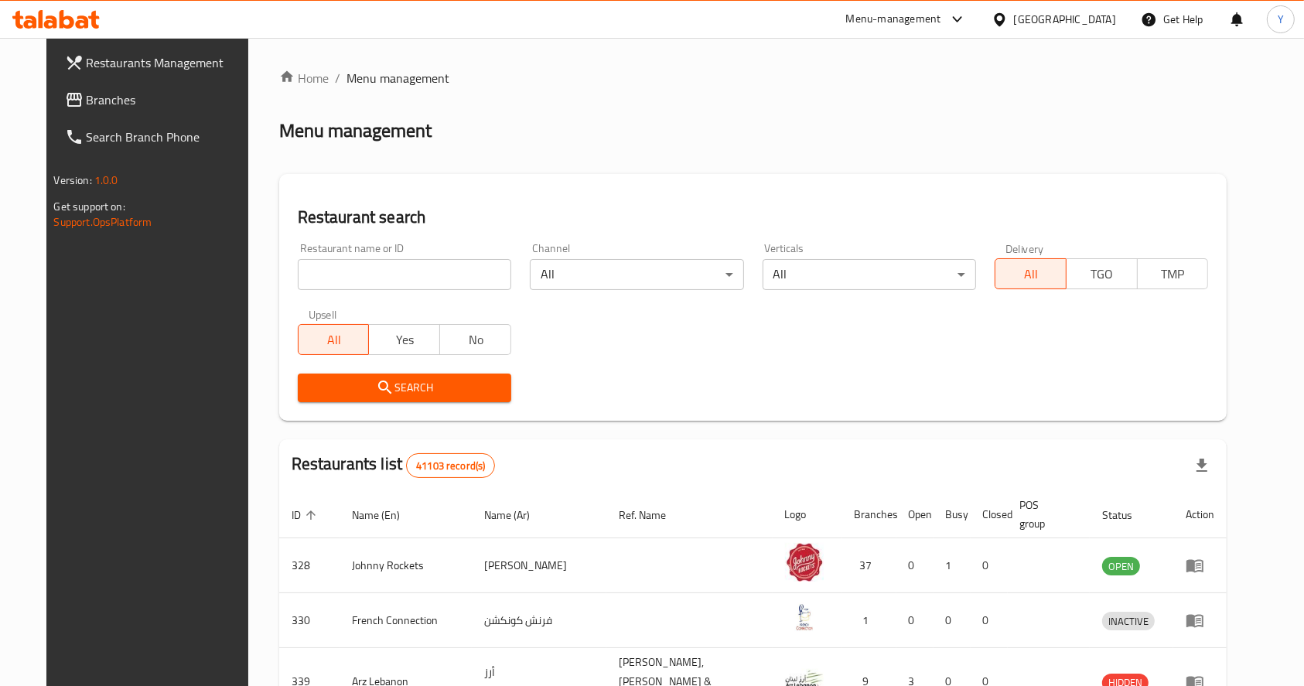
click at [436, 276] on input "search" at bounding box center [404, 274] width 213 height 31
type input "[PERSON_NAME]"
click button "Search" at bounding box center [404, 388] width 213 height 29
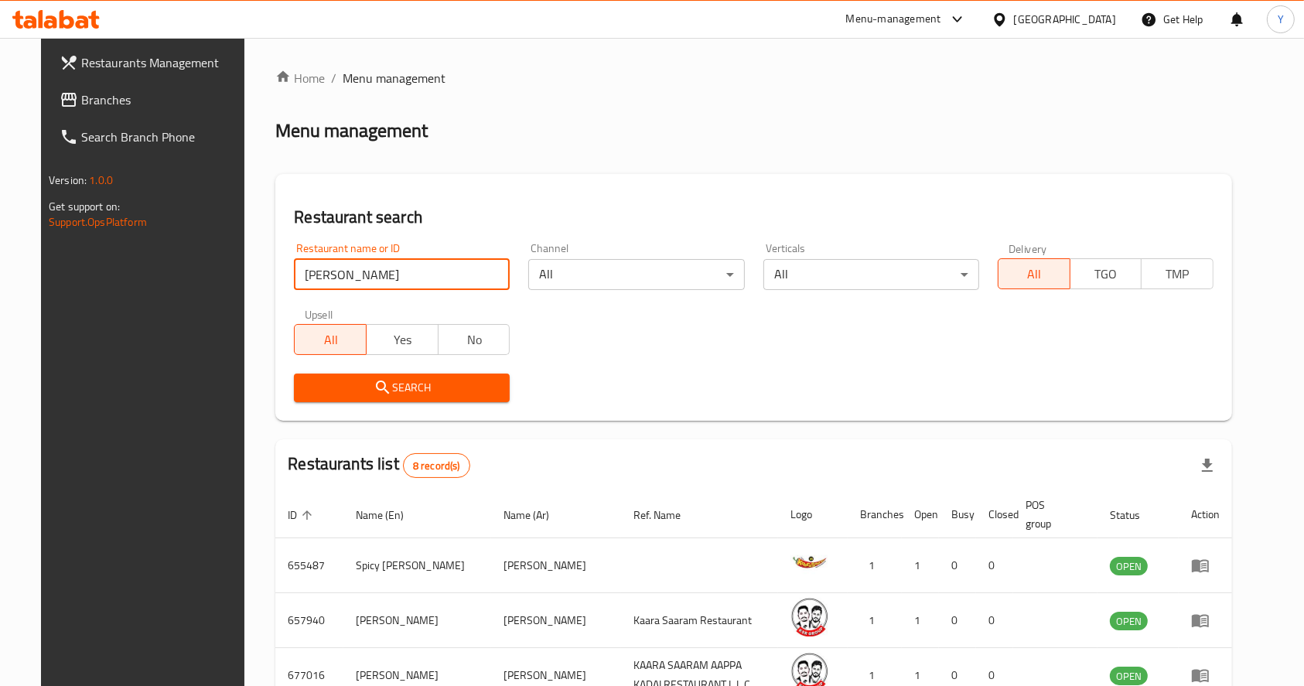
scroll to position [370, 0]
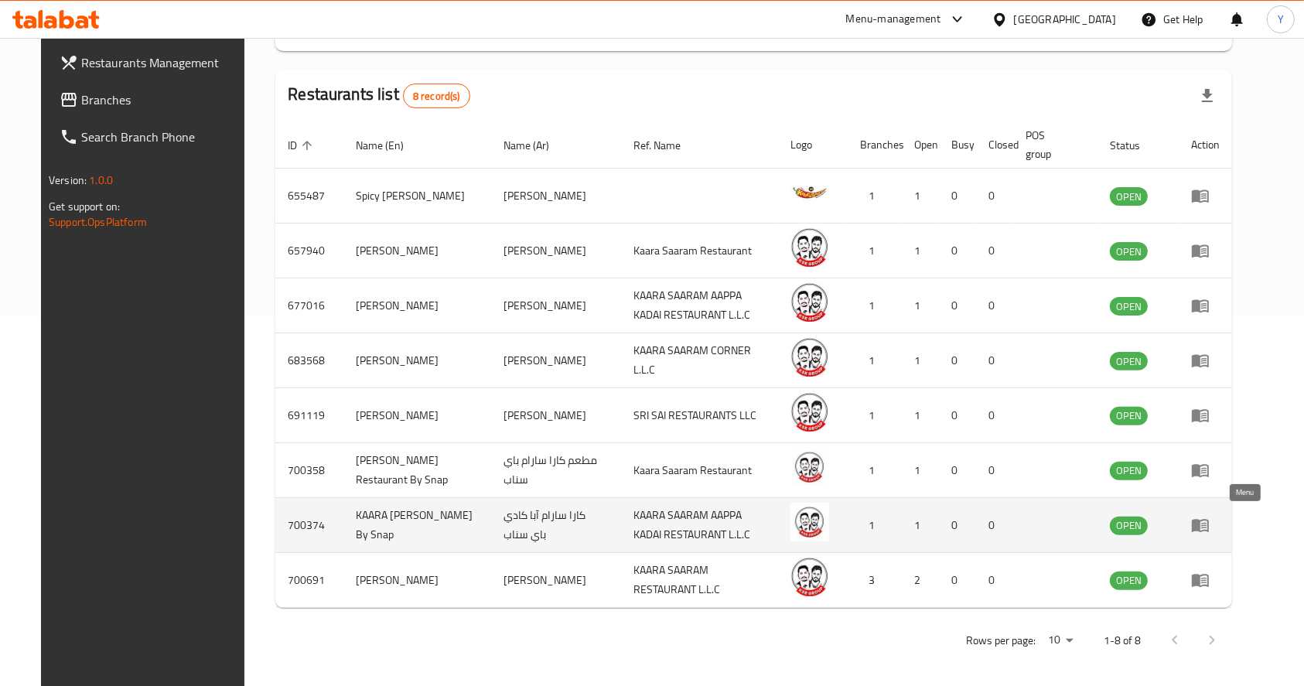
click at [1210, 524] on icon "enhanced table" at bounding box center [1200, 525] width 19 height 19
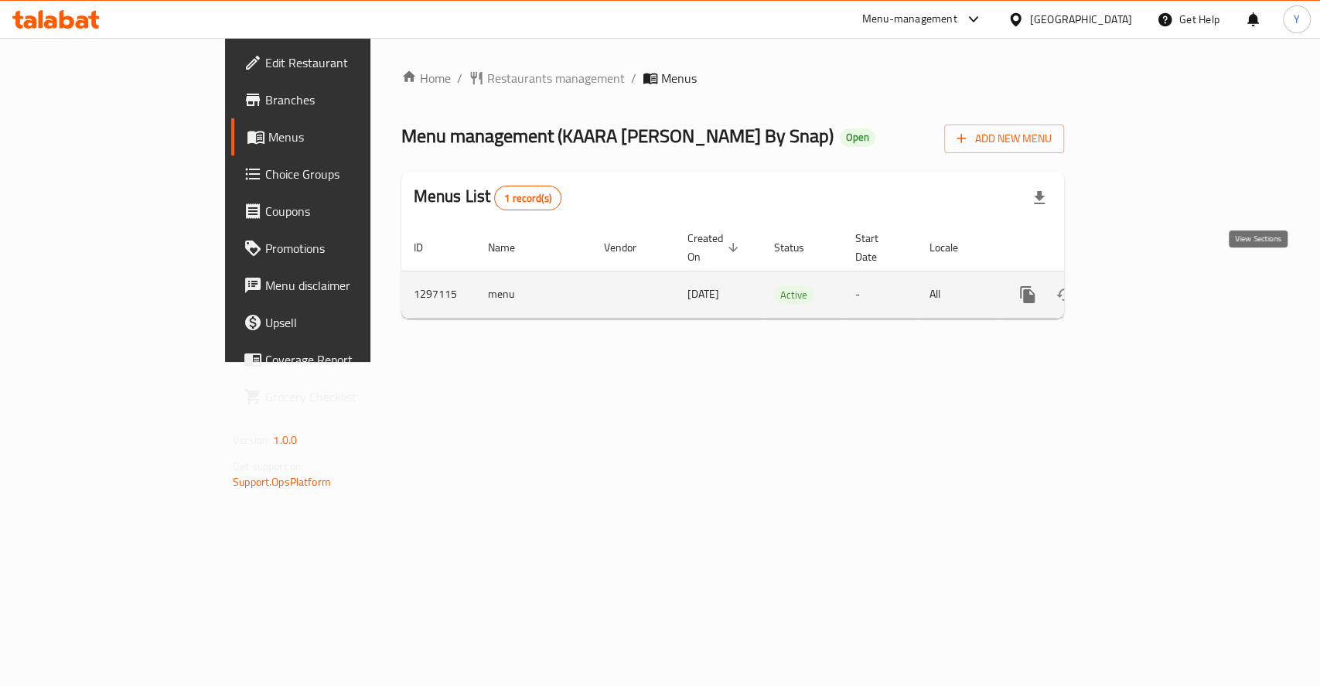
click at [1149, 285] on icon "enhanced table" at bounding box center [1139, 294] width 19 height 19
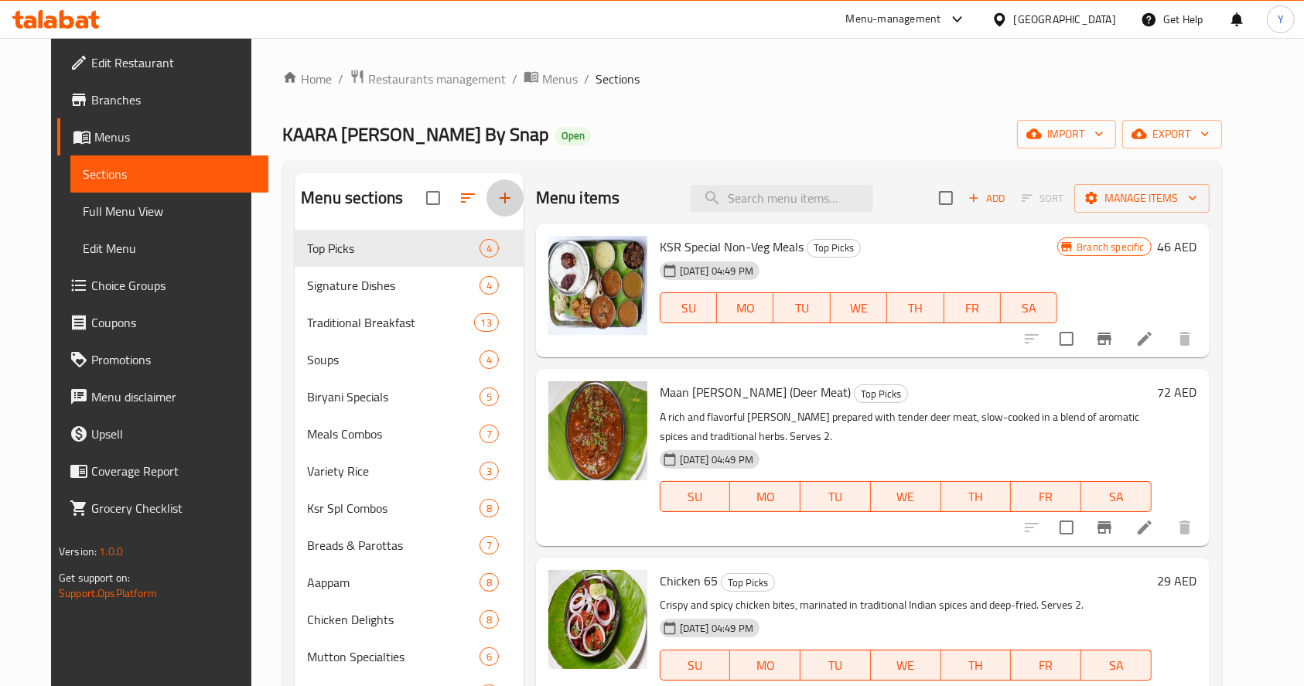
click at [487, 212] on button "button" at bounding box center [504, 197] width 37 height 37
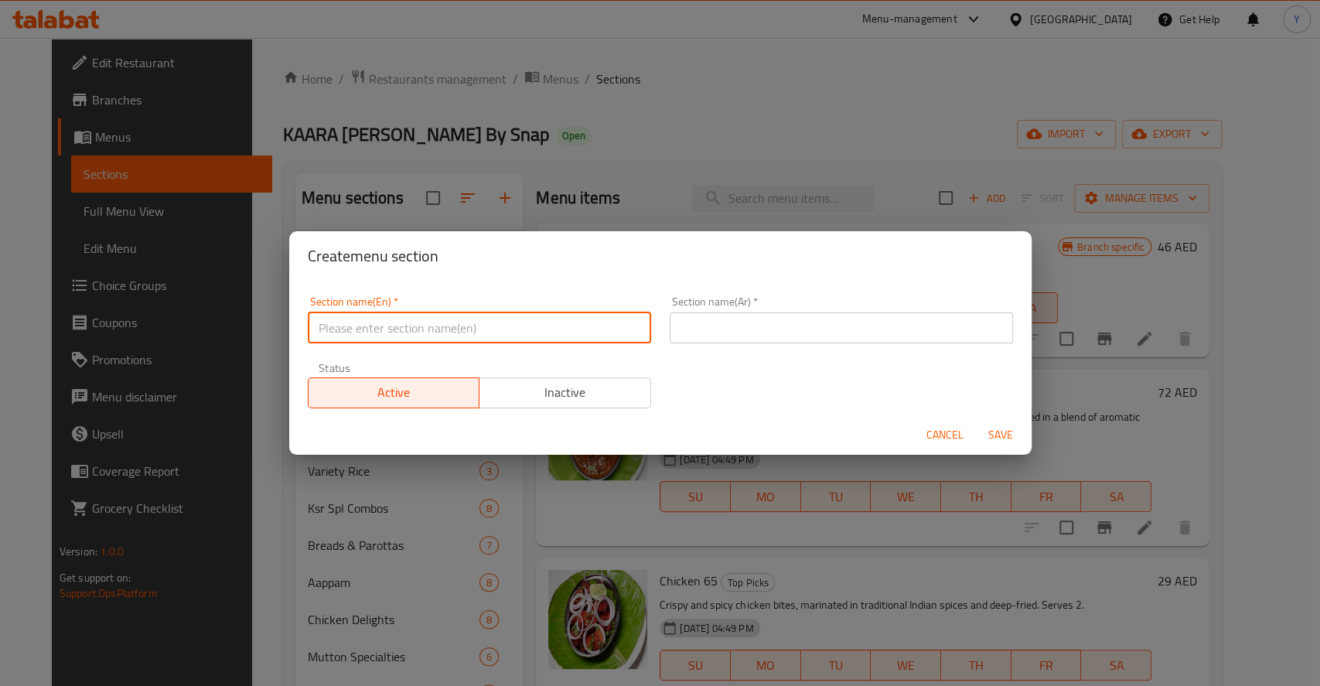
click at [575, 337] on input "text" at bounding box center [479, 327] width 343 height 31
click at [825, 131] on div "Create menu section Section name(En)   * Section name(En) * Section name(Ar)   …" at bounding box center [660, 343] width 1320 height 686
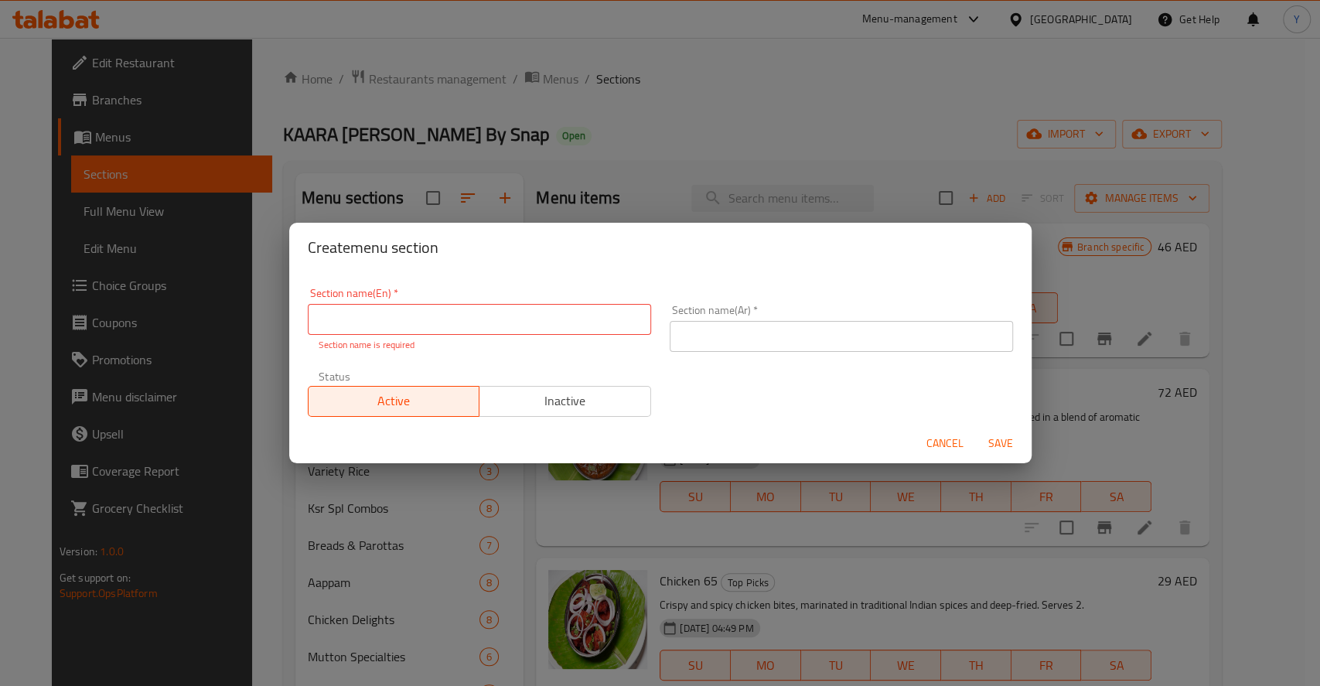
click at [944, 450] on span "Cancel" at bounding box center [945, 443] width 37 height 19
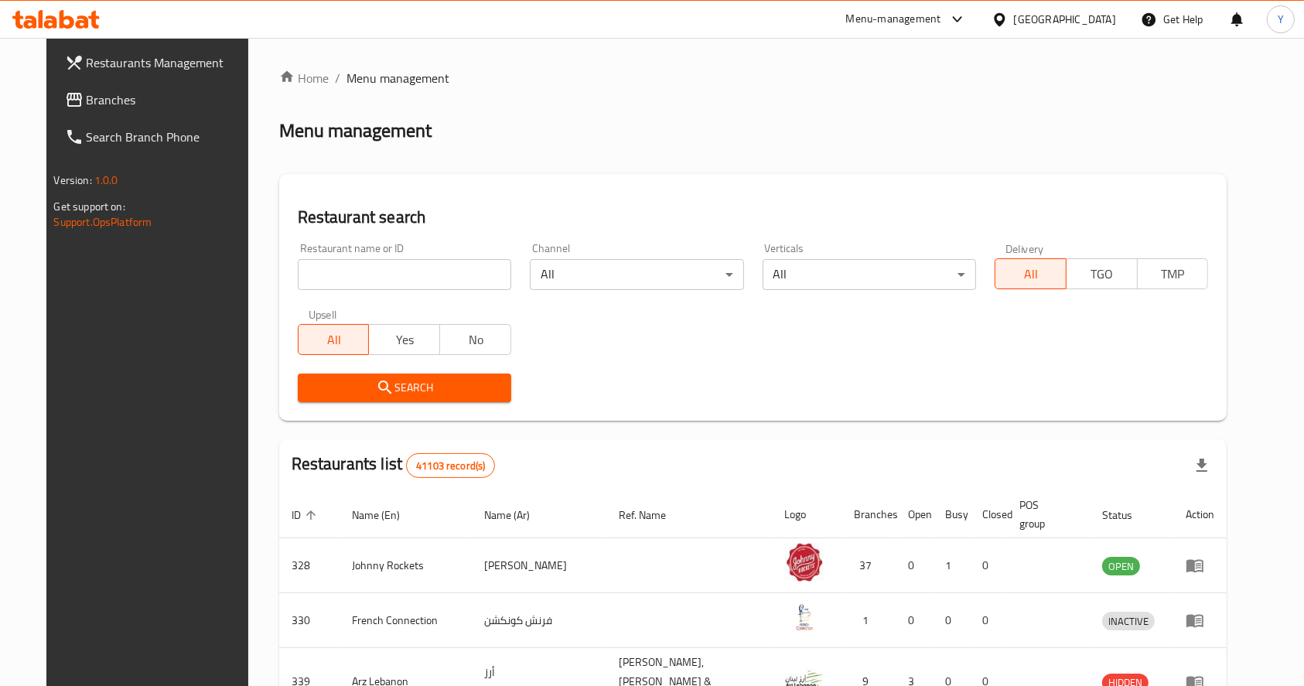
click at [395, 282] on input "search" at bounding box center [404, 274] width 213 height 31
type input "[PERSON_NAME]"
click button "Search" at bounding box center [404, 388] width 213 height 29
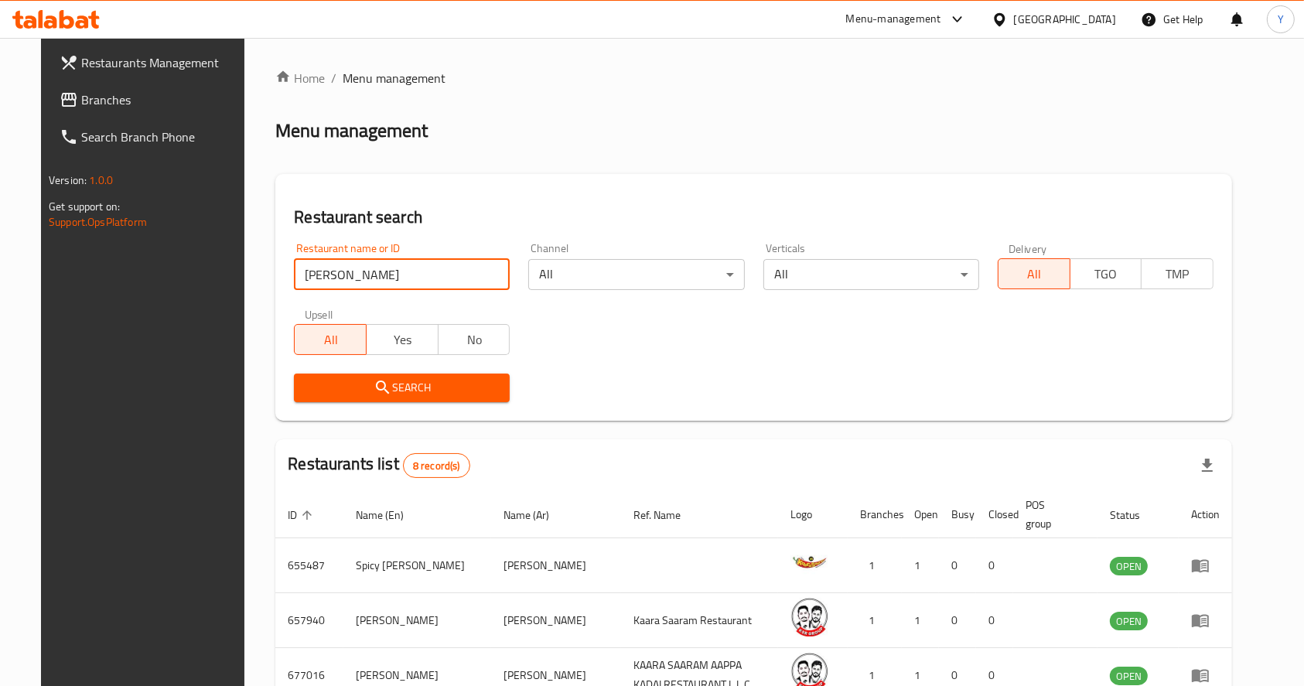
scroll to position [370, 0]
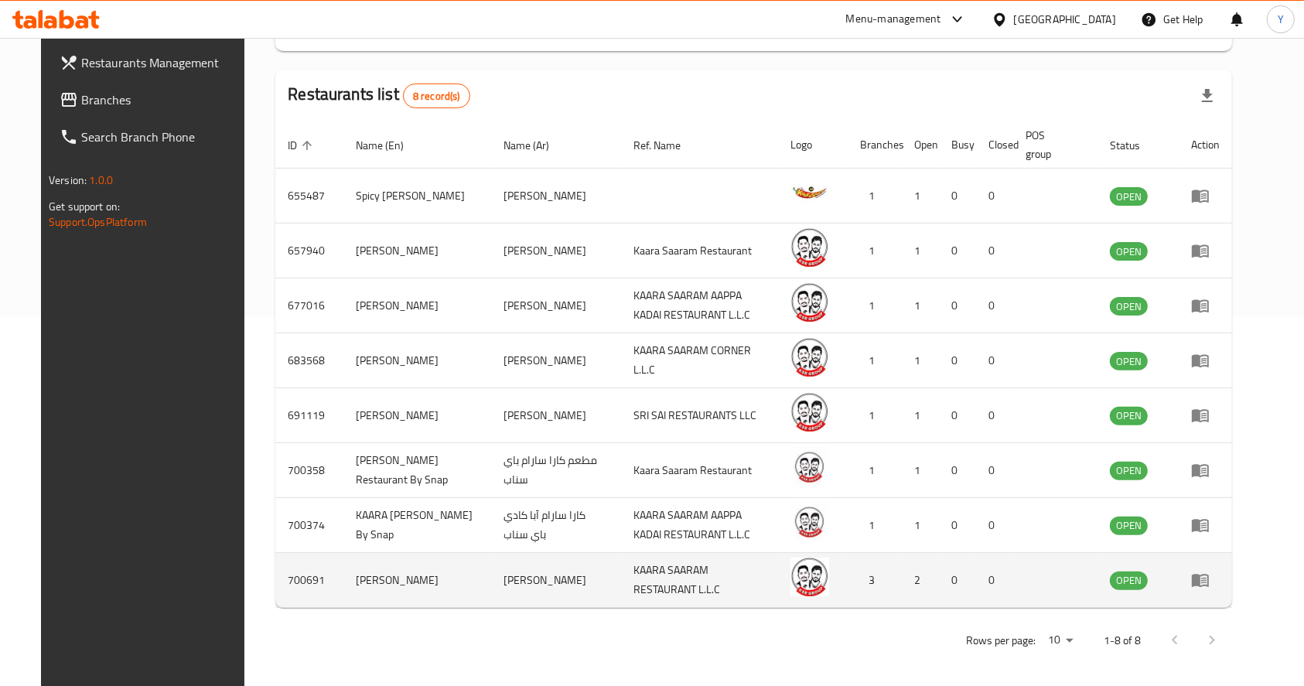
click at [1207, 578] on icon "enhanced table" at bounding box center [1203, 581] width 5 height 6
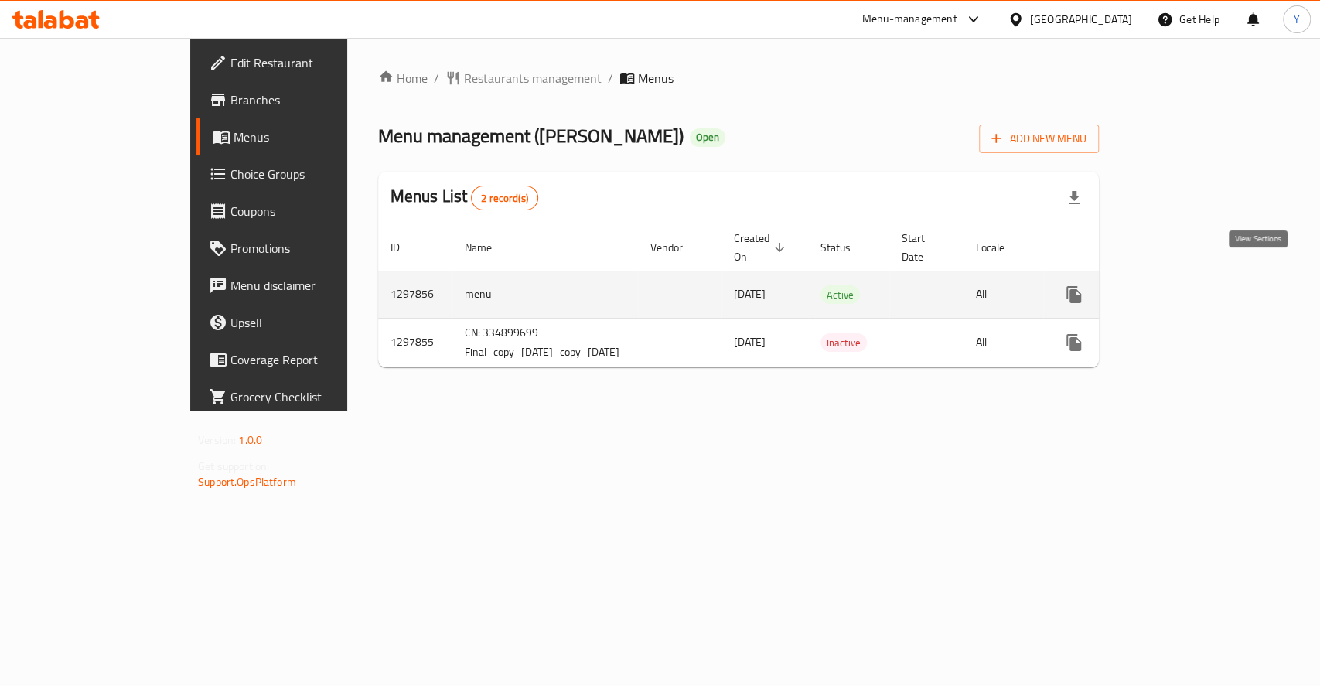
click at [1195, 285] on icon "enhanced table" at bounding box center [1185, 294] width 19 height 19
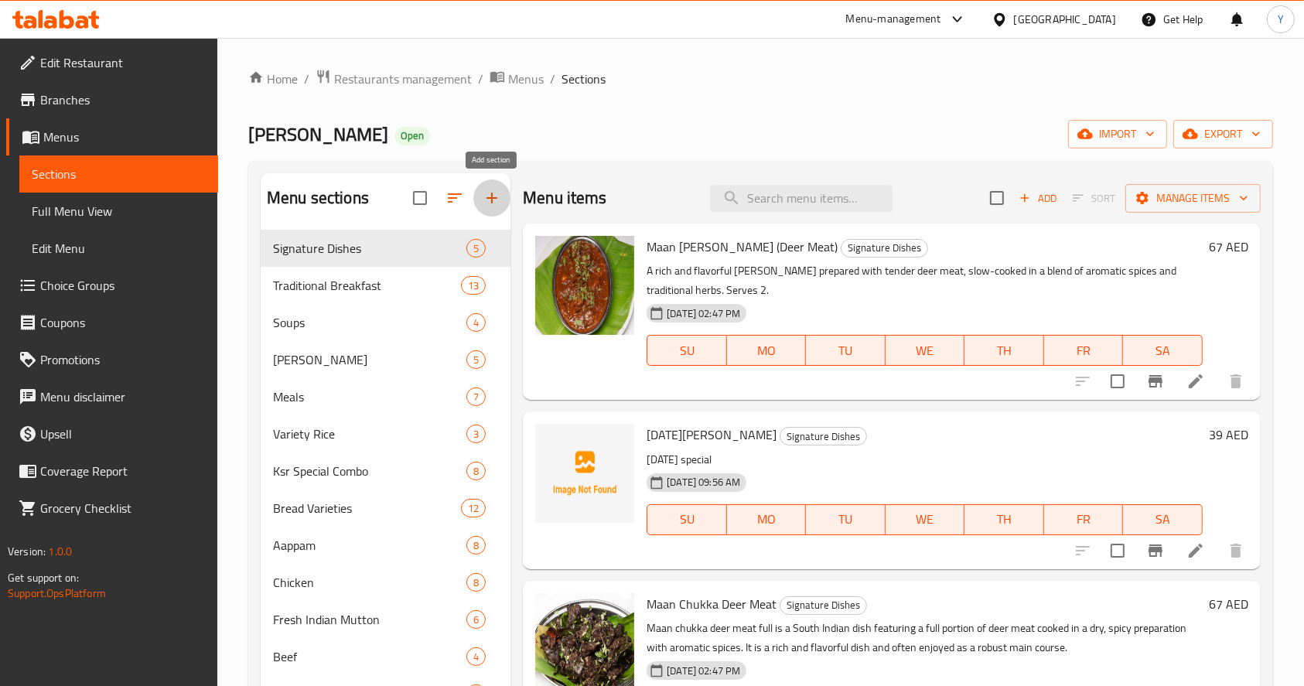
click at [486, 203] on icon "button" at bounding box center [492, 198] width 19 height 19
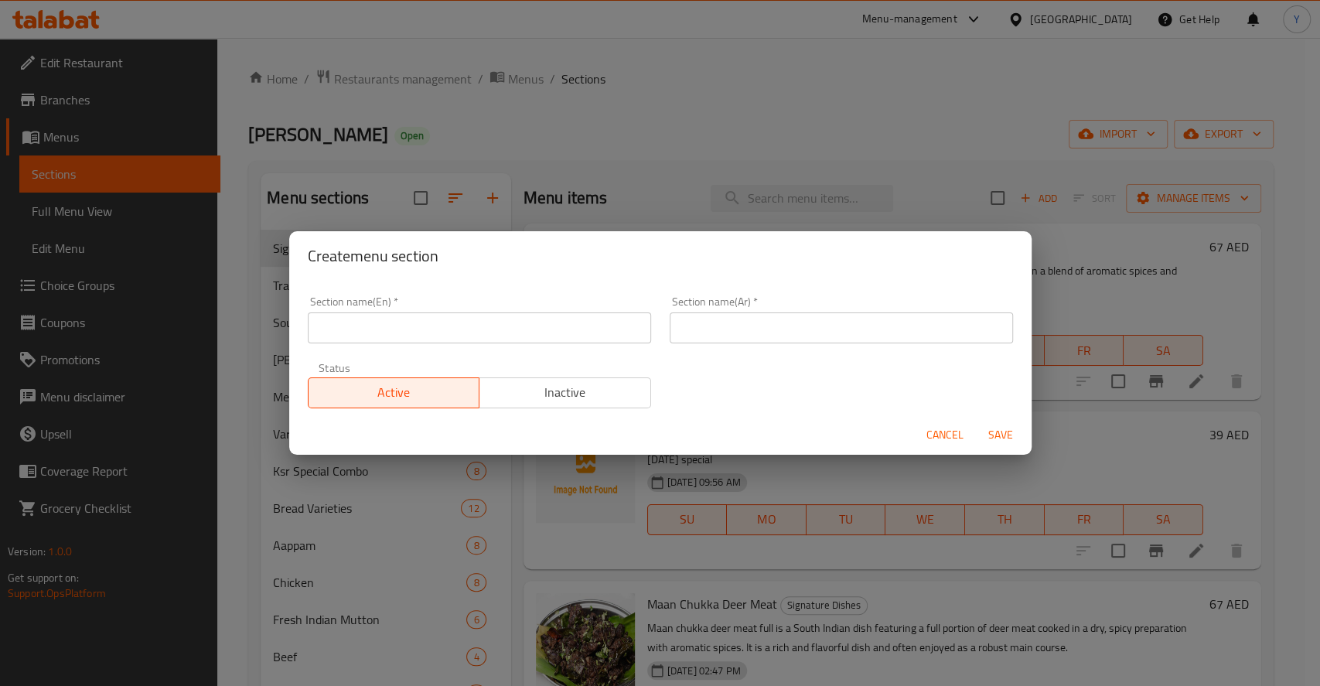
click at [444, 325] on input "text" at bounding box center [479, 327] width 343 height 31
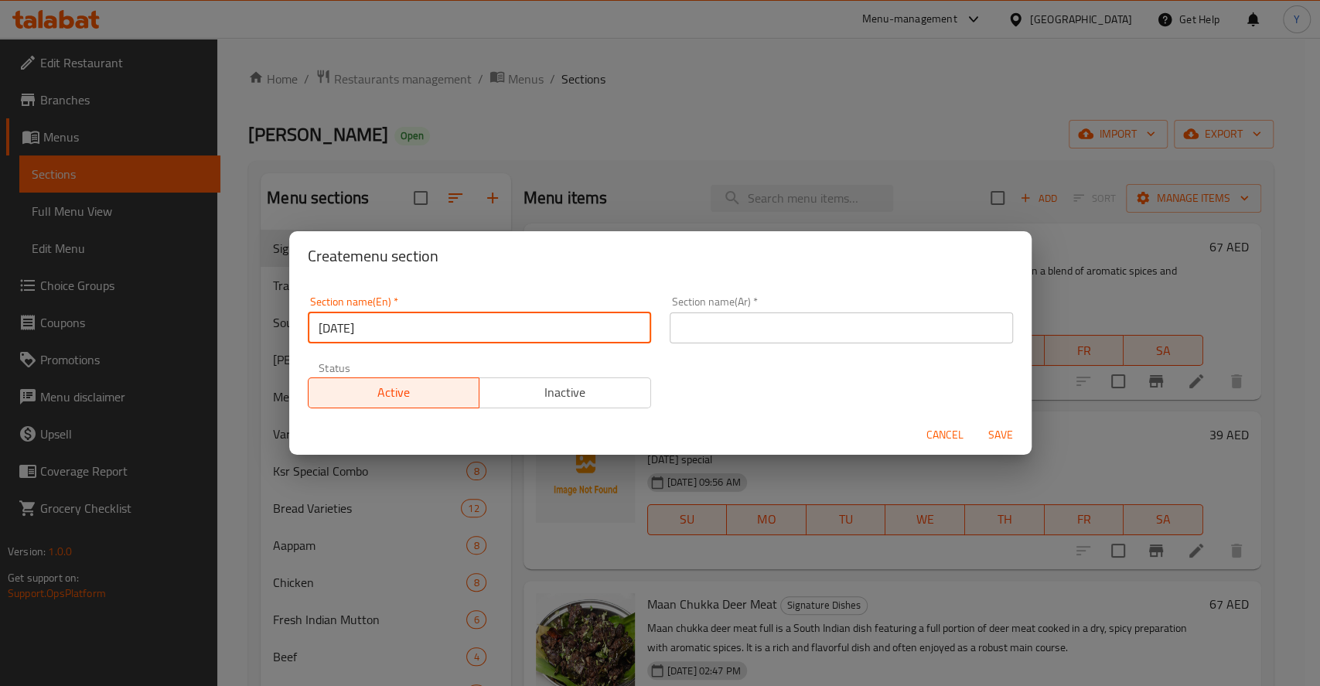
type input "[DATE][PERSON_NAME]"
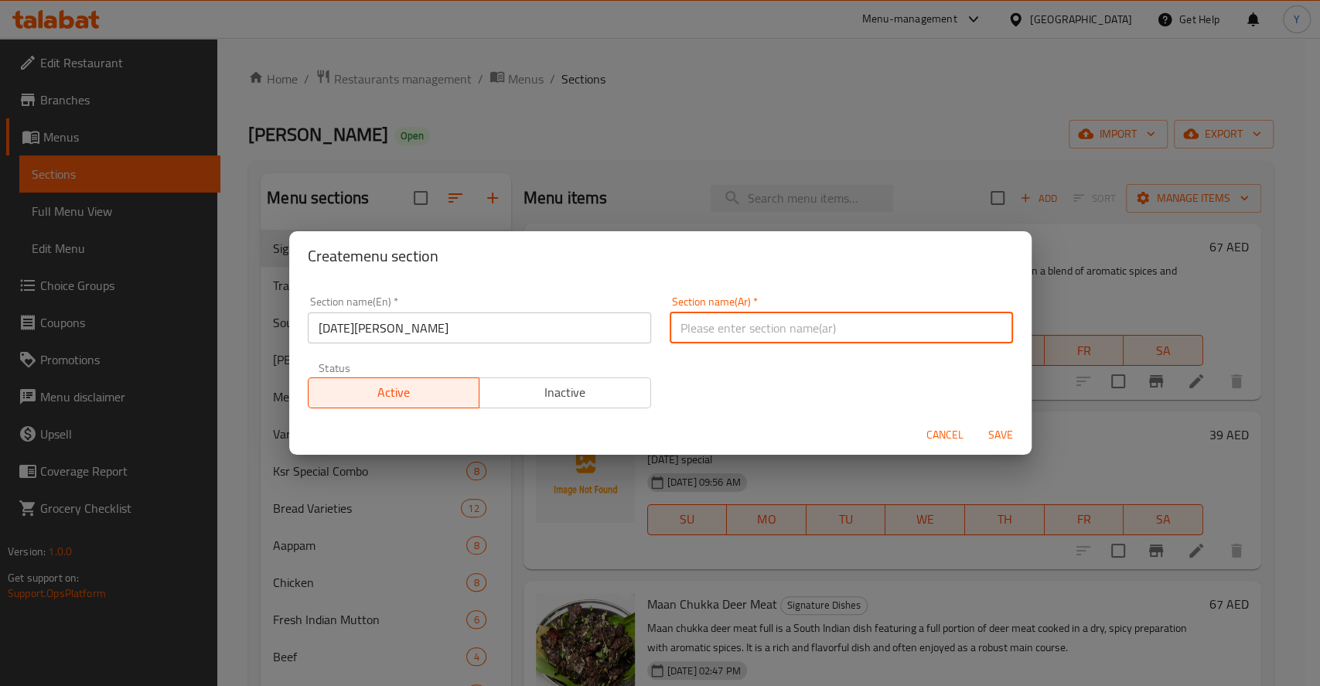
paste input "أونام ساديا"
type input "أونام ساديا"
click at [428, 333] on input "[DATE][PERSON_NAME]" at bounding box center [479, 327] width 343 height 31
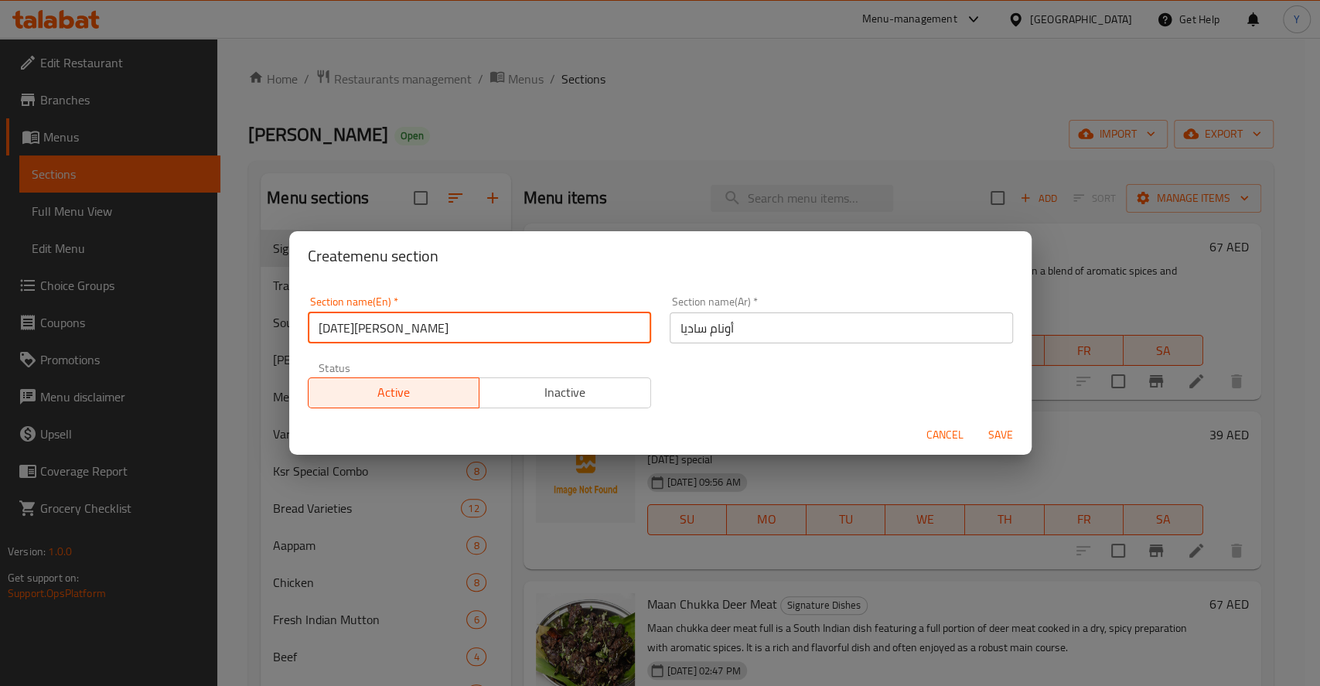
type input "[DATE][PERSON_NAME]"
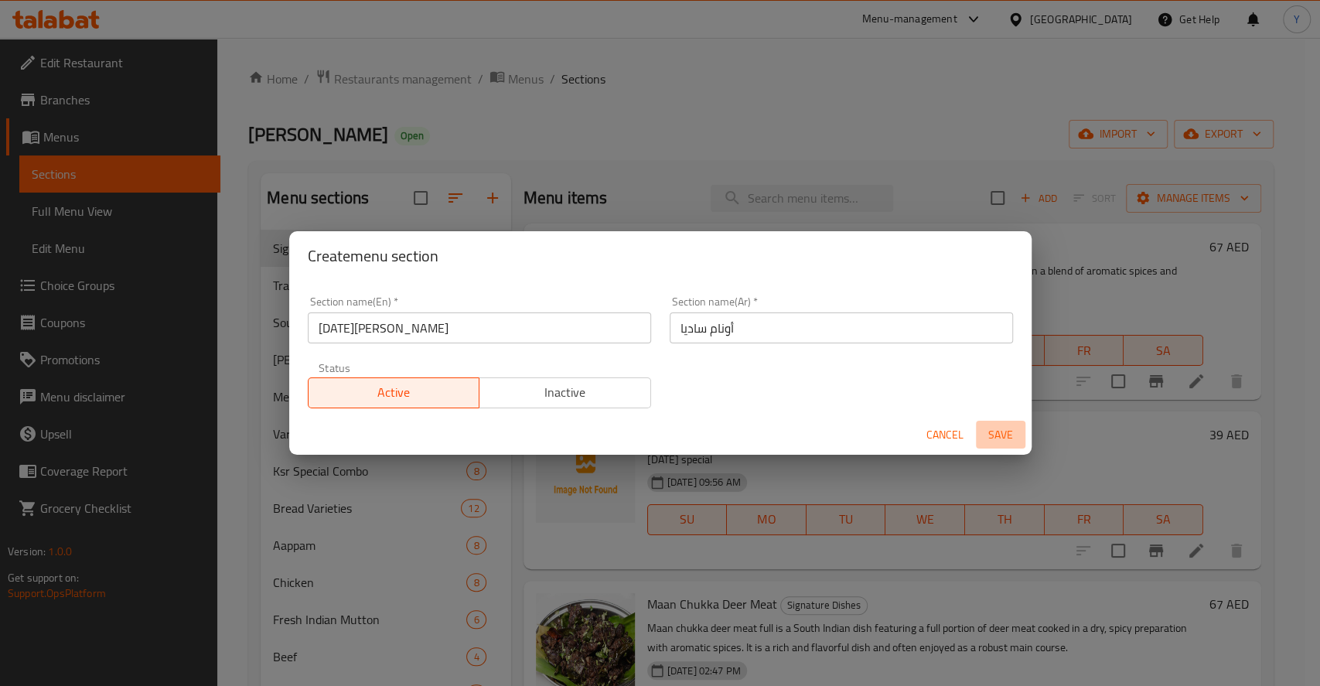
click at [990, 439] on span "Save" at bounding box center [1000, 434] width 37 height 19
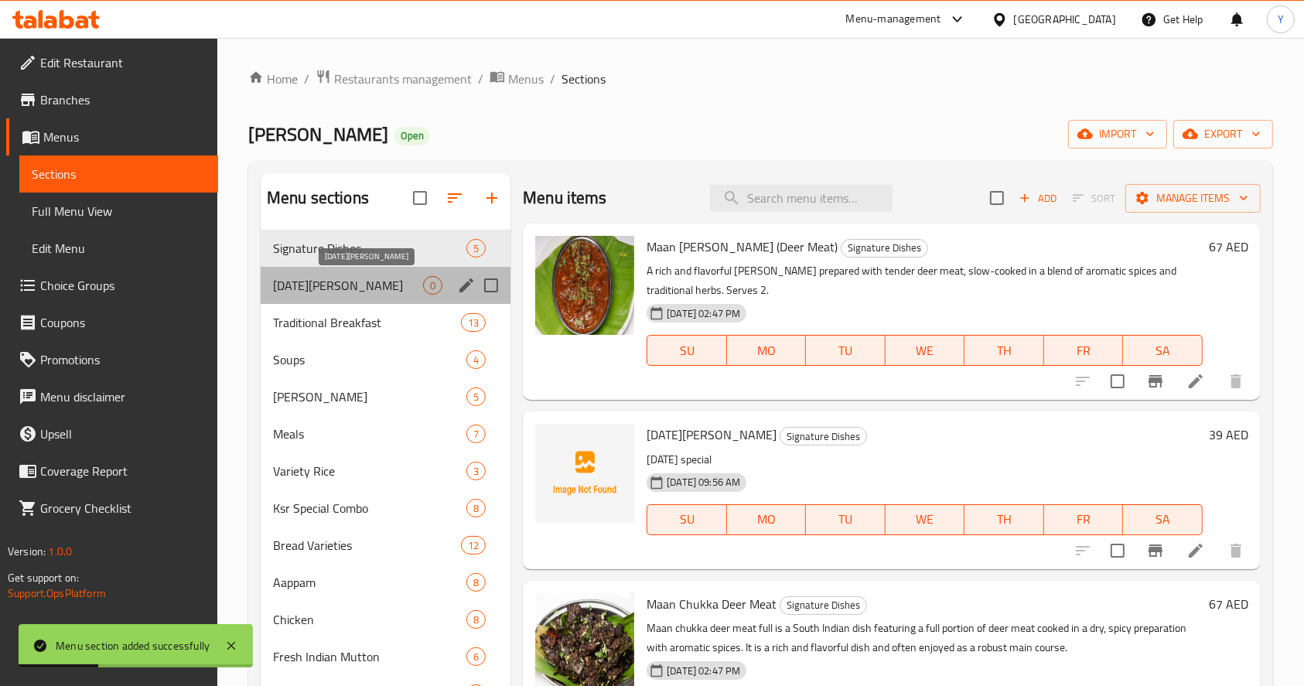
click at [415, 287] on span "[DATE][PERSON_NAME]" at bounding box center [348, 285] width 150 height 19
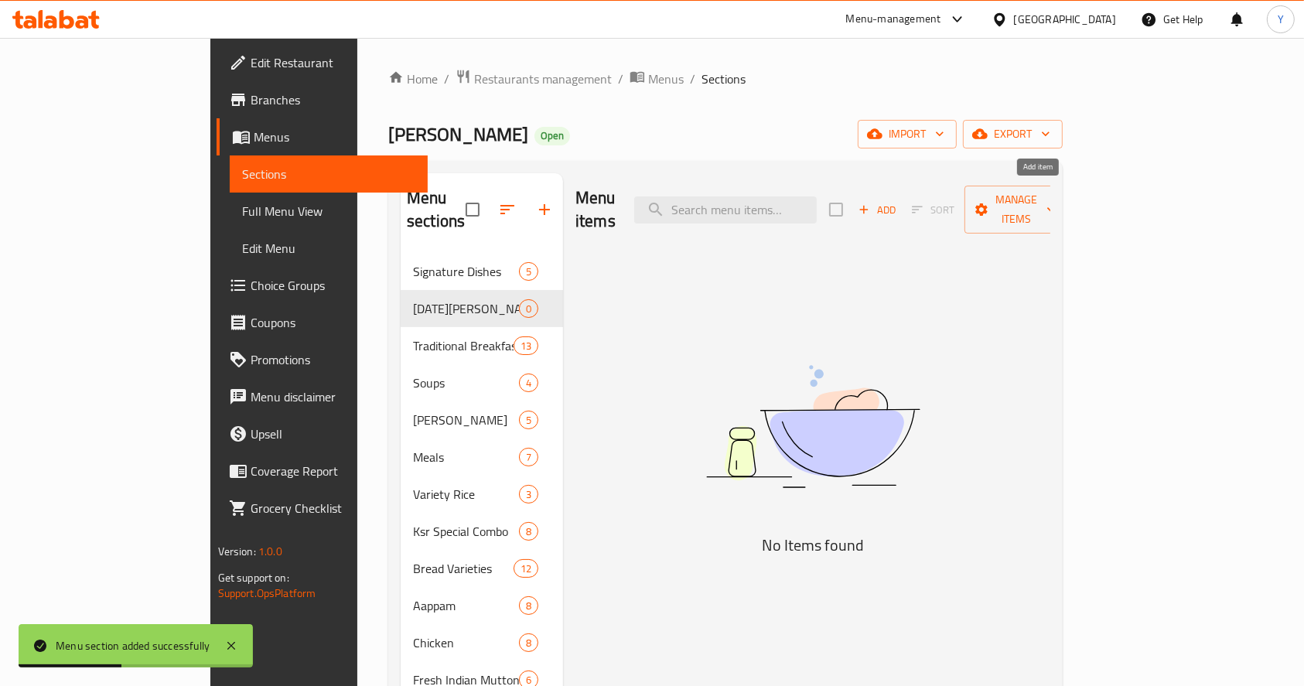
click at [898, 207] on span "Add" at bounding box center [877, 210] width 42 height 18
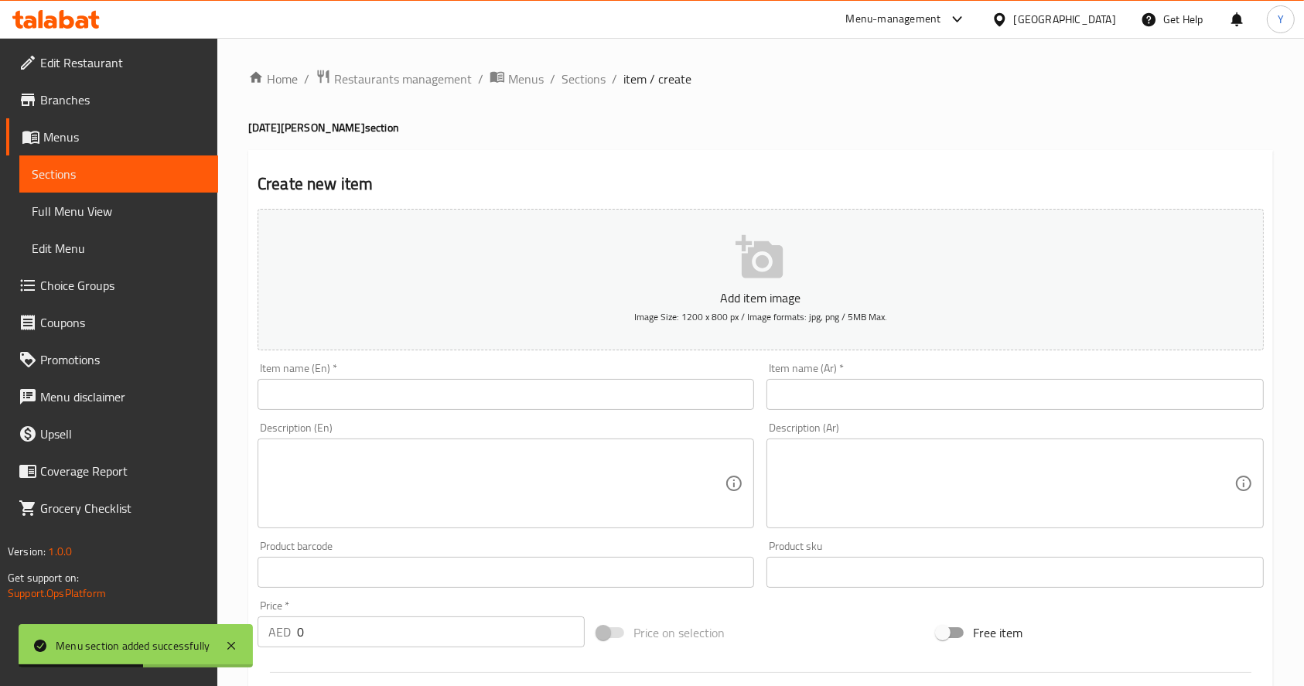
click at [554, 391] on input "text" at bounding box center [506, 394] width 497 height 31
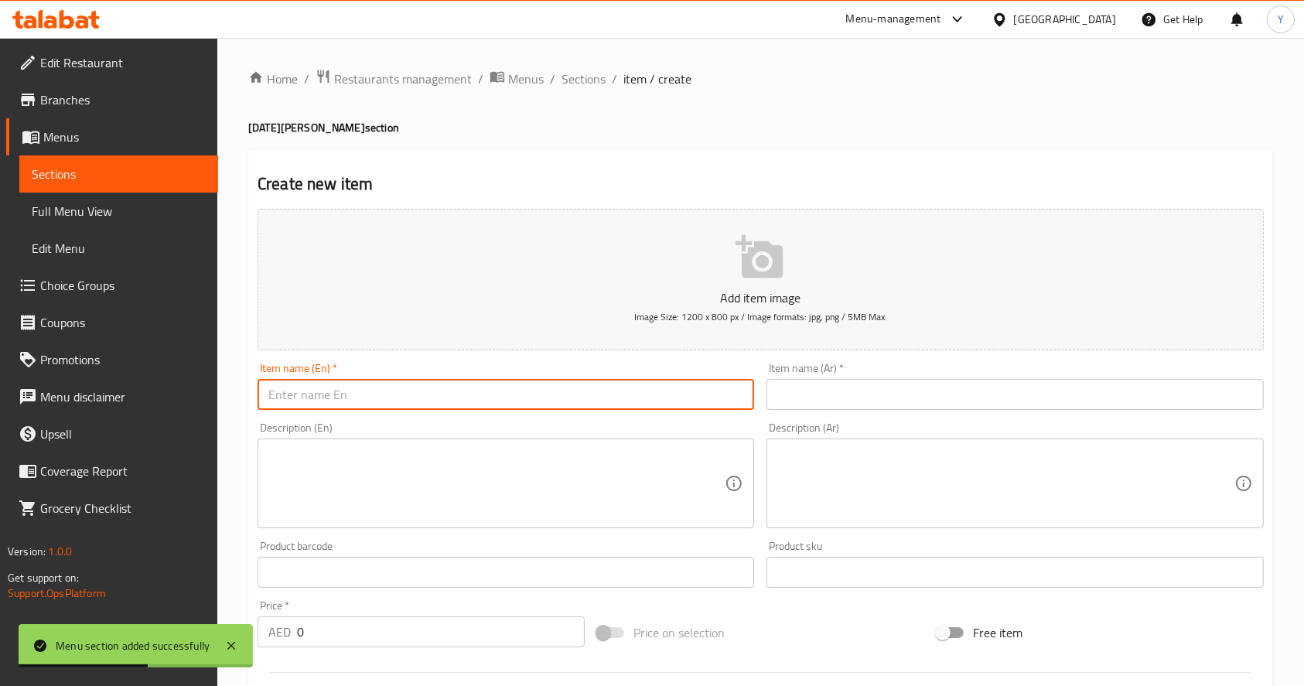
paste input "[DATE][PERSON_NAME]"
type input "[DATE][PERSON_NAME]"
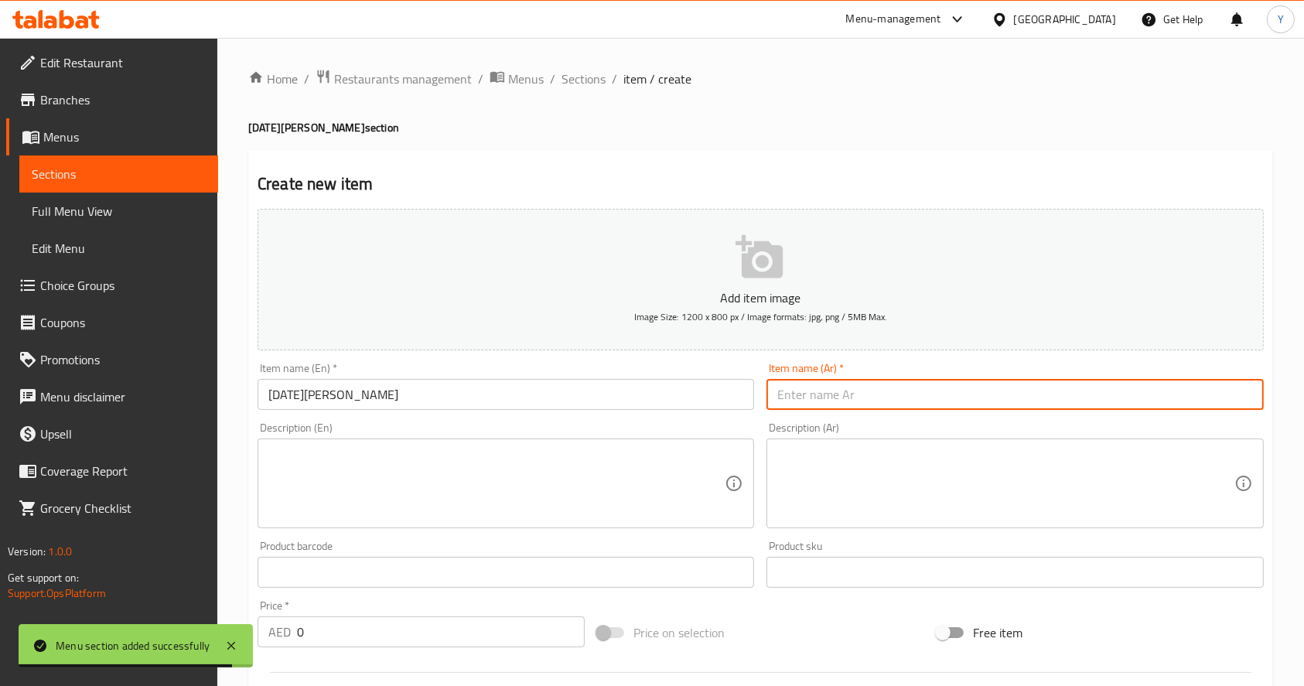
click at [821, 401] on input "text" at bounding box center [1014, 394] width 497 height 31
paste input "[PERSON_NAME]"
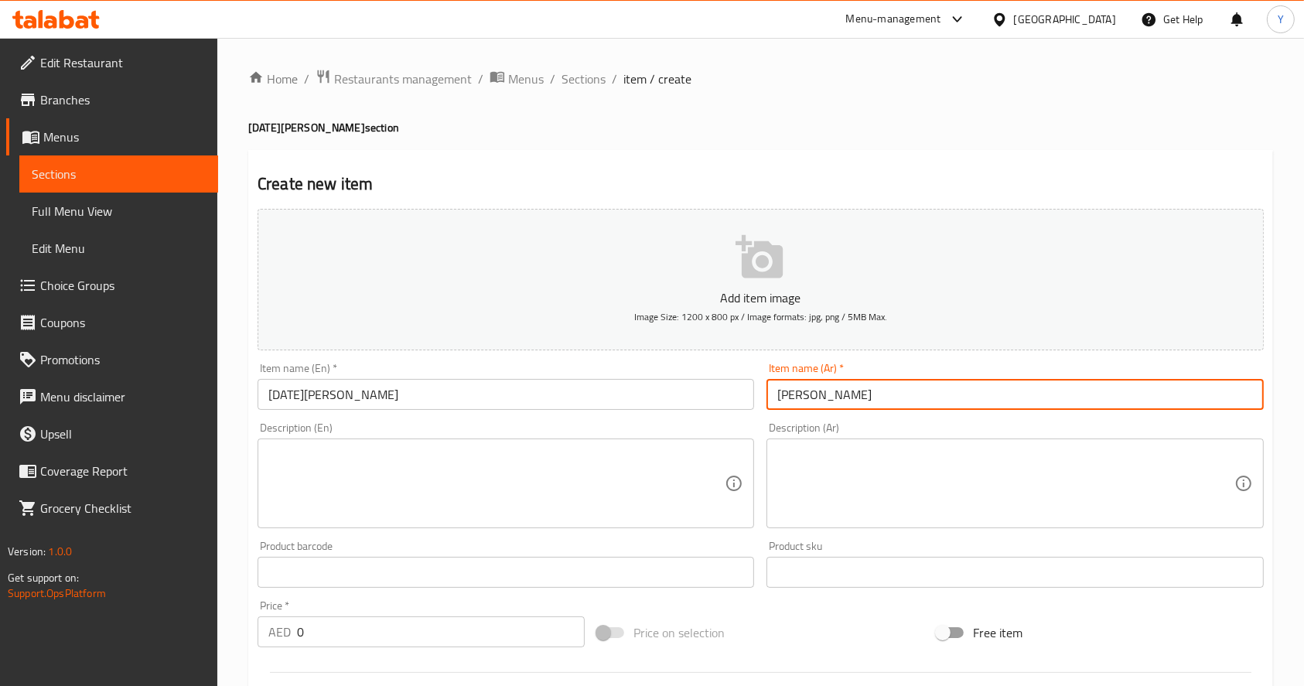
type input "[PERSON_NAME]"
click at [448, 492] on textarea at bounding box center [496, 483] width 456 height 73
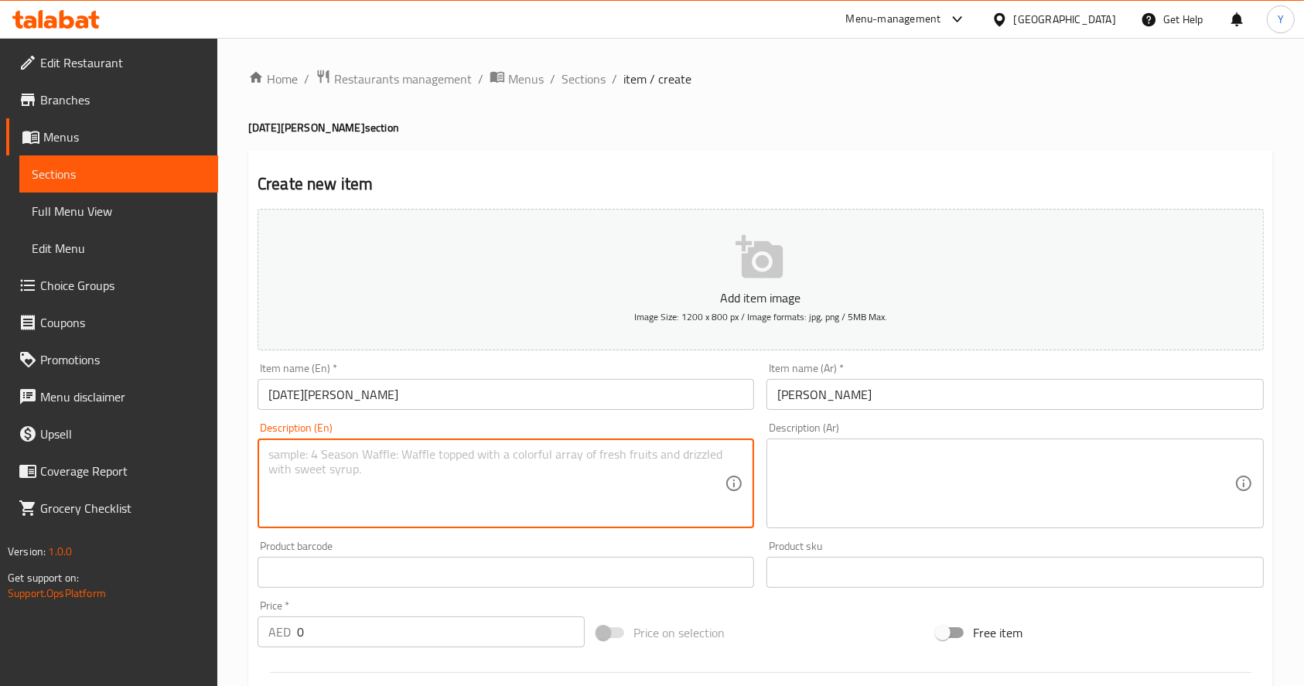
paste textarea "[DATE] special"
type textarea "[DATE] special"
click at [845, 473] on textarea at bounding box center [1005, 483] width 456 height 73
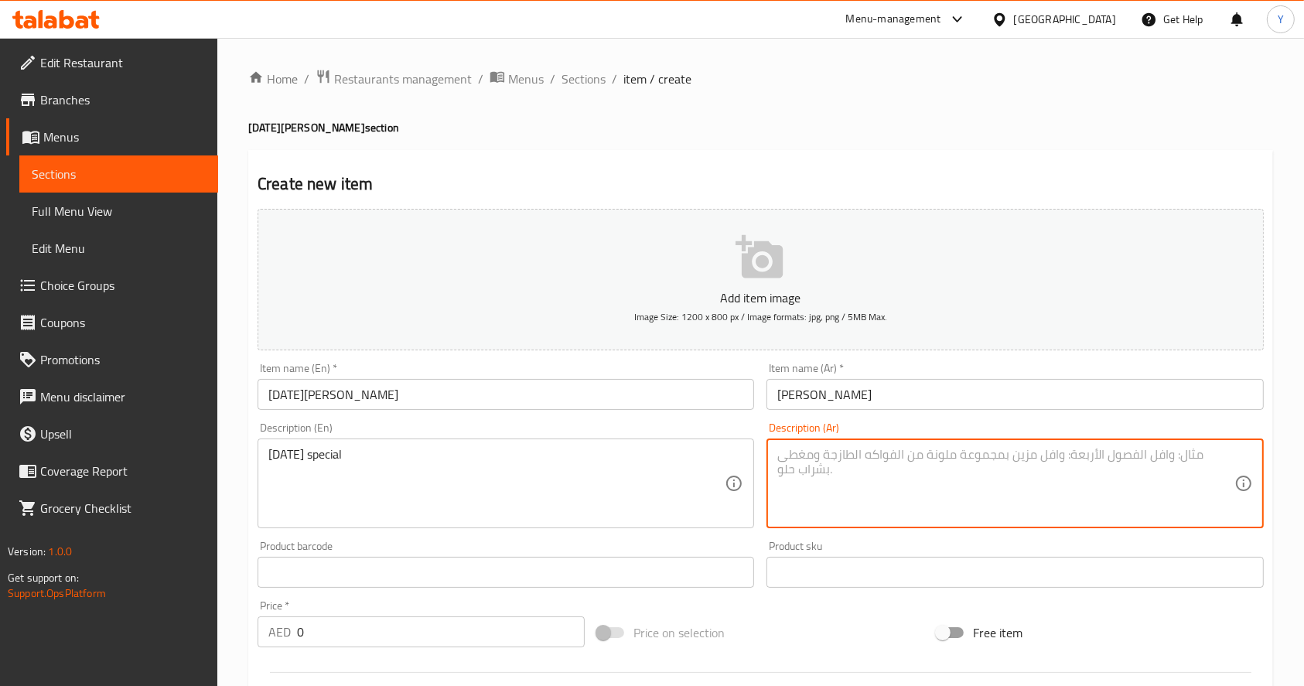
paste textarea "خاص أونام"
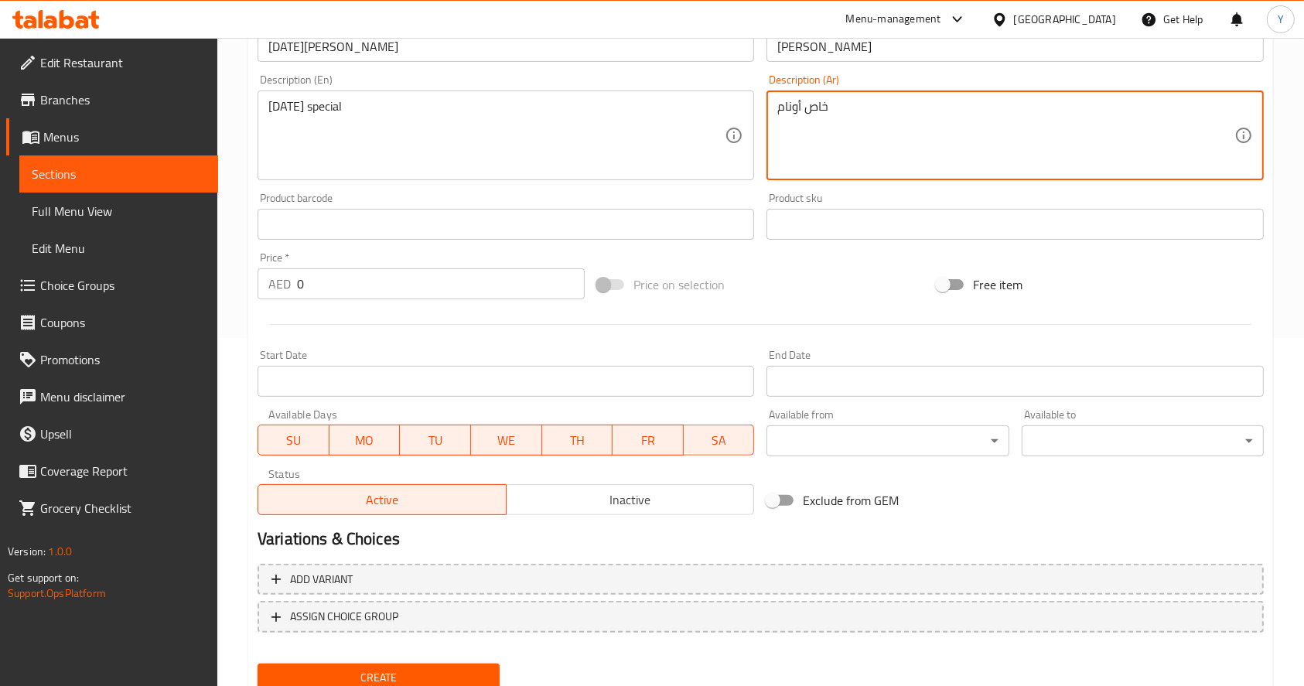
scroll to position [369, 0]
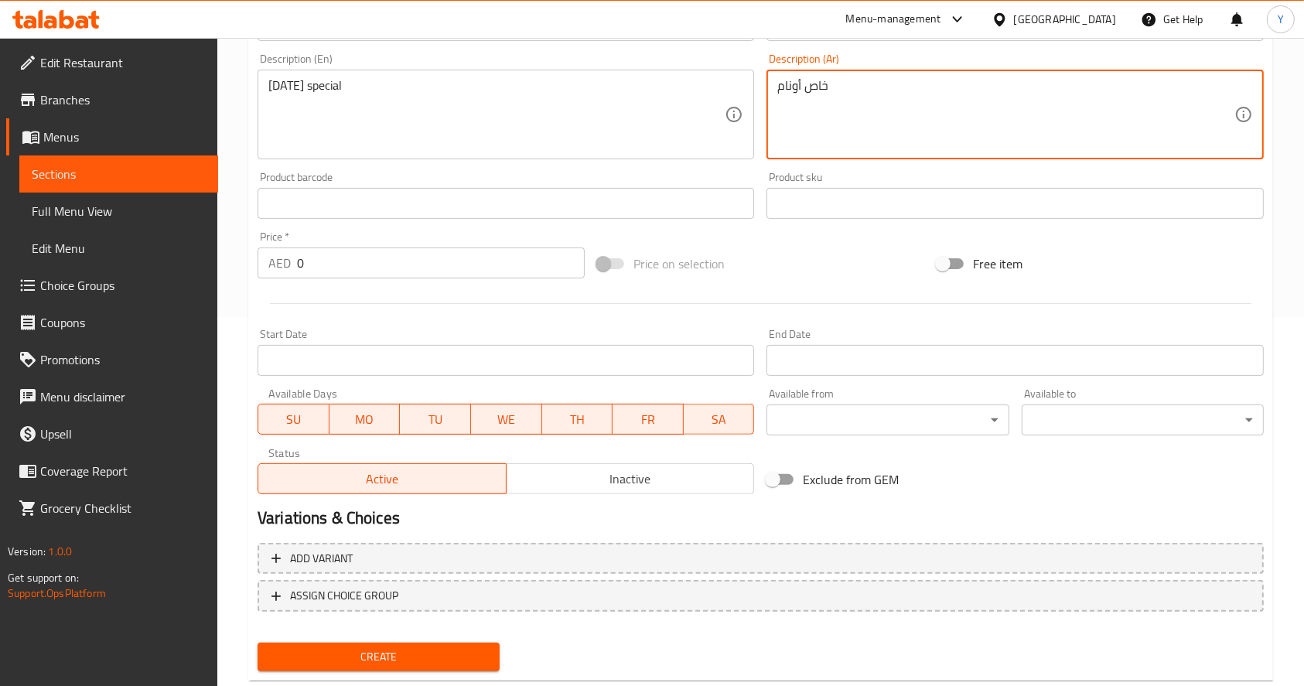
type textarea "خاص أونام"
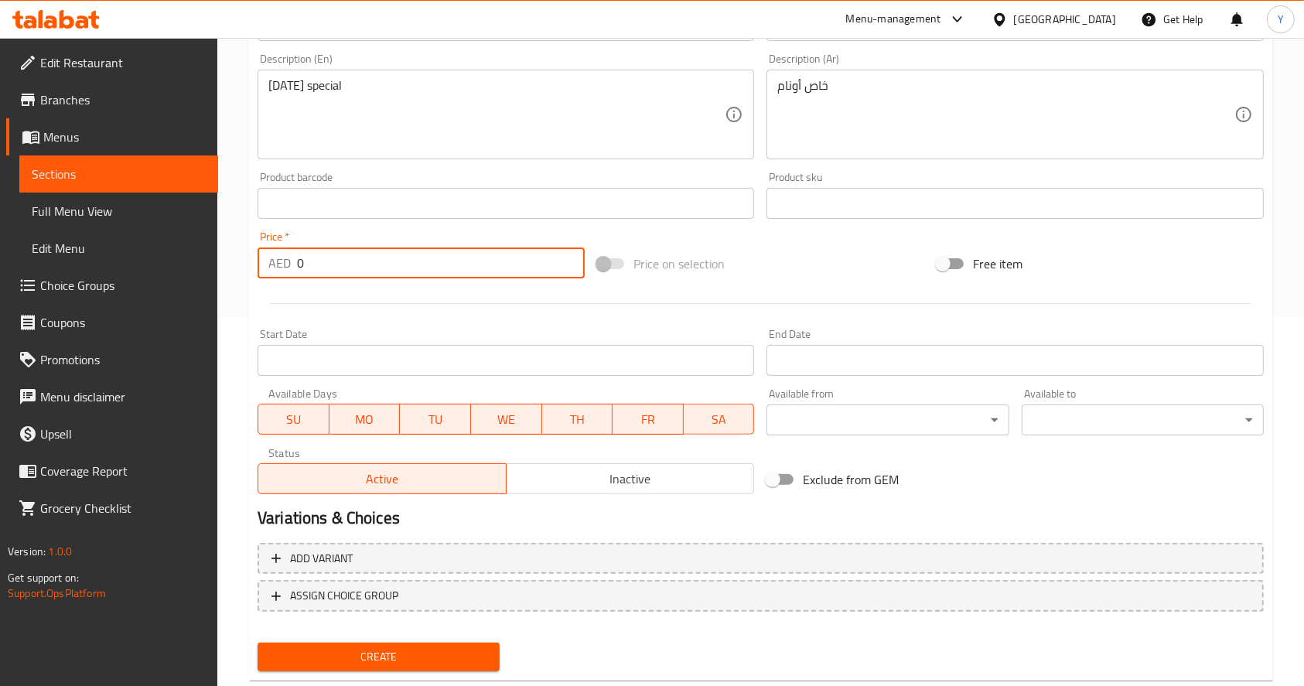
drag, startPoint x: 355, startPoint y: 264, endPoint x: 233, endPoint y: 270, distance: 122.4
click at [233, 270] on div "Home / Restaurants management / Menus / Sections / item / create [DATE] Sadhya …" at bounding box center [760, 196] width 1087 height 1055
paste input "39"
type input "39"
click at [401, 657] on span "Create" at bounding box center [378, 656] width 217 height 19
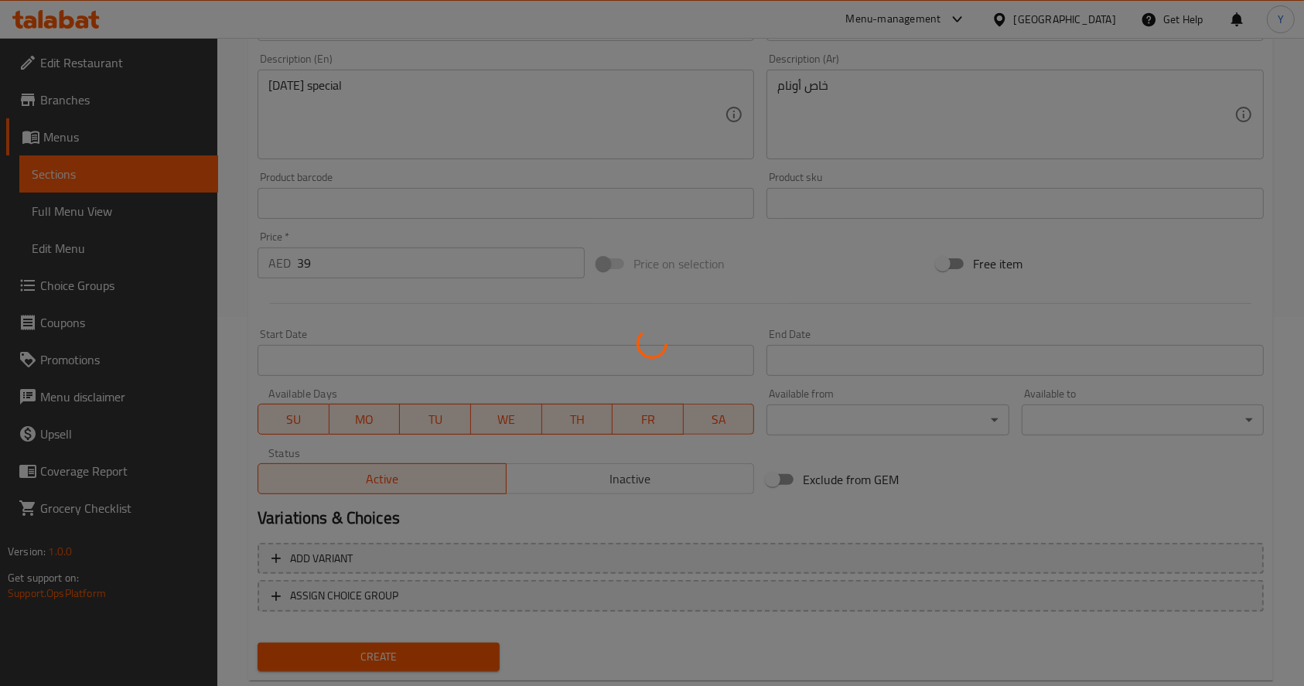
type input "0"
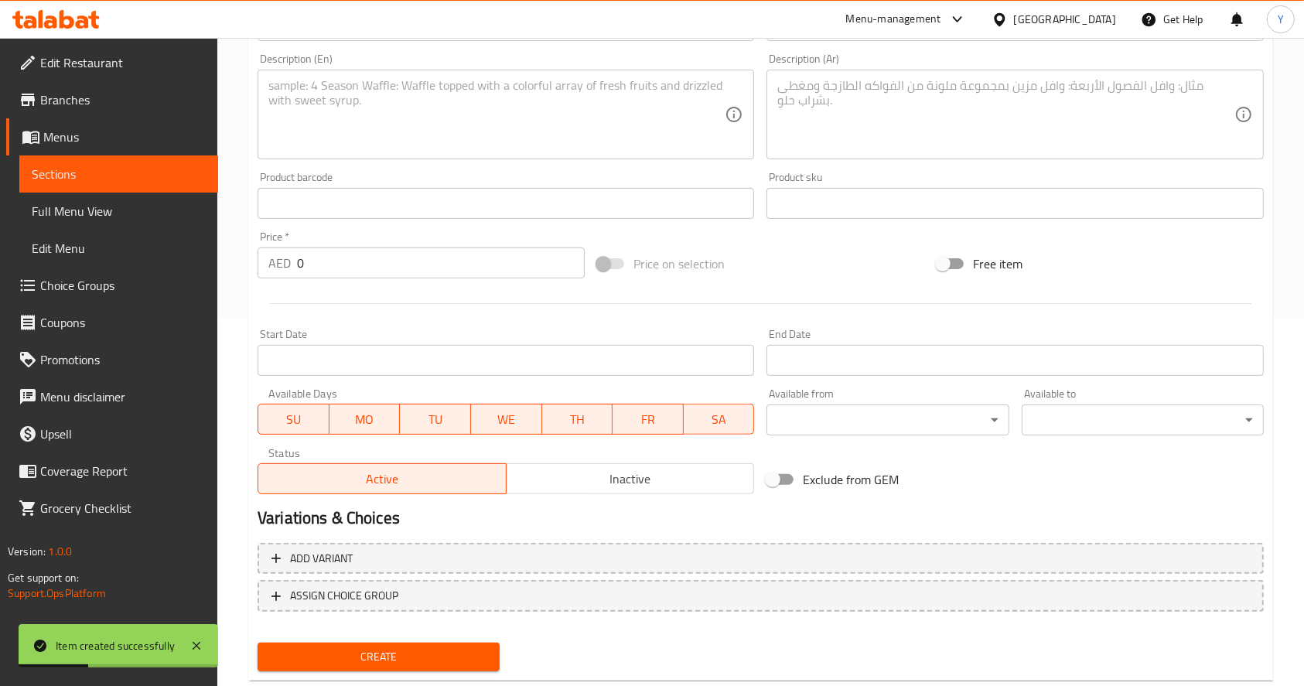
scroll to position [0, 0]
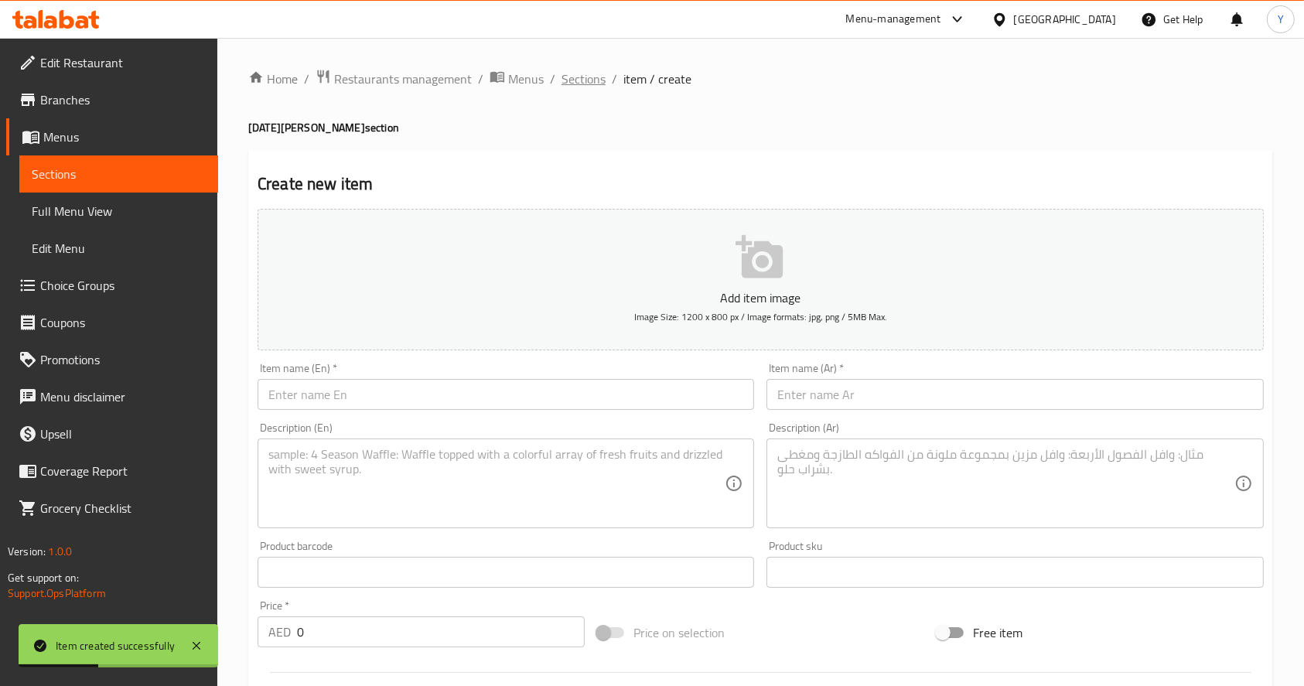
click at [575, 77] on span "Sections" at bounding box center [584, 79] width 44 height 19
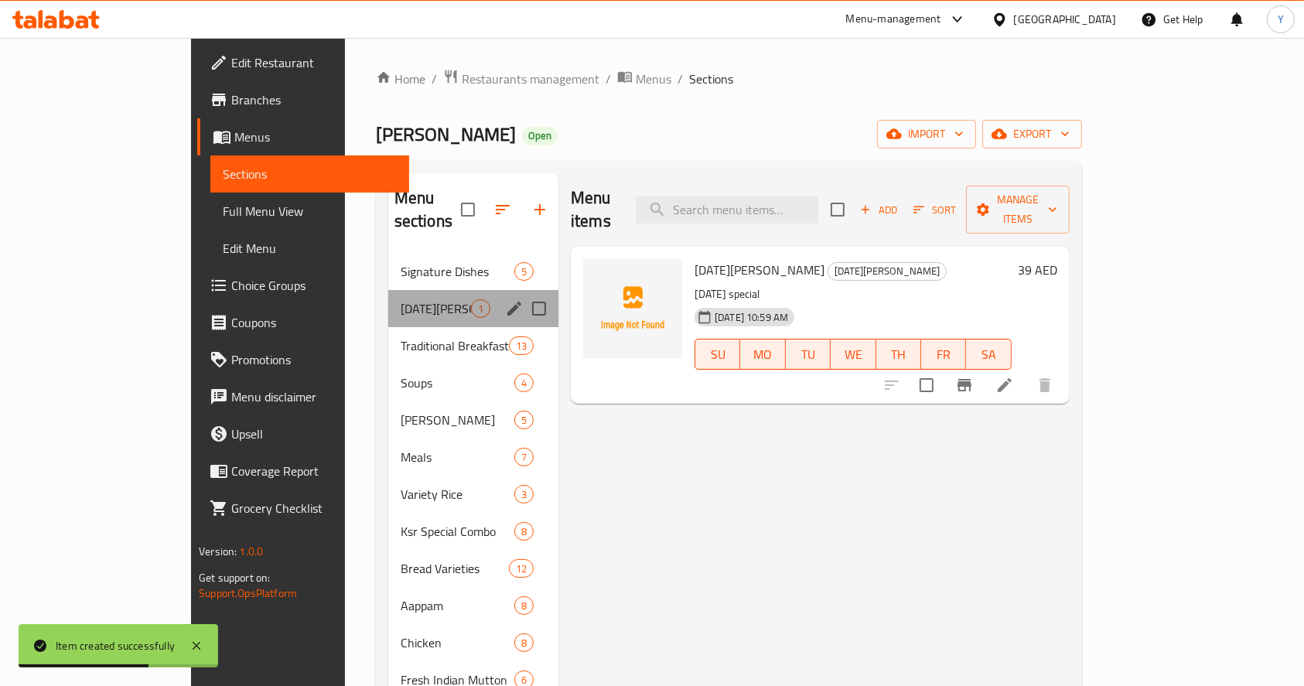
click at [388, 294] on div "[DATE][PERSON_NAME] 1" at bounding box center [473, 308] width 170 height 37
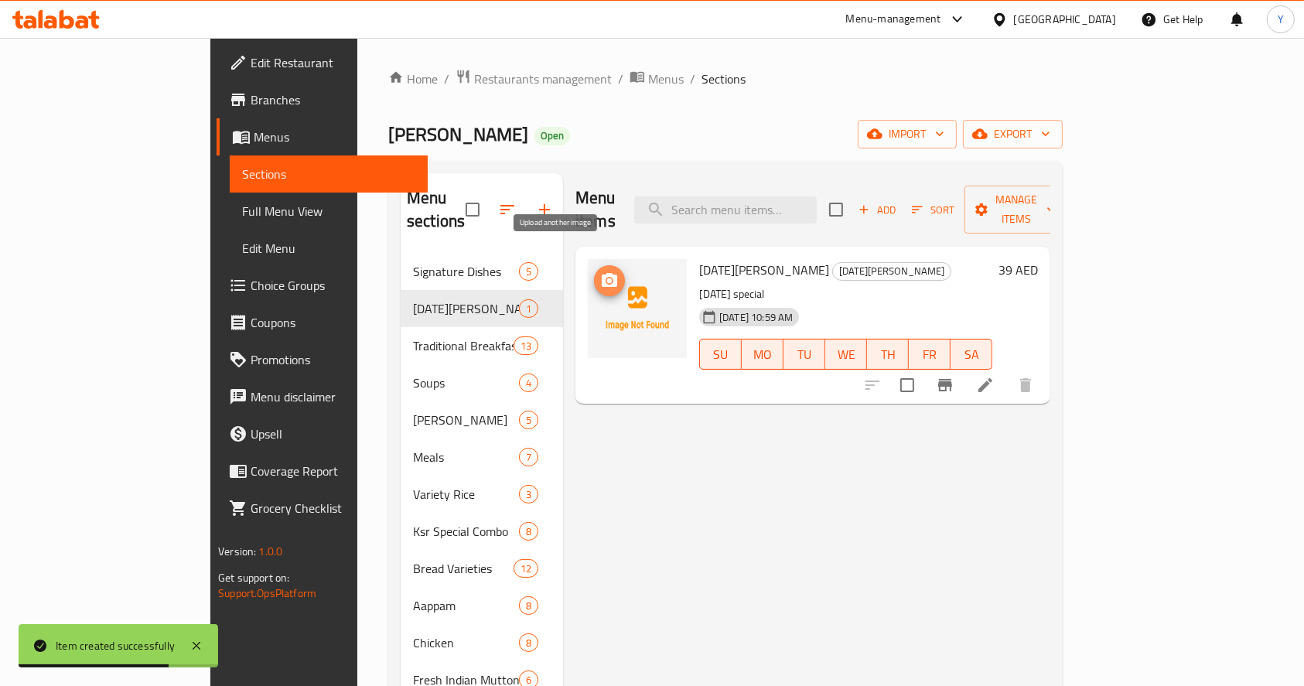
click at [602, 273] on icon "upload picture" at bounding box center [609, 280] width 15 height 14
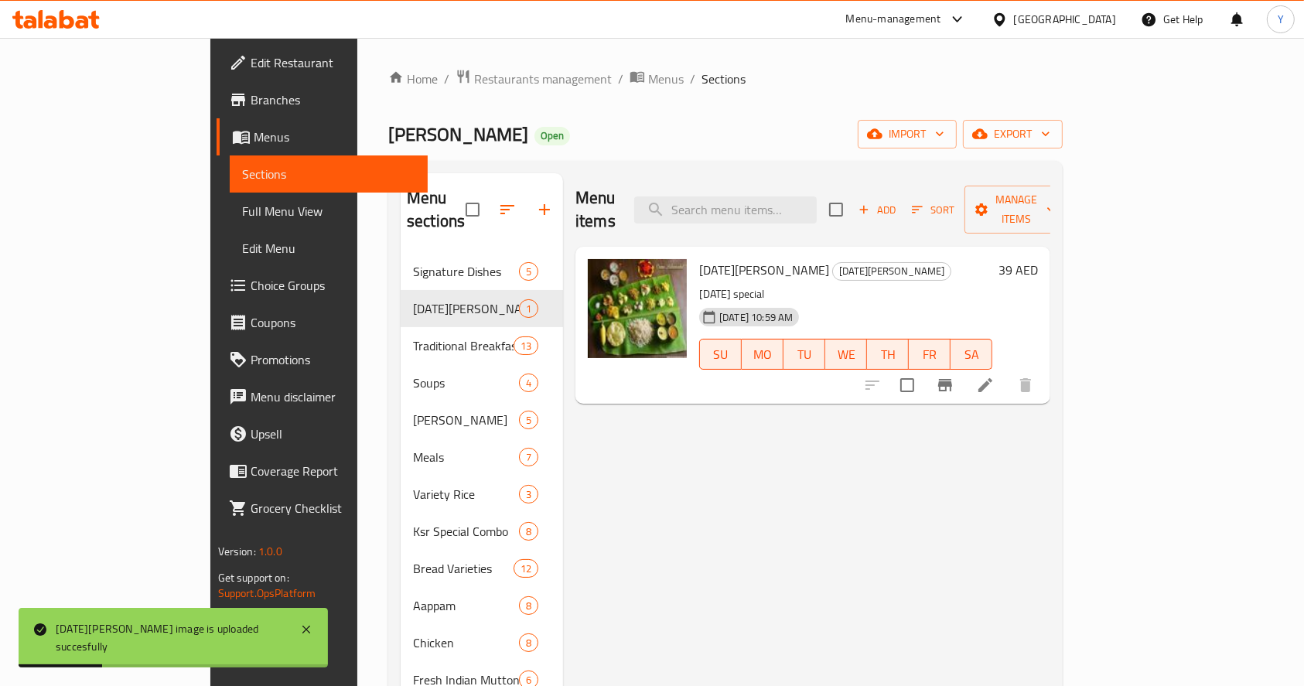
click at [251, 102] on span "Branches" at bounding box center [334, 99] width 166 height 19
